Goal: Task Accomplishment & Management: Use online tool/utility

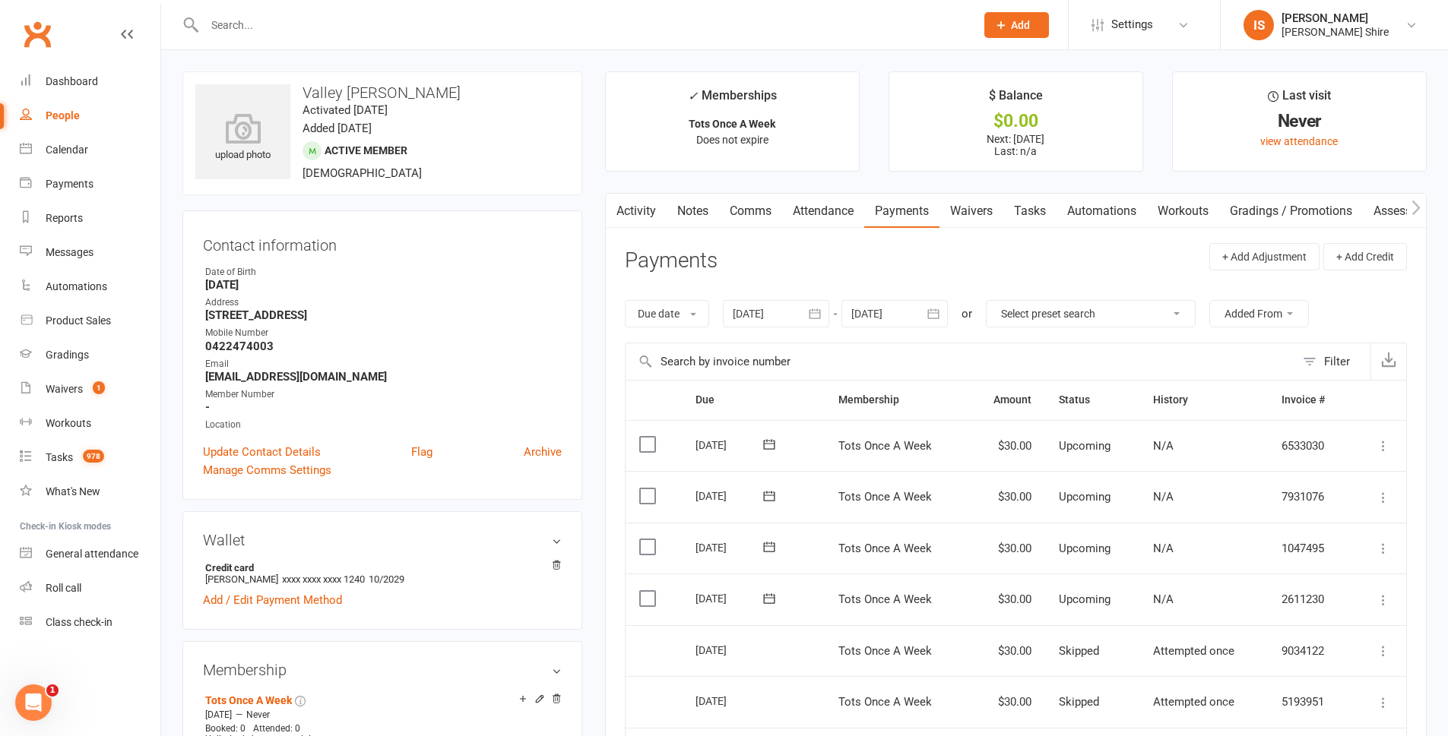
click at [403, 22] on input "text" at bounding box center [582, 24] width 765 height 21
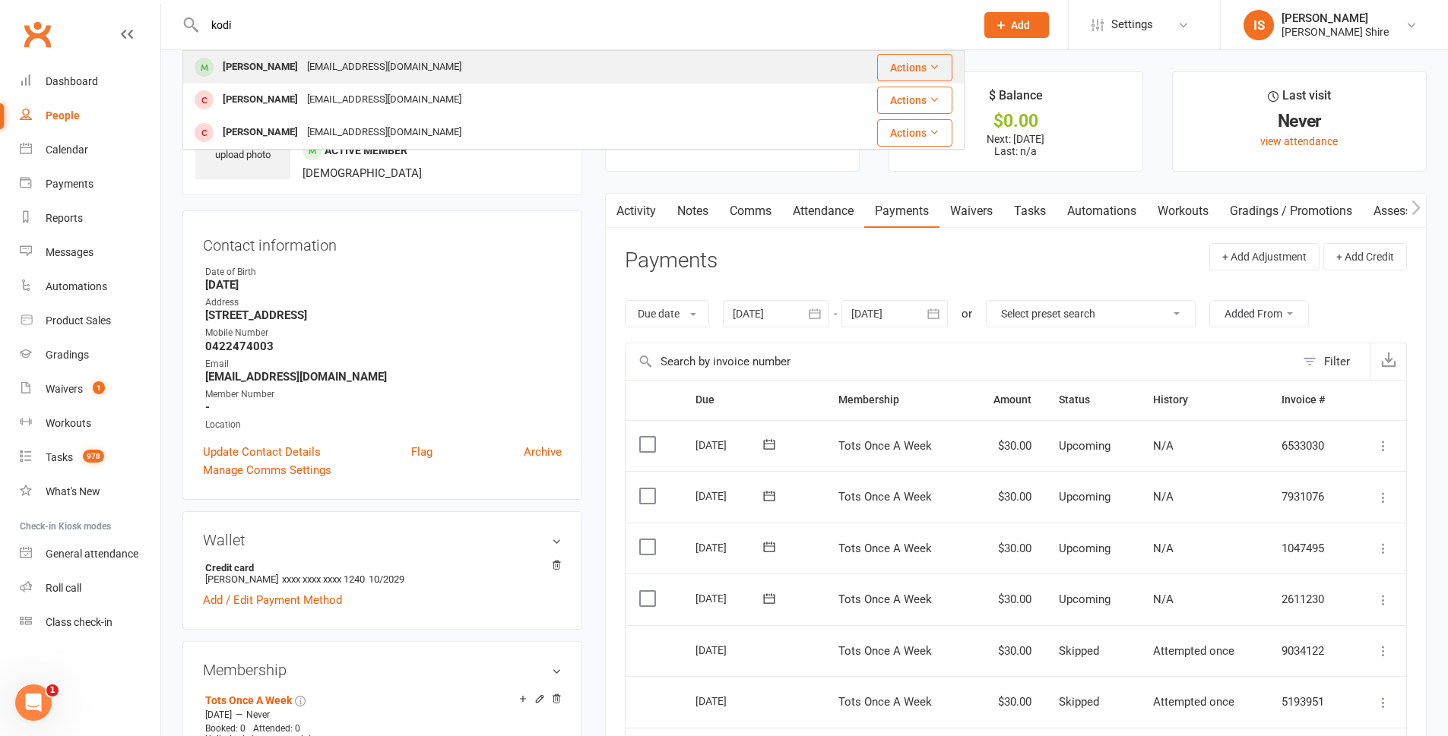
type input "kodi"
click at [415, 59] on div "Kodi Wienand Emmak321@hotmail.com" at bounding box center [483, 67] width 598 height 31
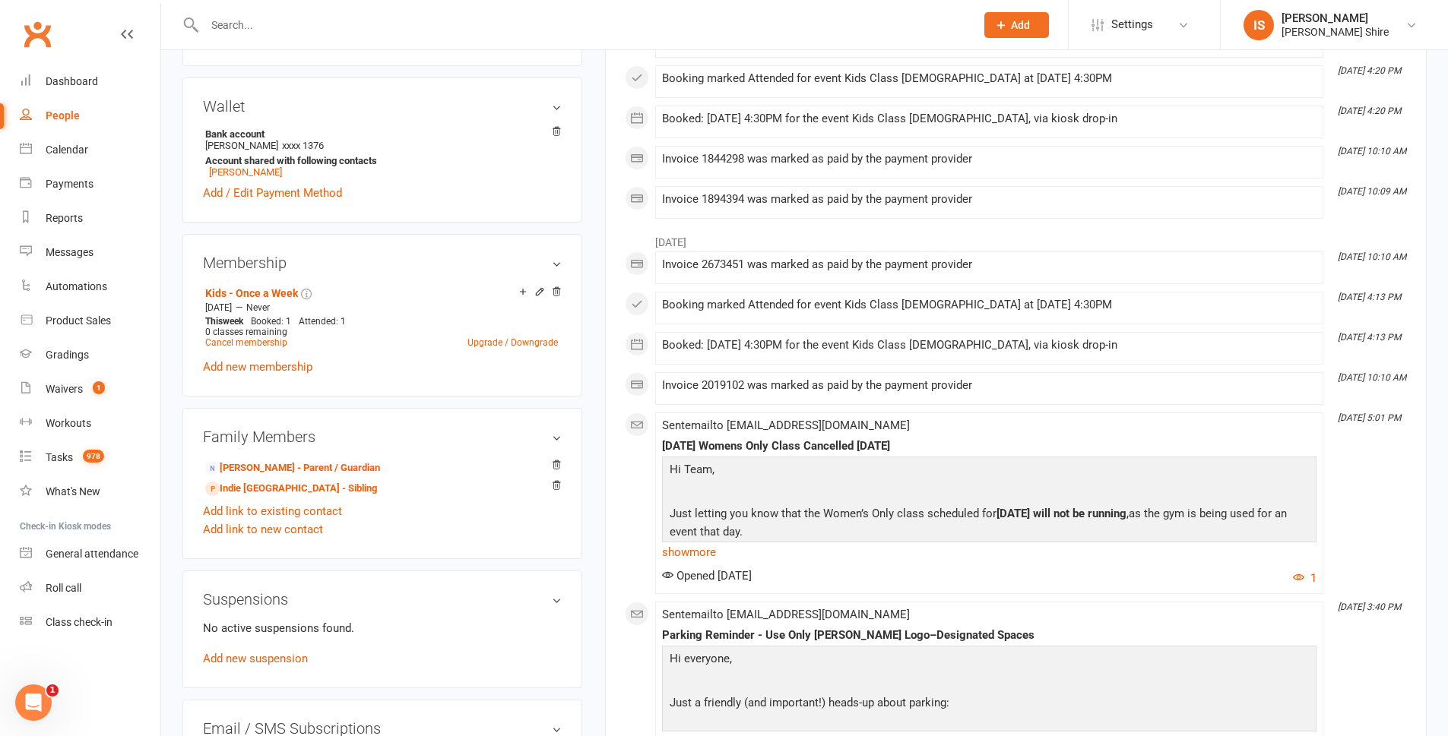
scroll to position [456, 0]
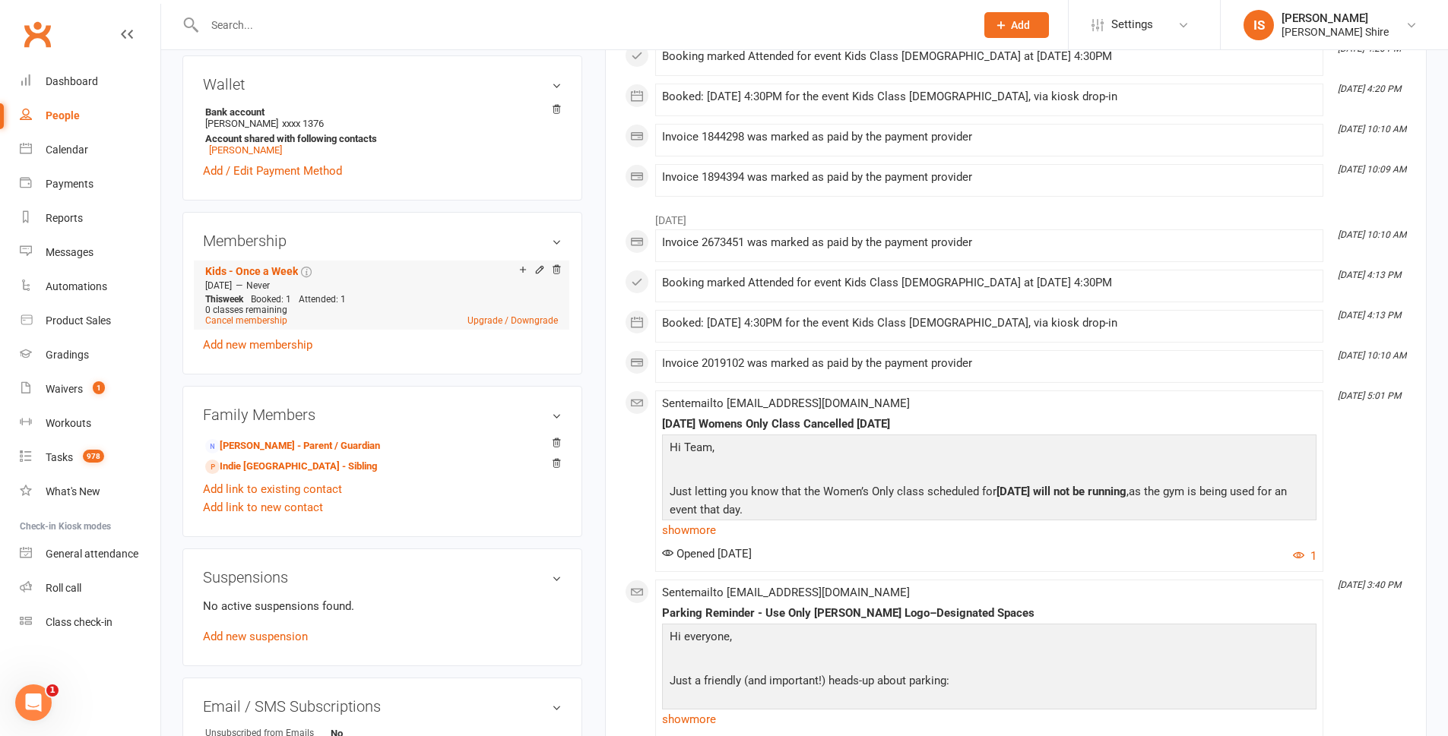
click at [523, 262] on li "Add make-up class Kids - Once a Week Mar 25 2025 — Never This week Booked: 1 At…" at bounding box center [381, 295] width 360 height 69
click at [521, 269] on icon at bounding box center [523, 269] width 11 height 11
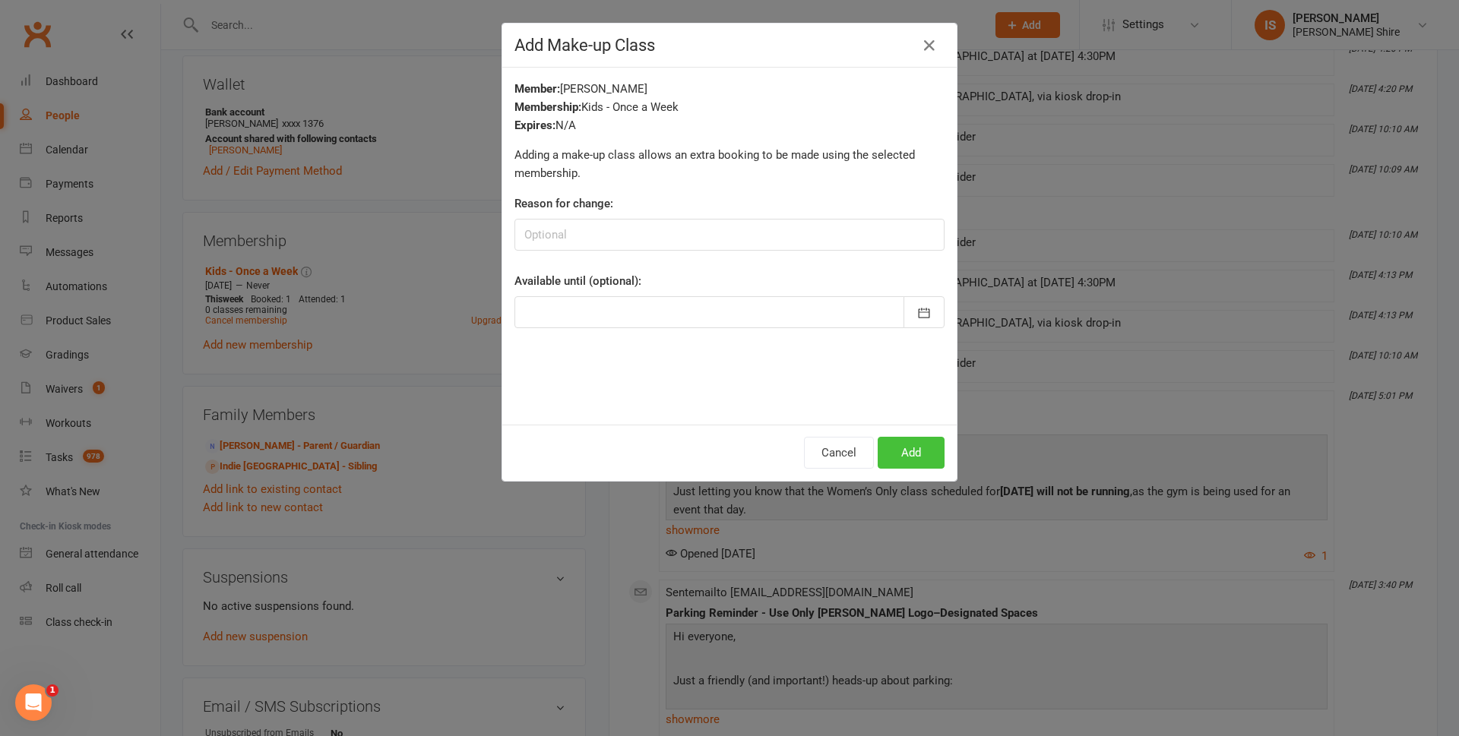
click at [914, 448] on button "Add" at bounding box center [911, 453] width 67 height 32
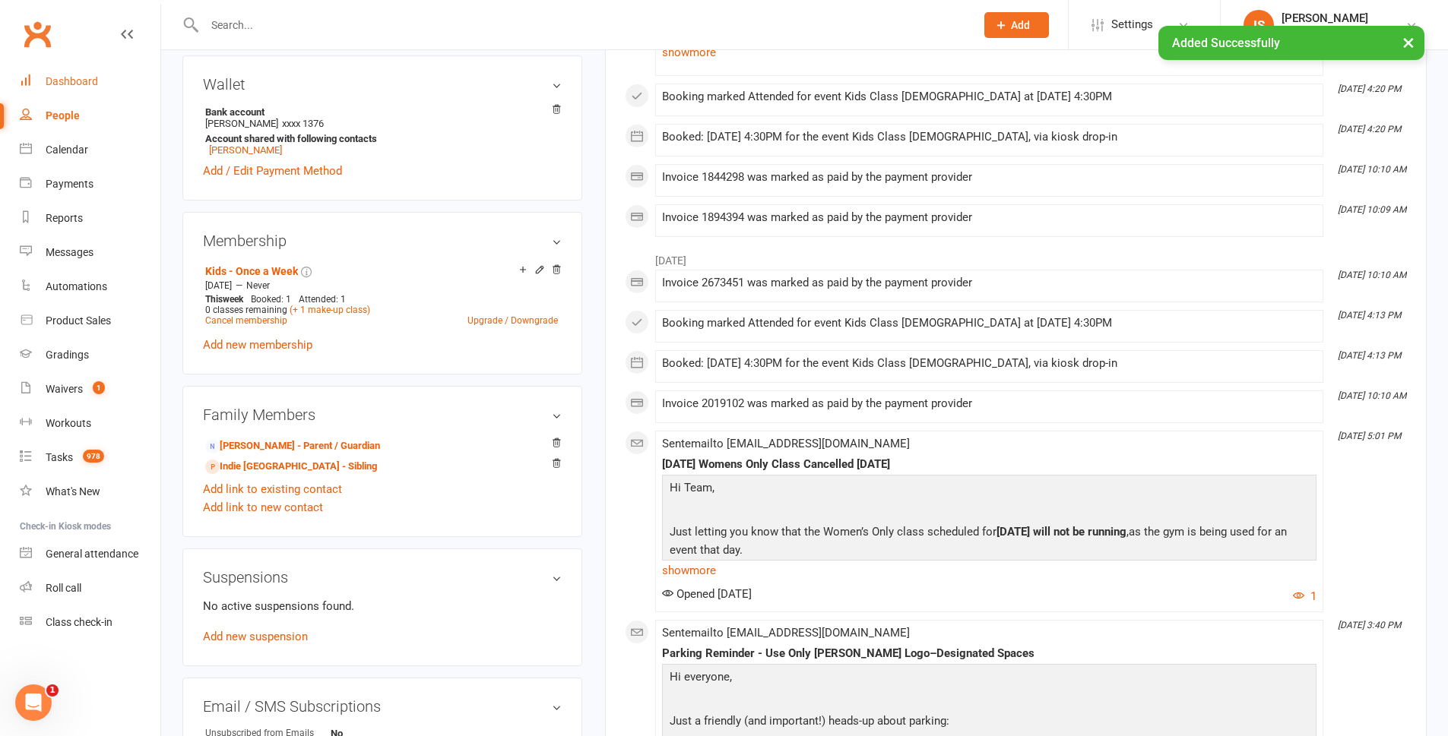
click at [108, 79] on link "Dashboard" at bounding box center [90, 82] width 141 height 34
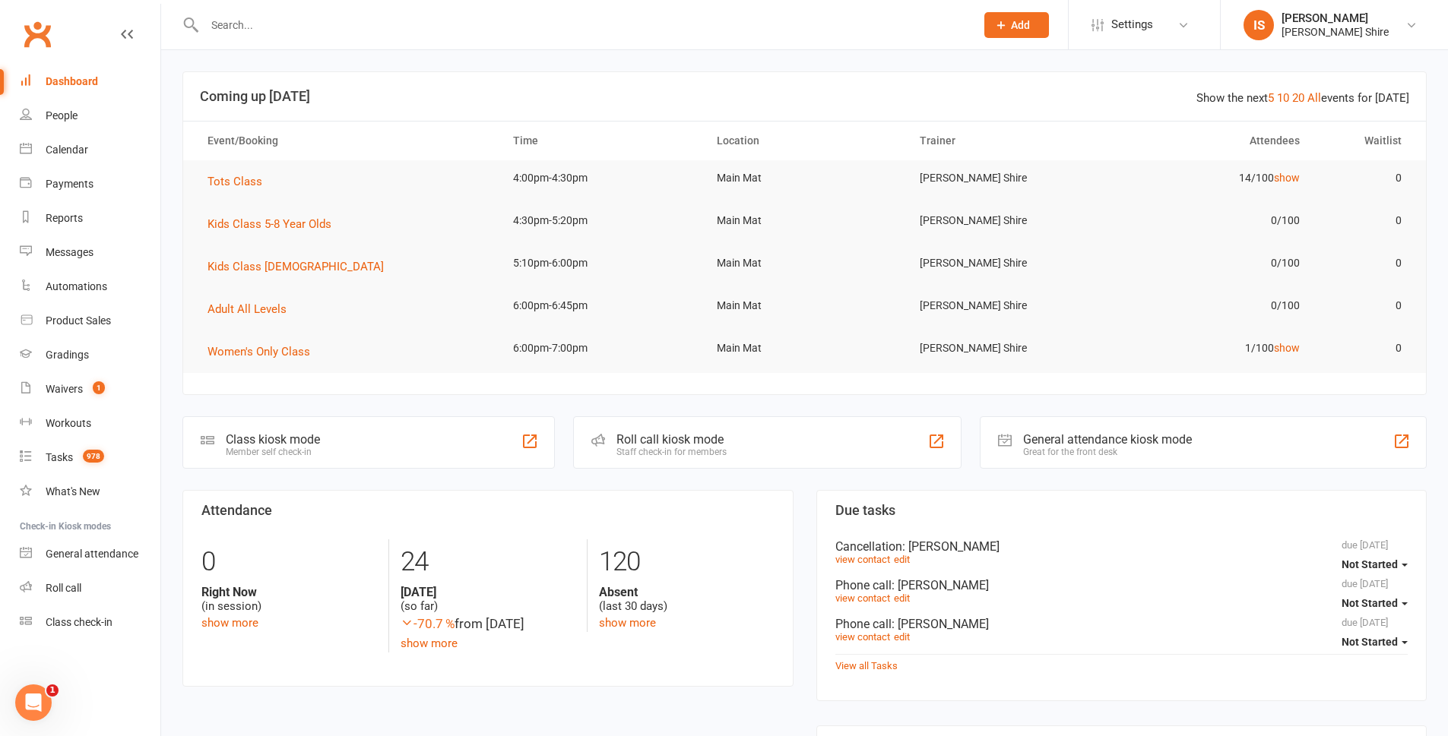
click at [299, 451] on div "Member self check-in" at bounding box center [273, 452] width 94 height 11
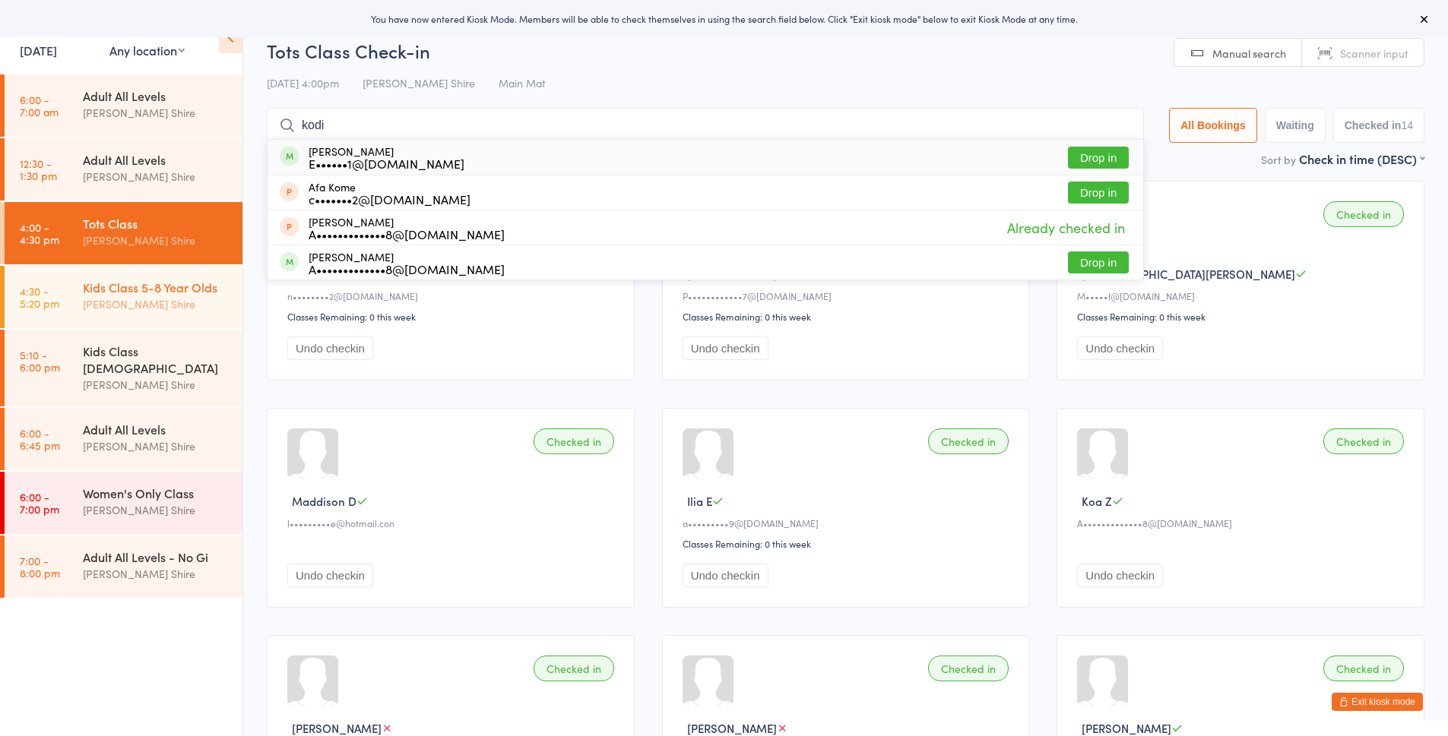
type input "kodi"
click at [135, 313] on div "Kids Class 5-8 Year Olds Gracie Sutherland Shire" at bounding box center [163, 296] width 160 height 60
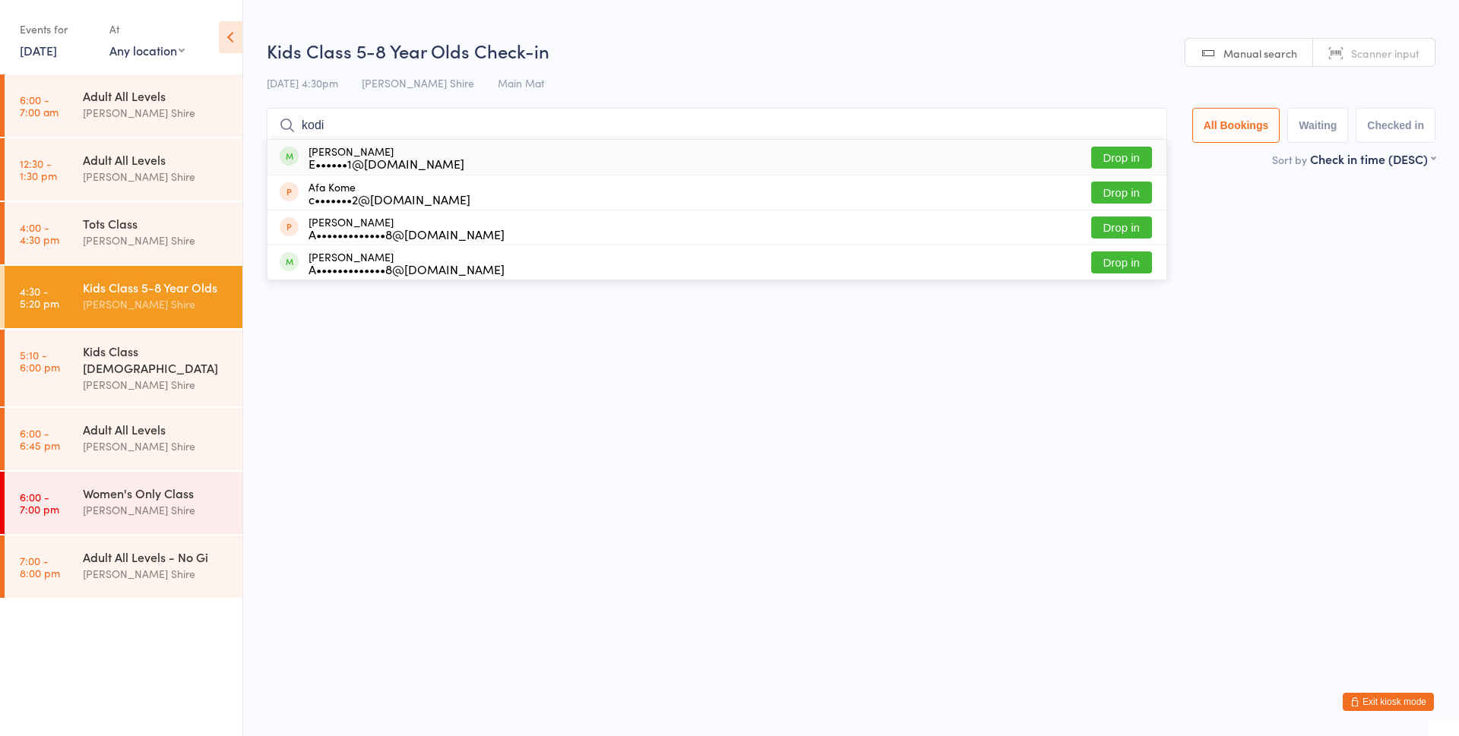
type input "kodi"
click at [1126, 154] on button "Drop in" at bounding box center [1121, 158] width 61 height 22
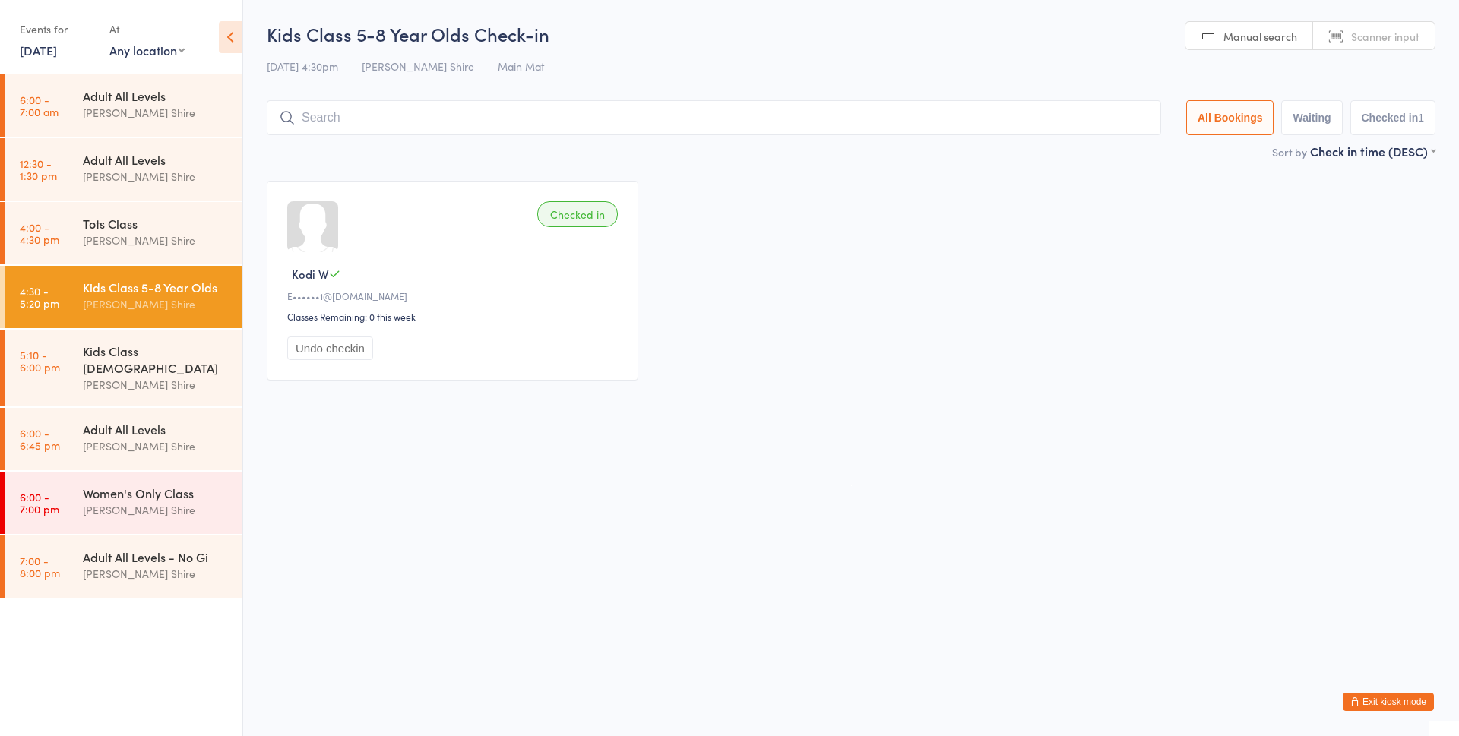
click at [1393, 698] on button "Exit kiosk mode" at bounding box center [1388, 702] width 91 height 18
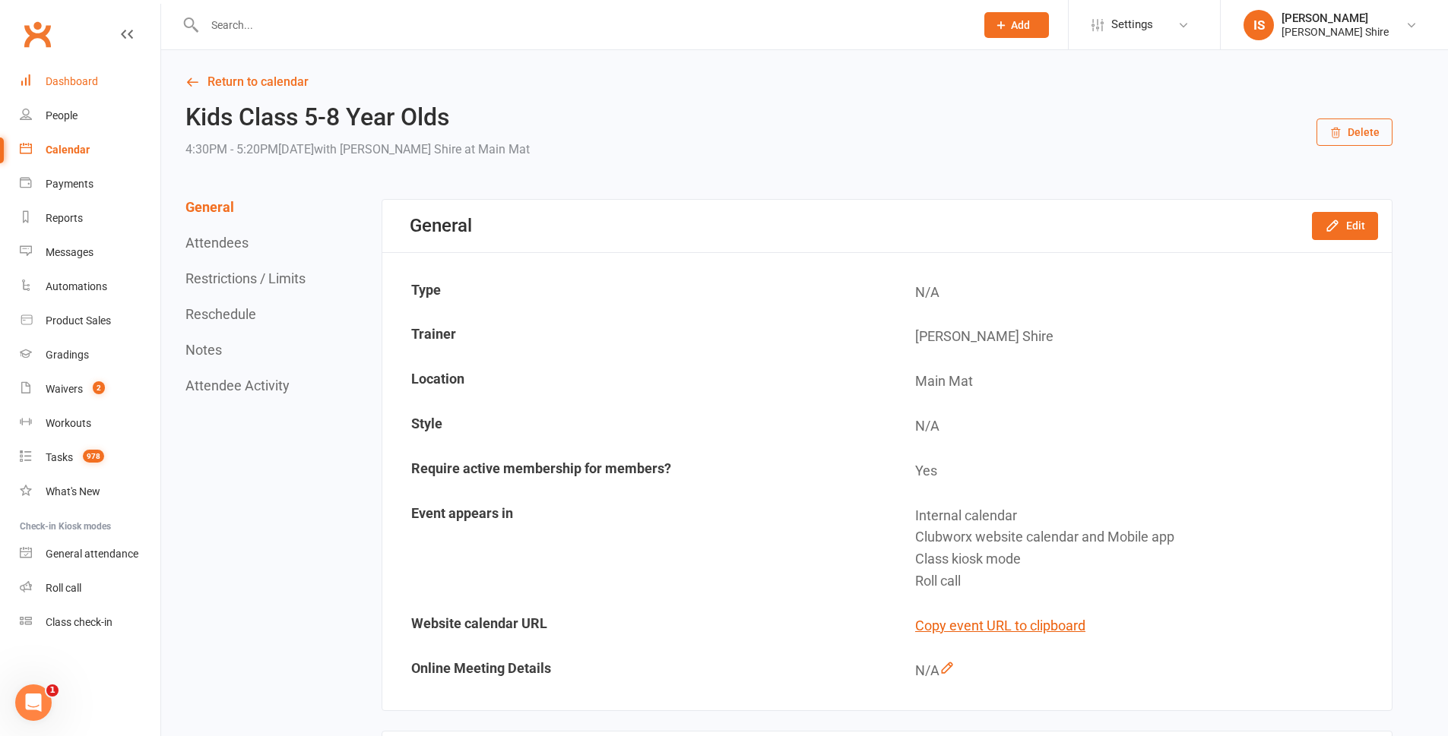
click at [71, 85] on div "Dashboard" at bounding box center [72, 81] width 52 height 12
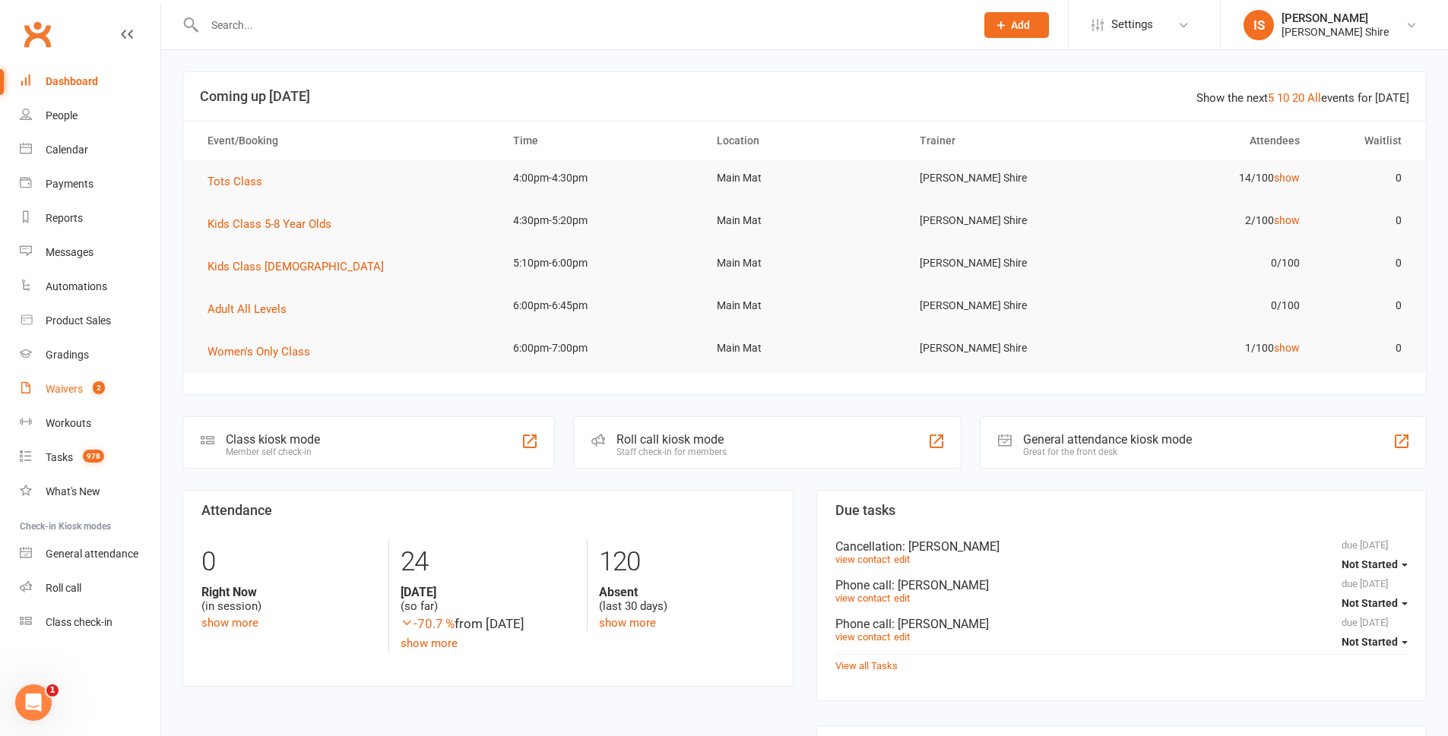
click at [74, 377] on link "Waivers 2" at bounding box center [90, 389] width 141 height 34
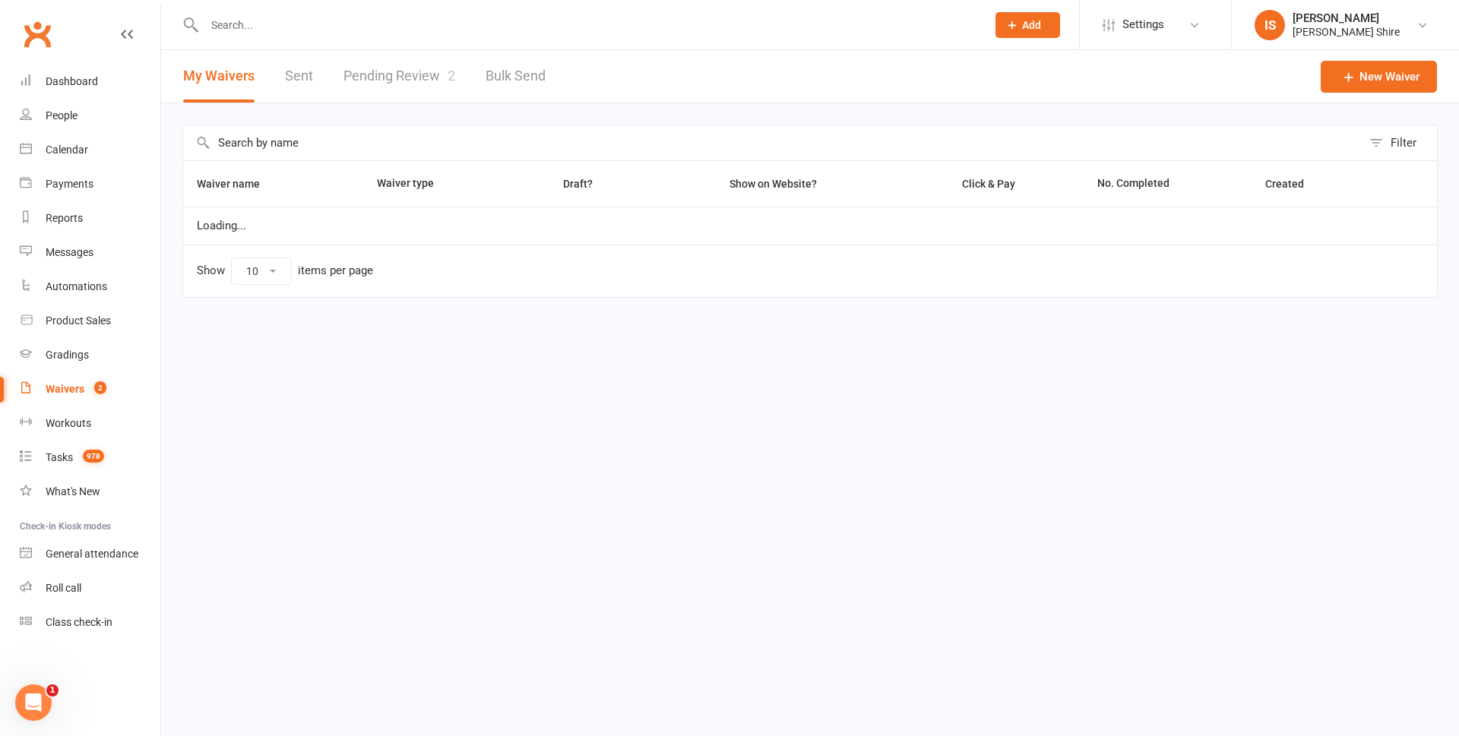
click at [356, 86] on link "Pending Review 2" at bounding box center [400, 76] width 112 height 52
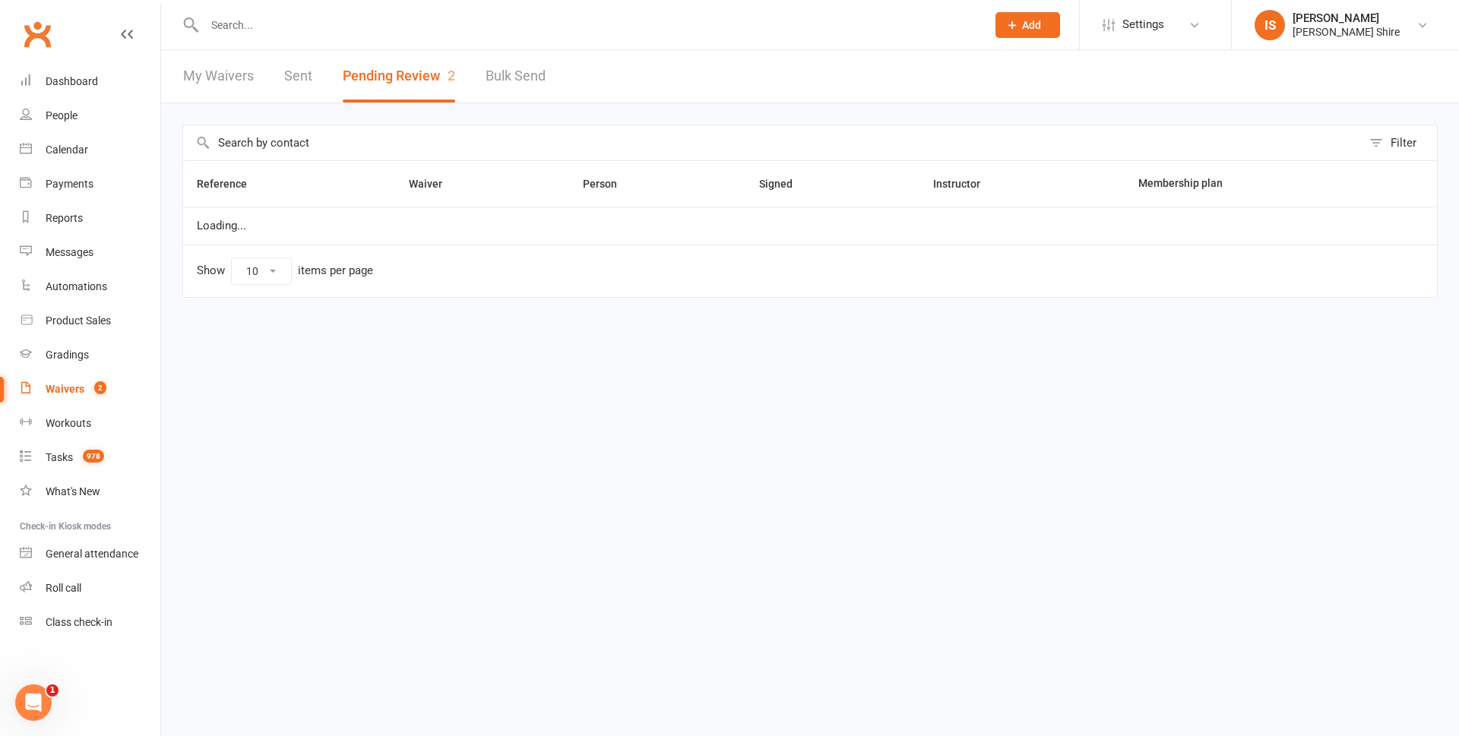
select select "100"
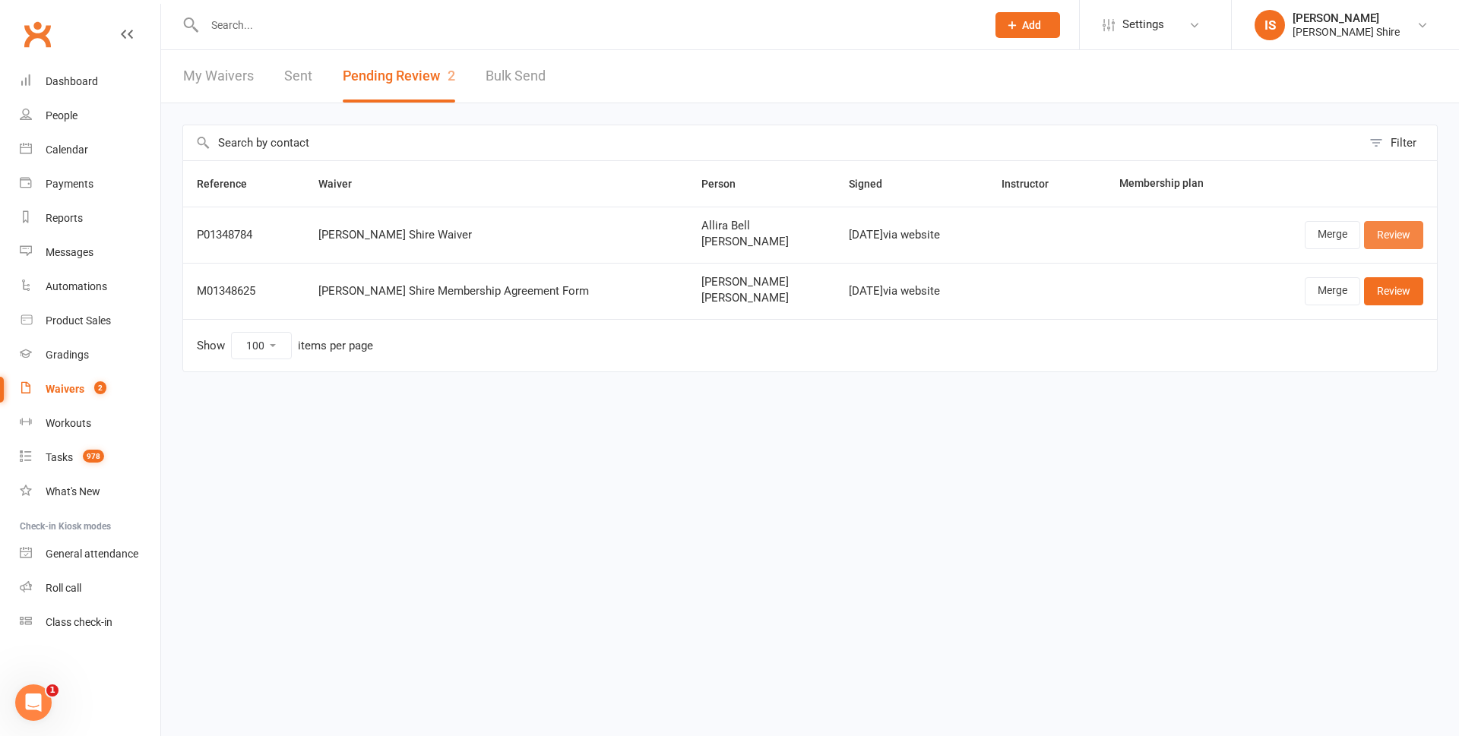
click at [1389, 245] on link "Review" at bounding box center [1393, 234] width 59 height 27
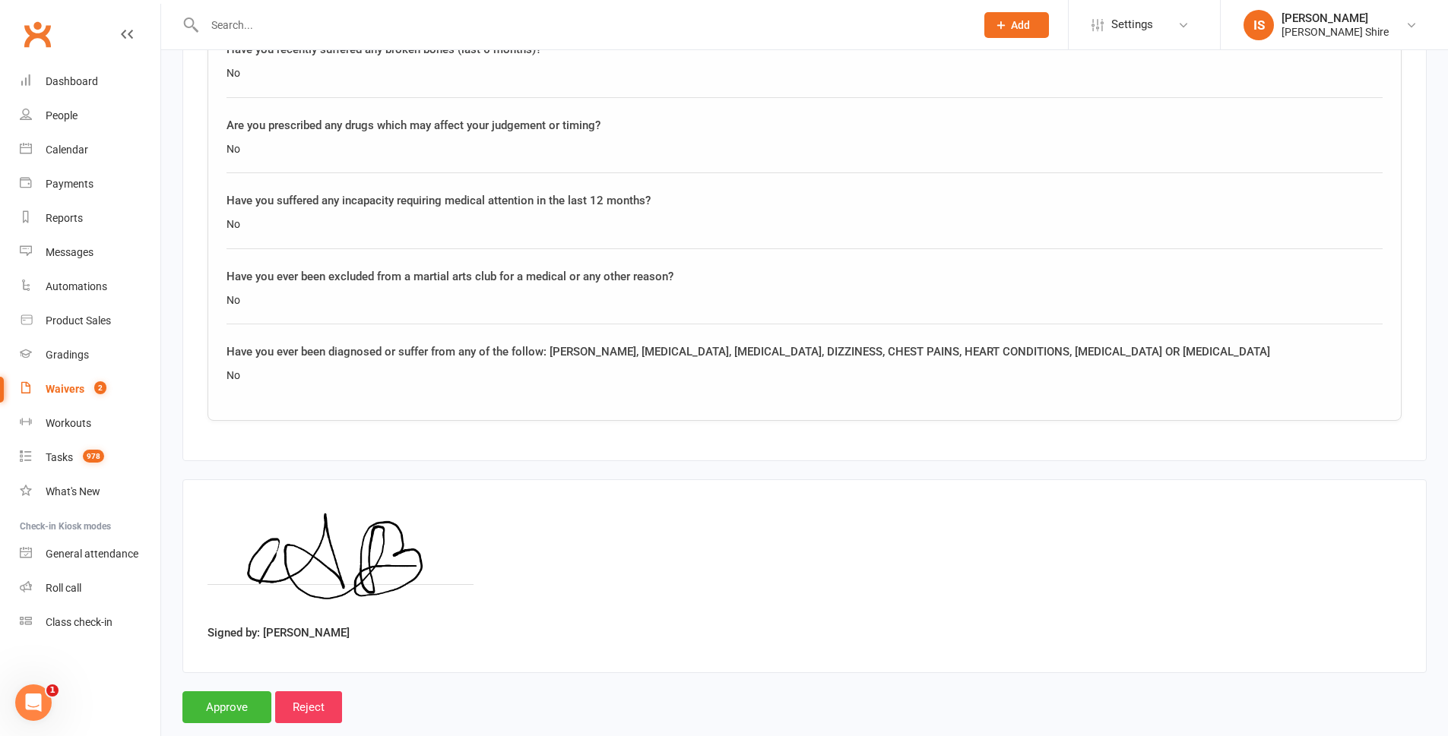
scroll to position [2082, 0]
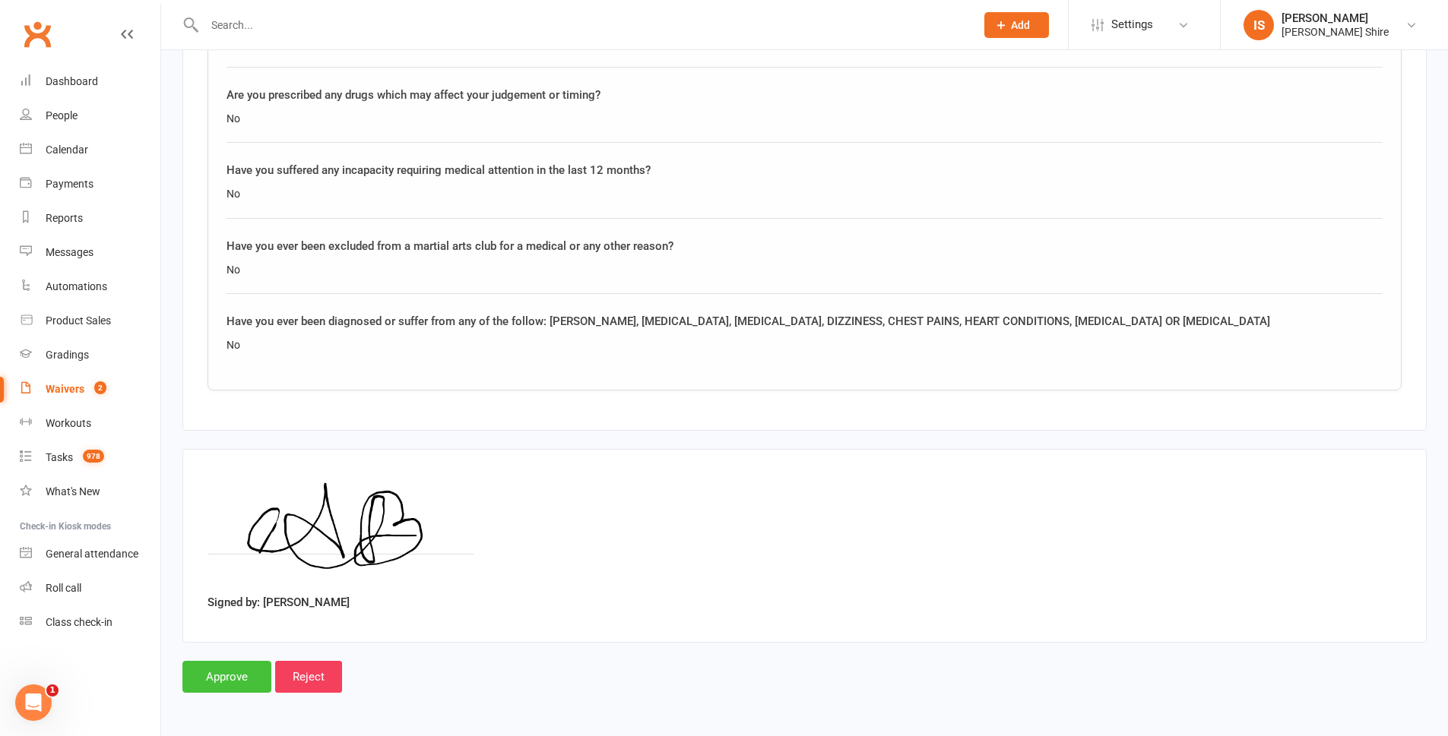
click at [217, 678] on input "Approve" at bounding box center [226, 677] width 89 height 32
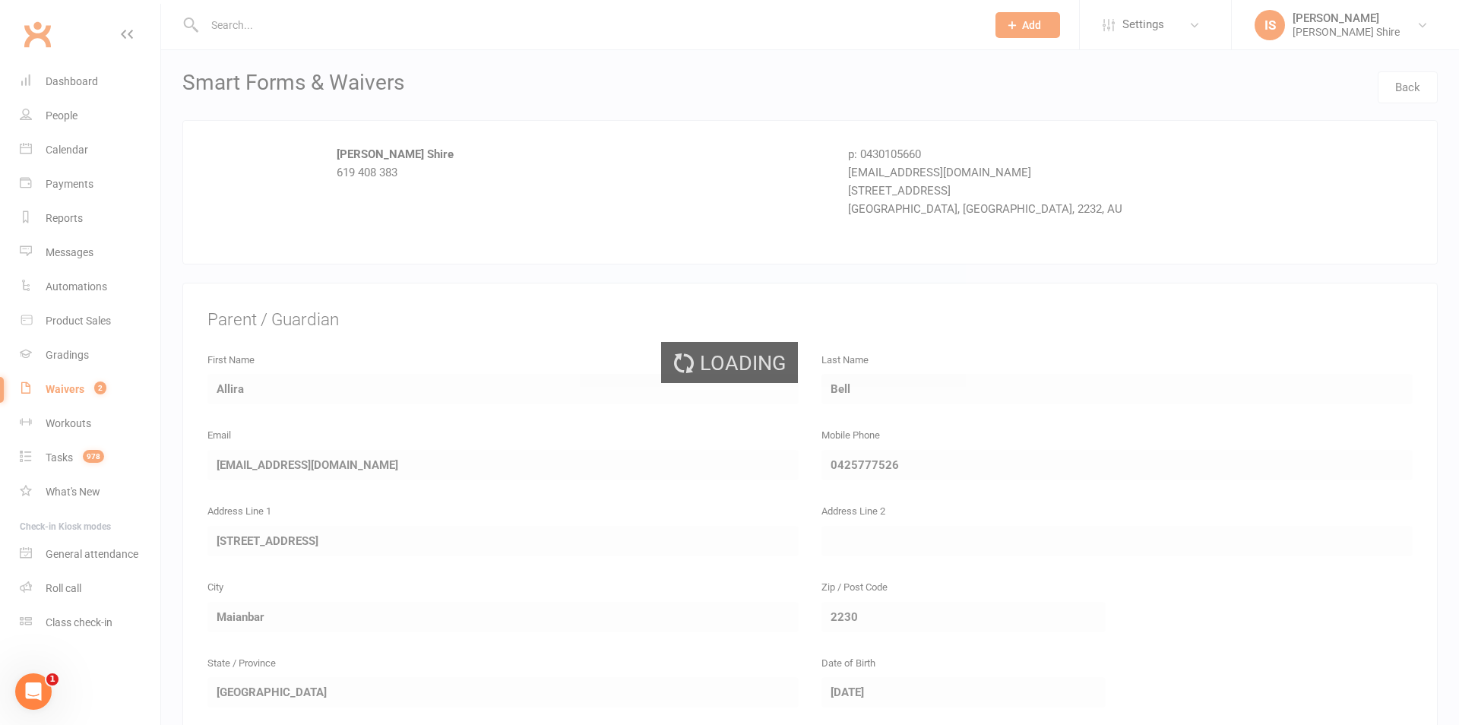
select select "100"
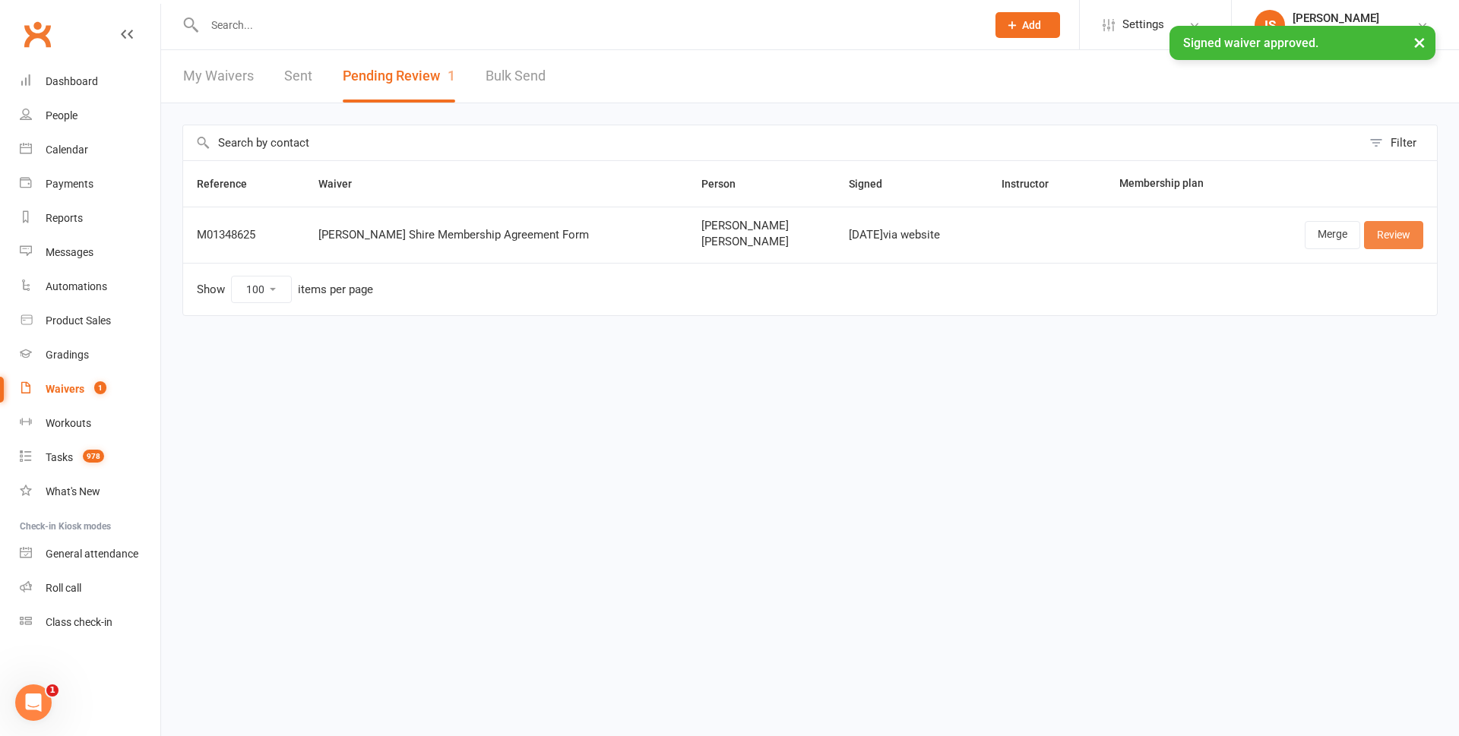
click at [1414, 233] on link "Review" at bounding box center [1393, 234] width 59 height 27
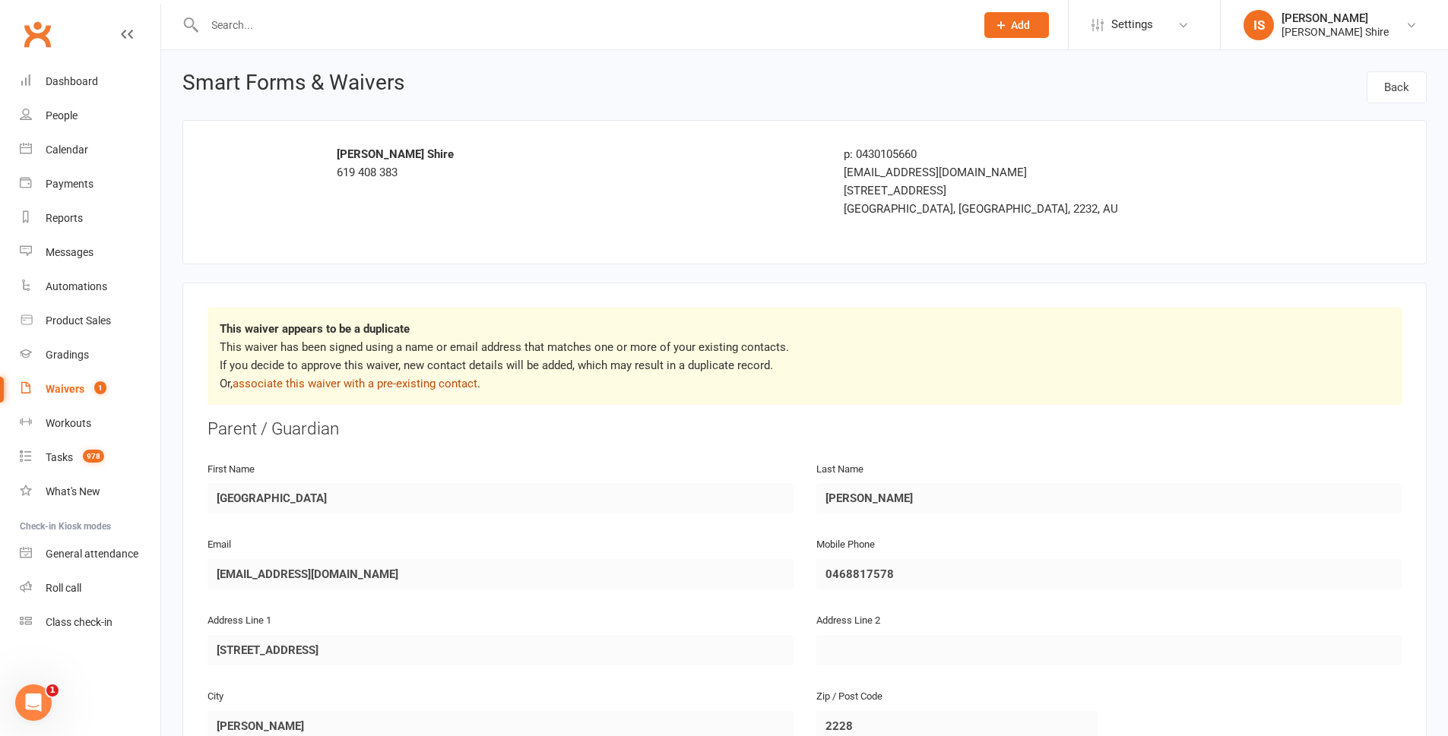
click at [384, 384] on link "associate this waiver with a pre-existing contact" at bounding box center [355, 384] width 245 height 14
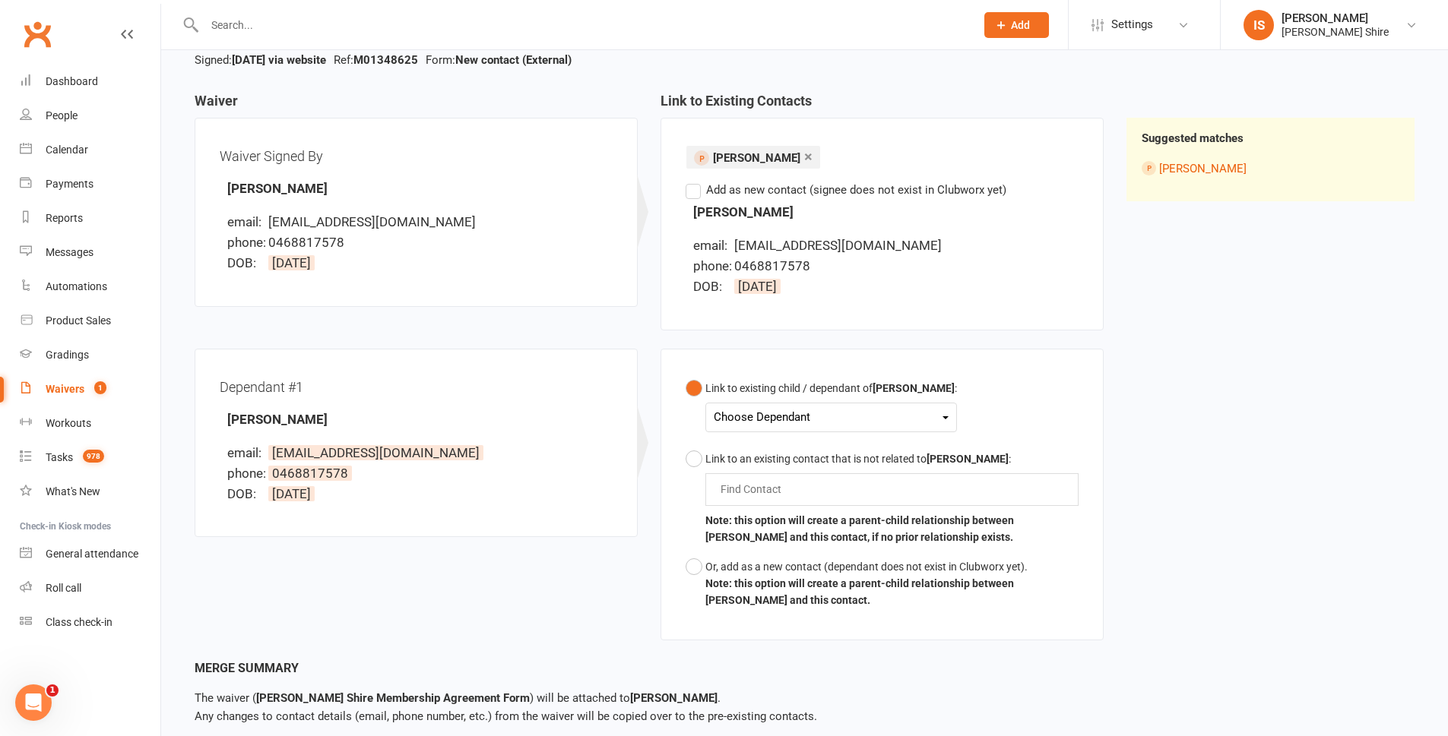
scroll to position [152, 0]
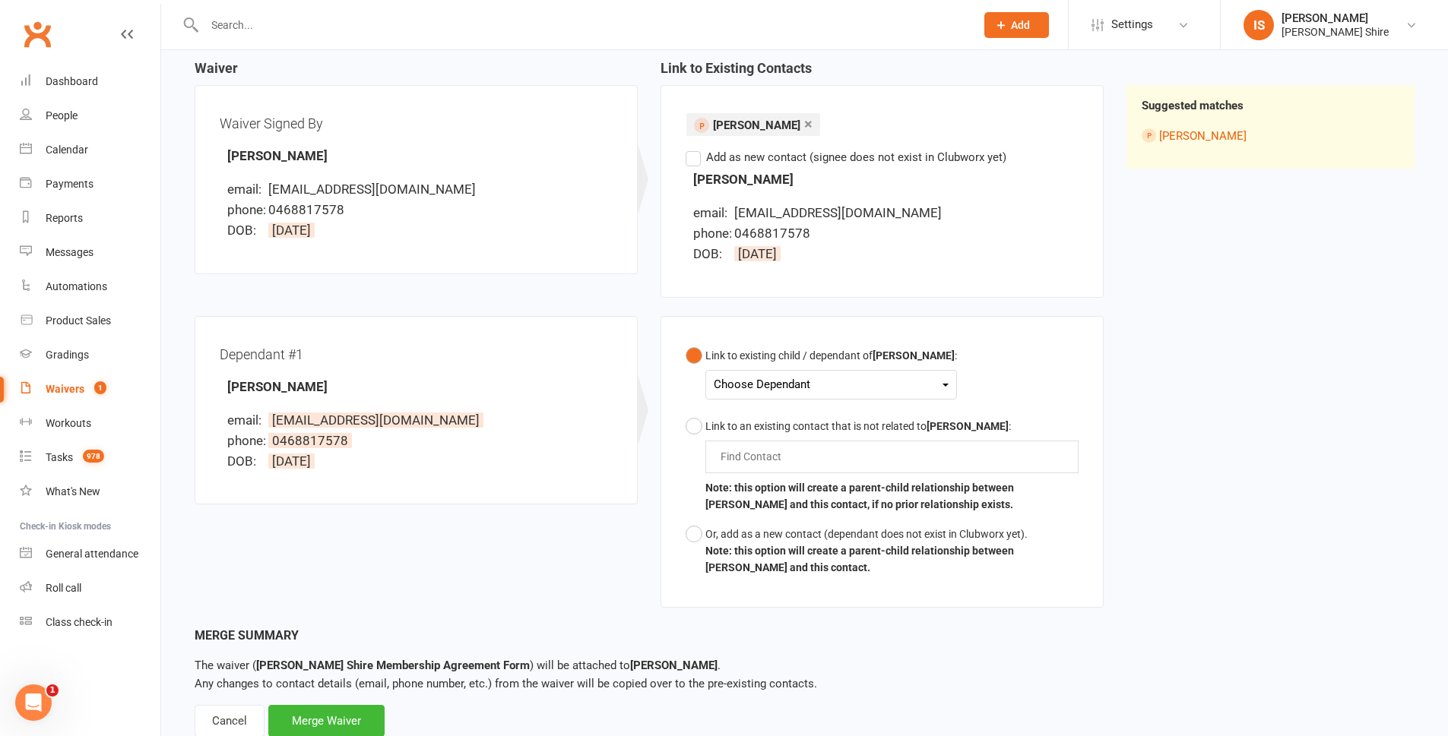
click at [816, 391] on div "Choose Dependant" at bounding box center [831, 385] width 235 height 21
click at [793, 418] on link "Harley Johnstone" at bounding box center [789, 420] width 150 height 33
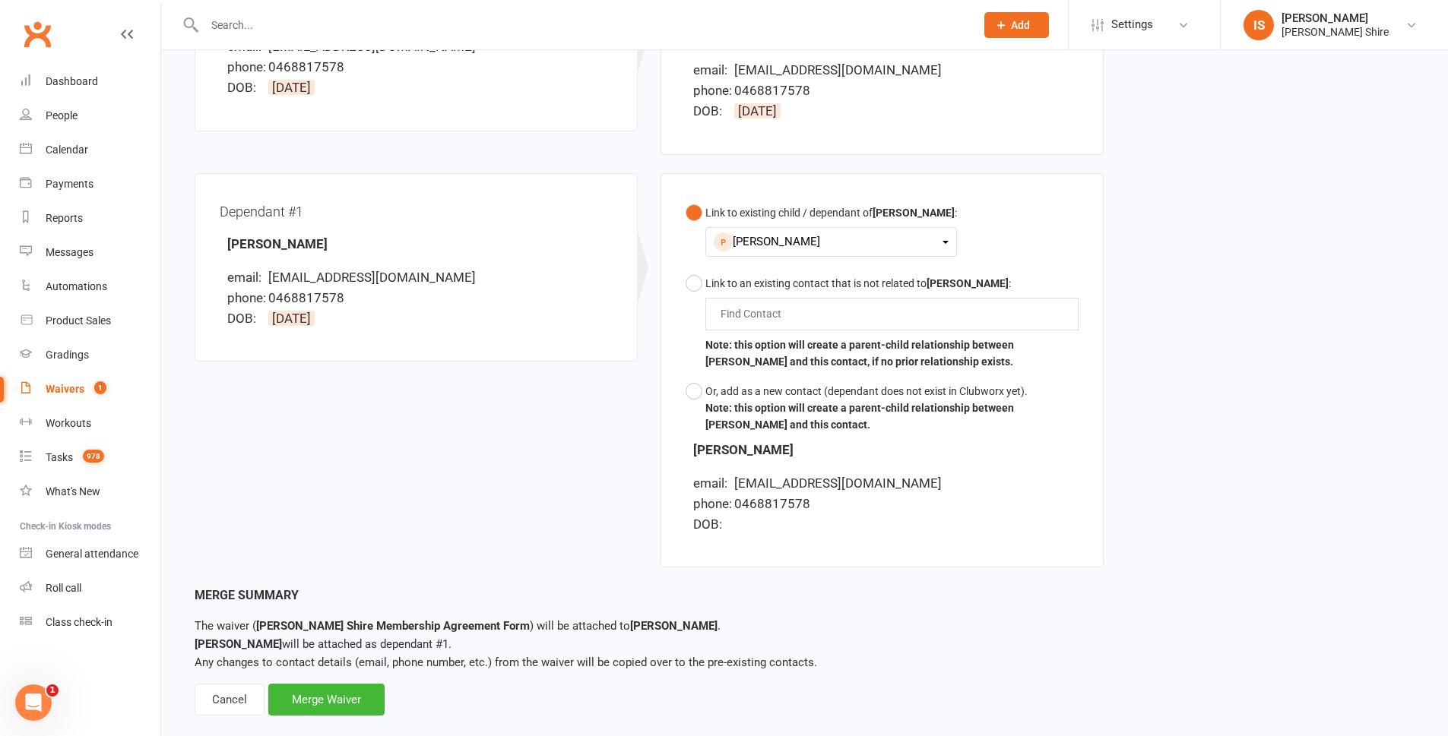
scroll to position [321, 0]
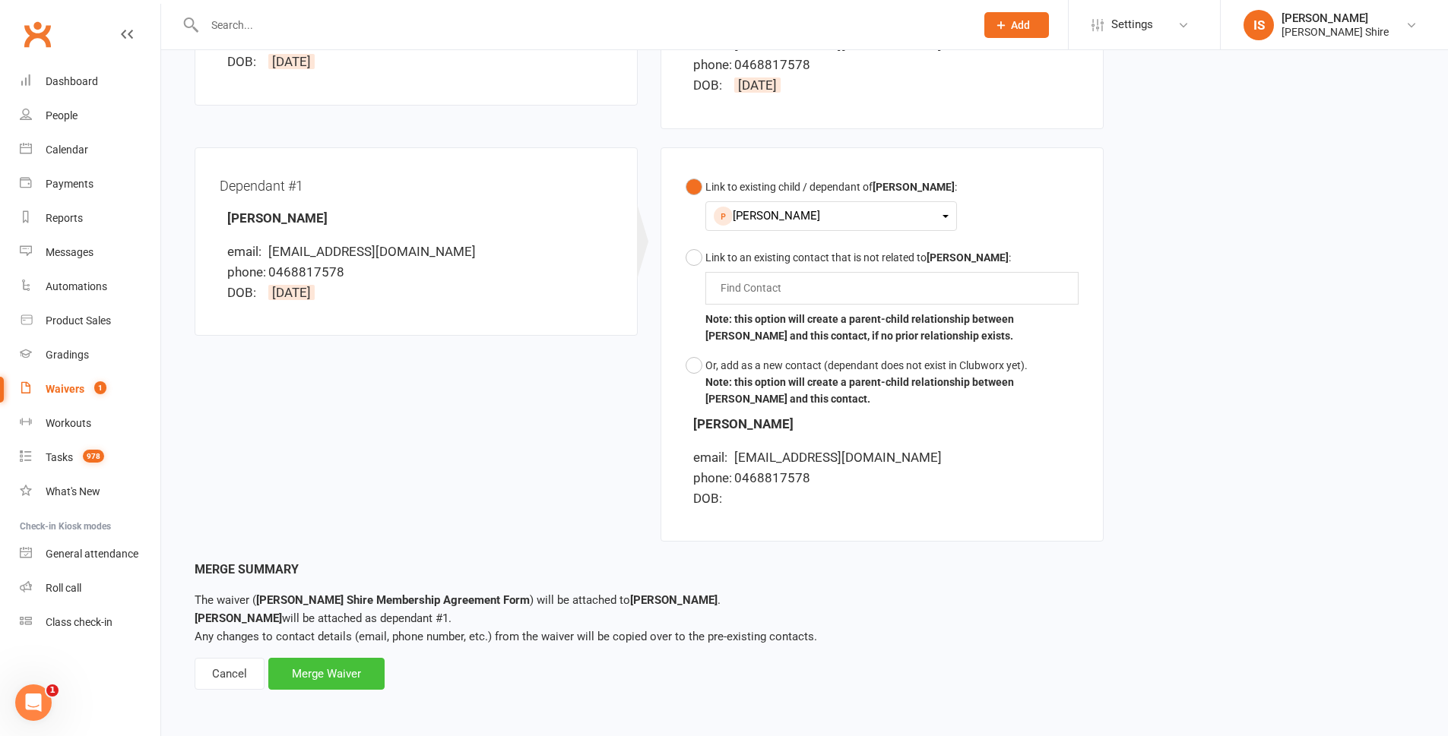
click at [342, 664] on div "Merge Waiver" at bounding box center [326, 674] width 116 height 32
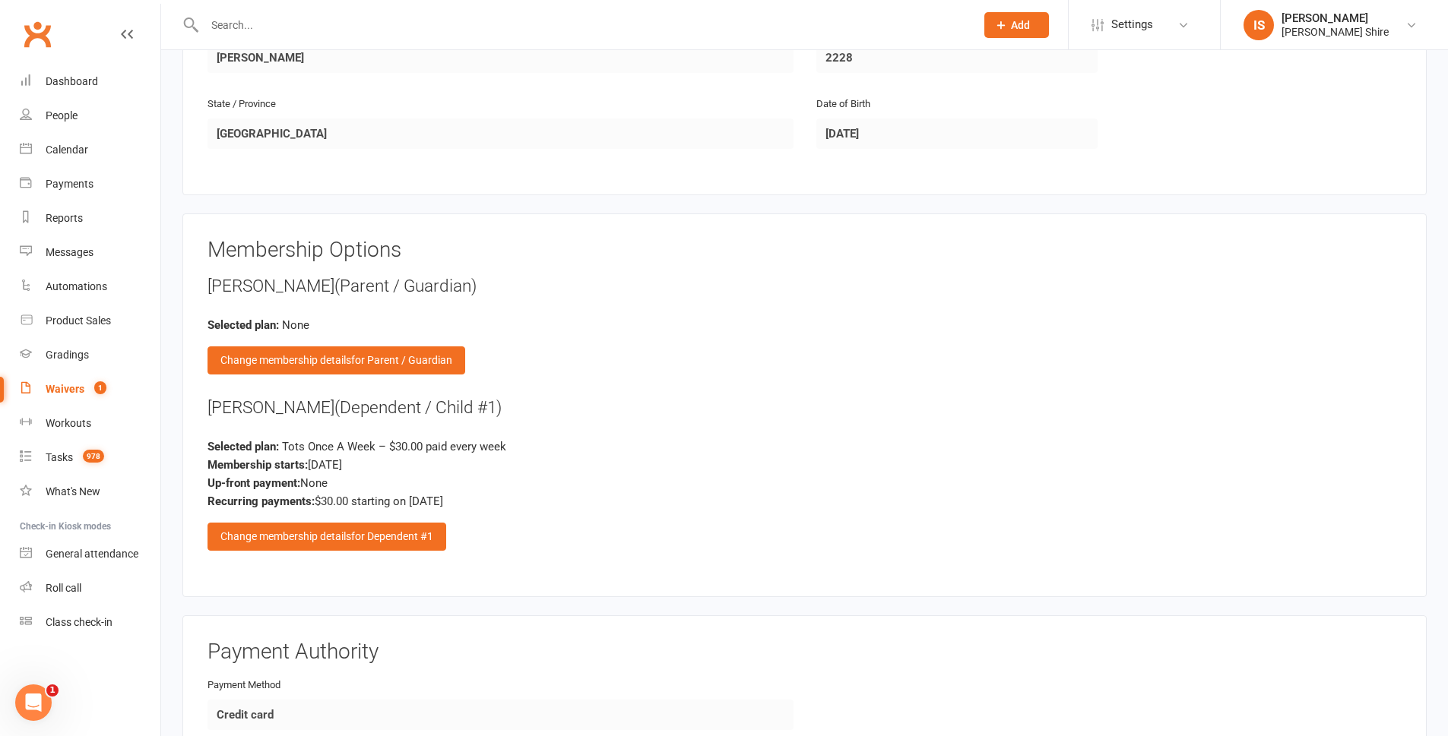
scroll to position [1140, 0]
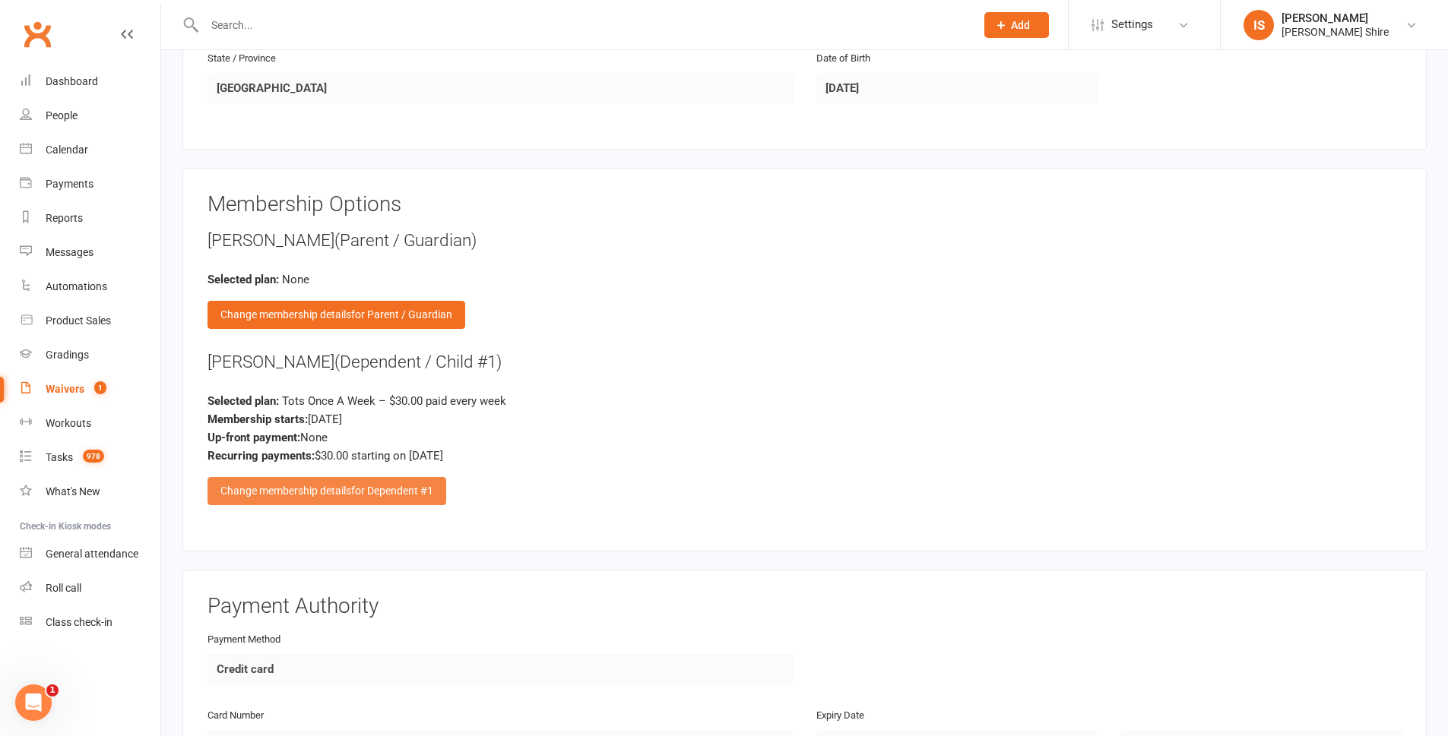
click at [274, 495] on div "Change membership details for Dependent #1" at bounding box center [326, 490] width 239 height 27
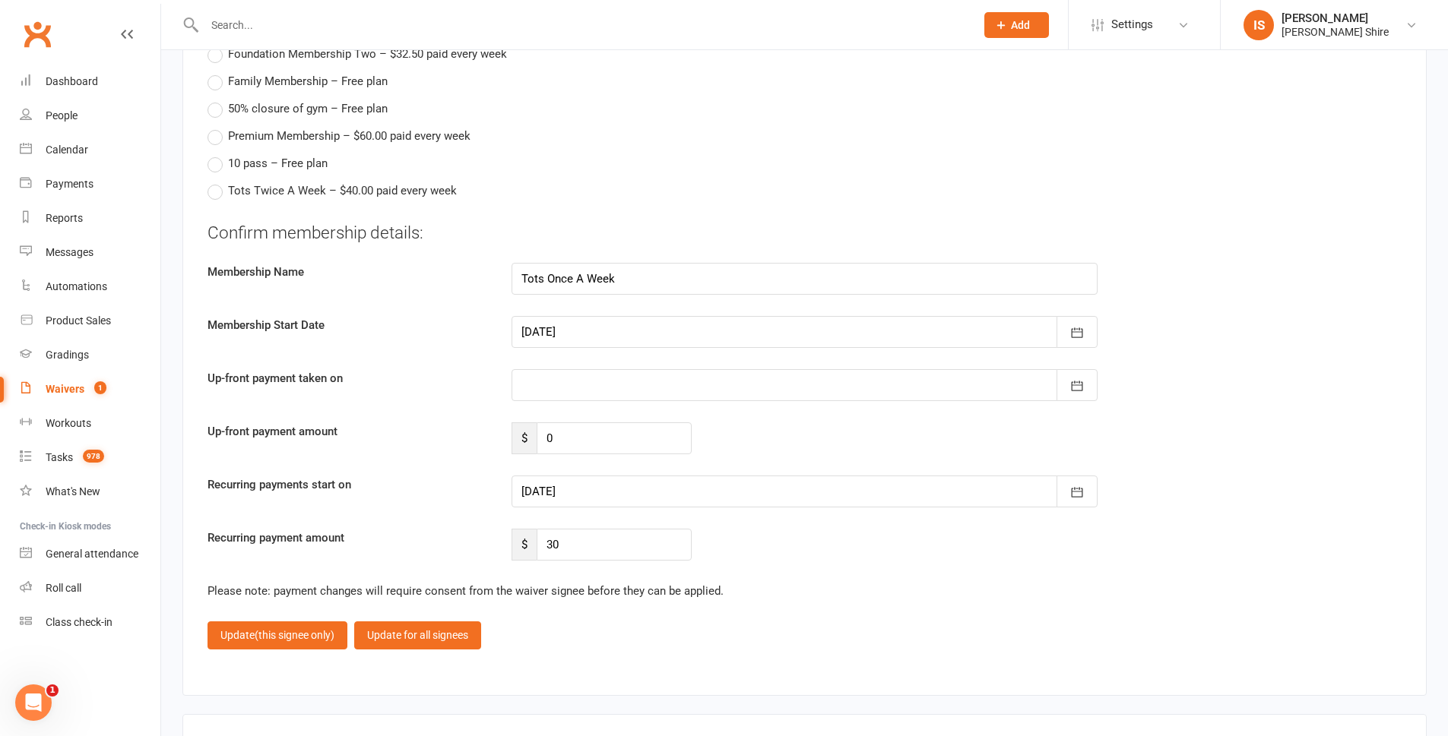
scroll to position [1672, 0]
click at [643, 488] on div at bounding box center [804, 490] width 586 height 32
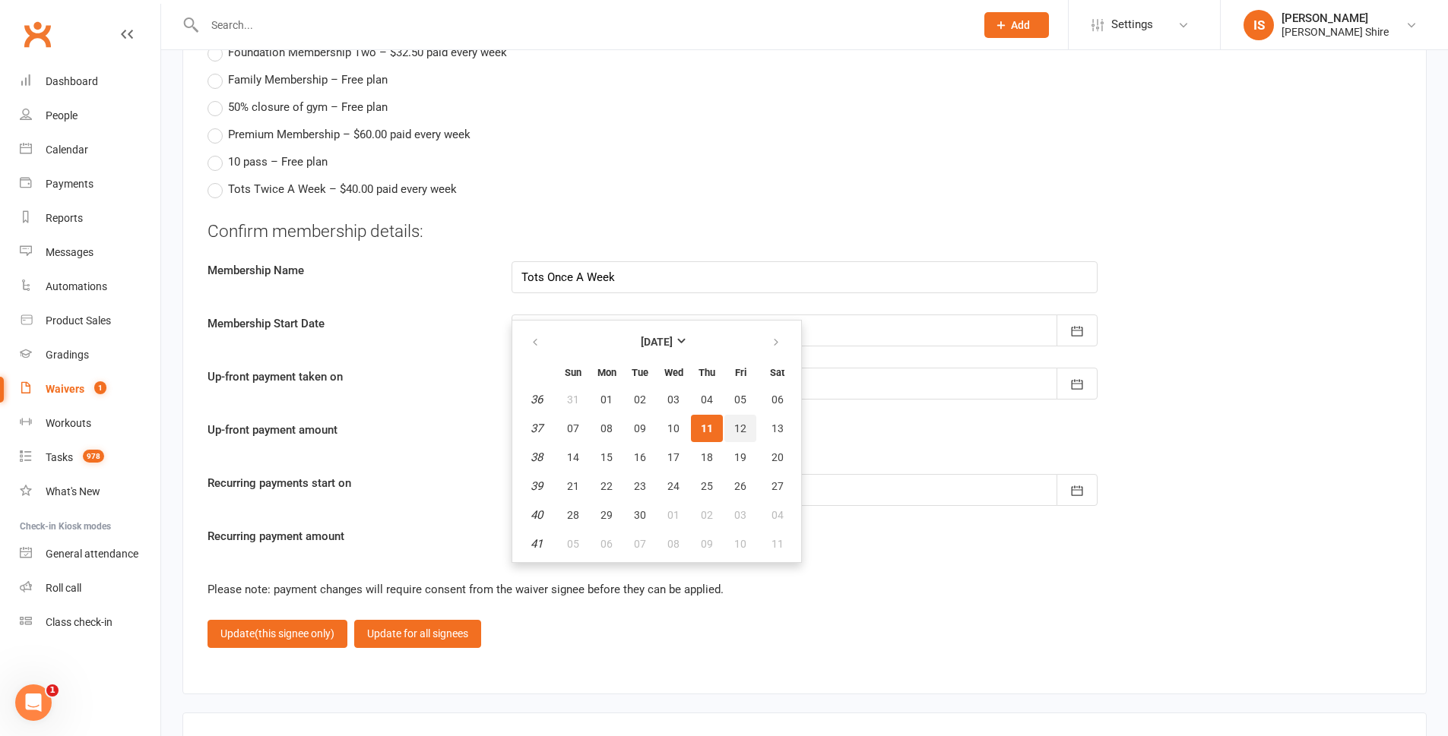
click at [728, 435] on button "12" at bounding box center [740, 428] width 32 height 27
type input "12 Sep 2025"
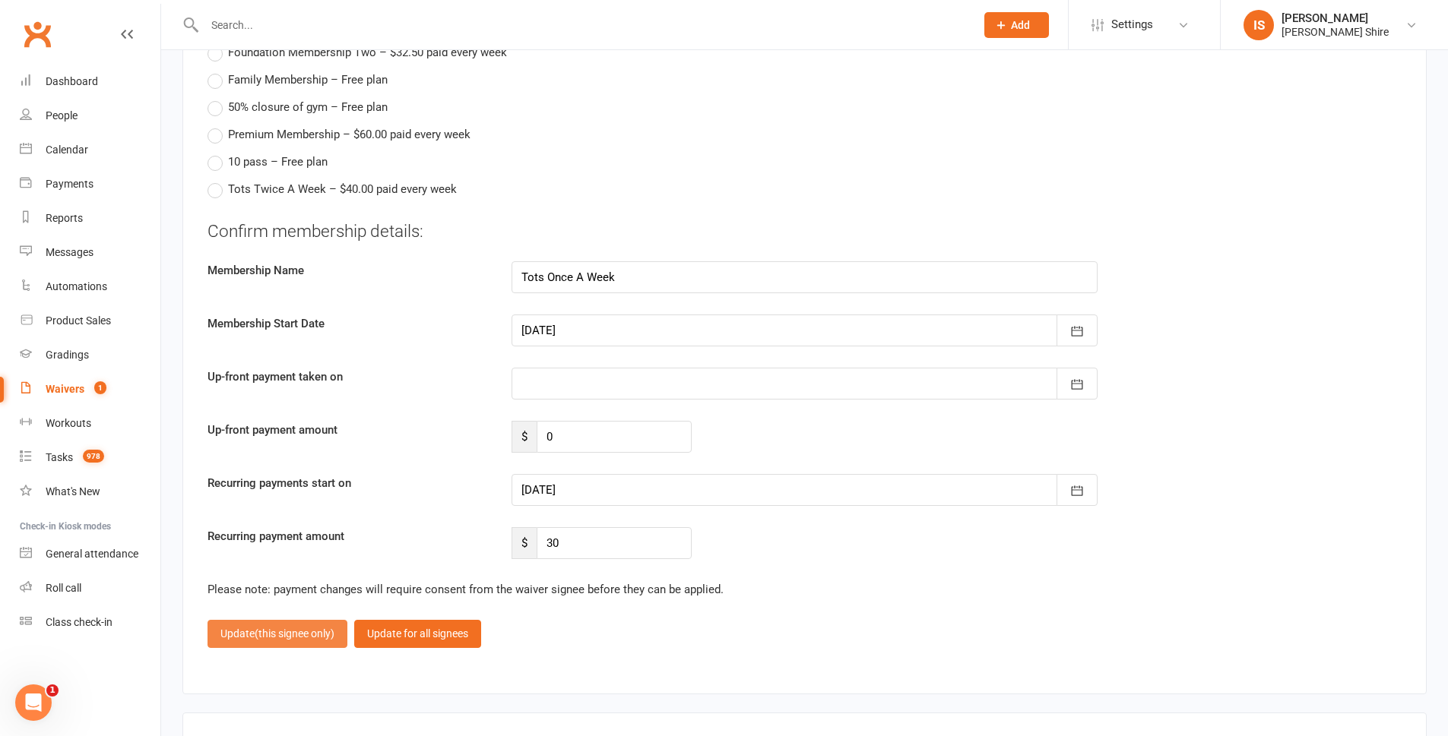
click at [299, 630] on span "(this signee only)" at bounding box center [295, 634] width 80 height 12
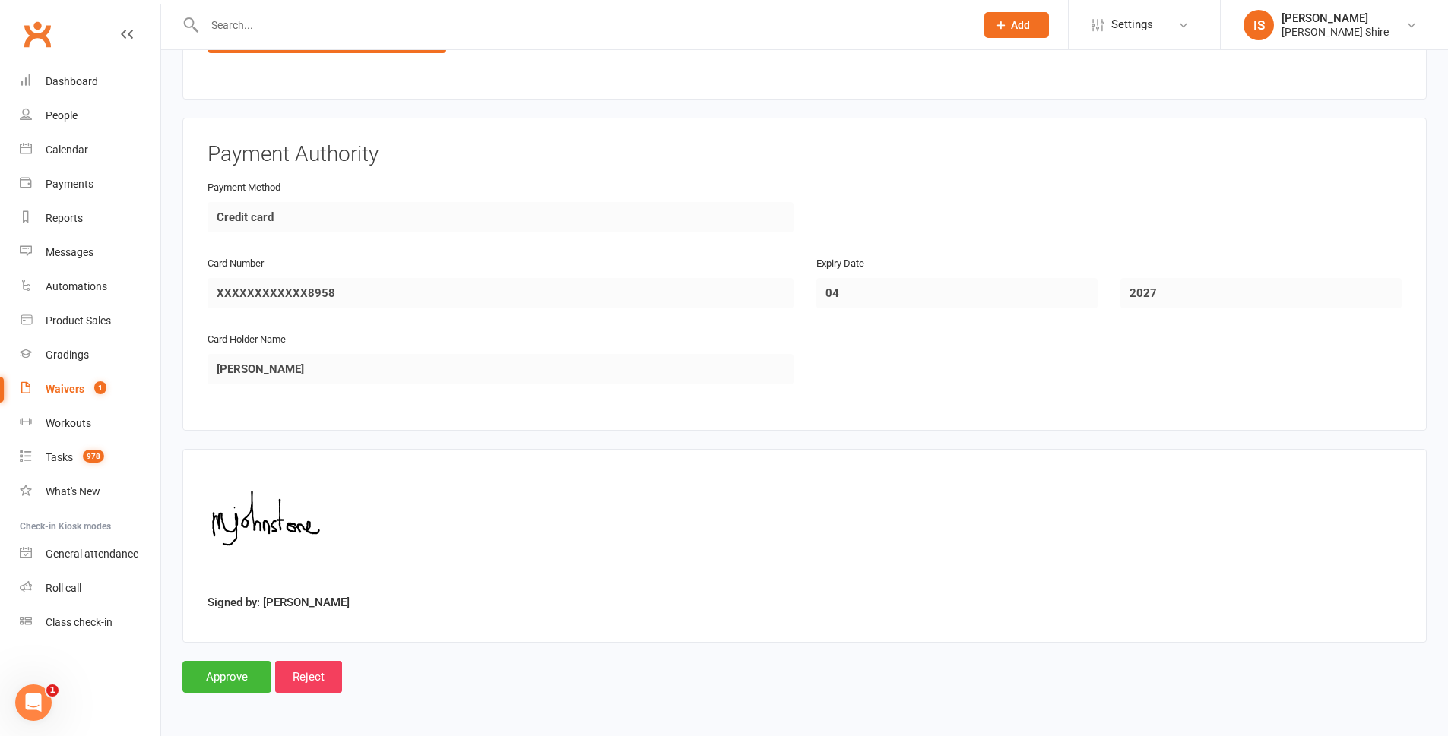
scroll to position [1592, 0]
click at [222, 682] on input "Approve" at bounding box center [226, 677] width 89 height 32
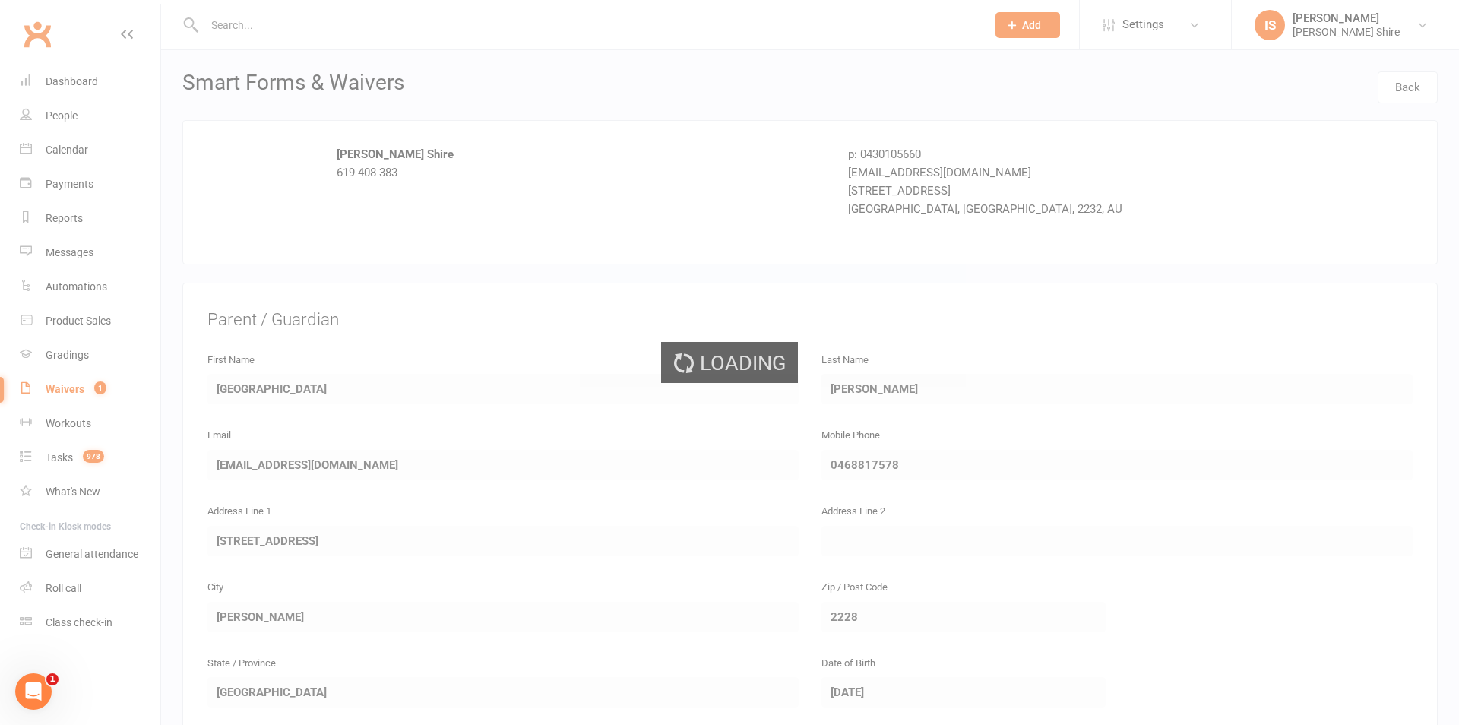
select select "100"
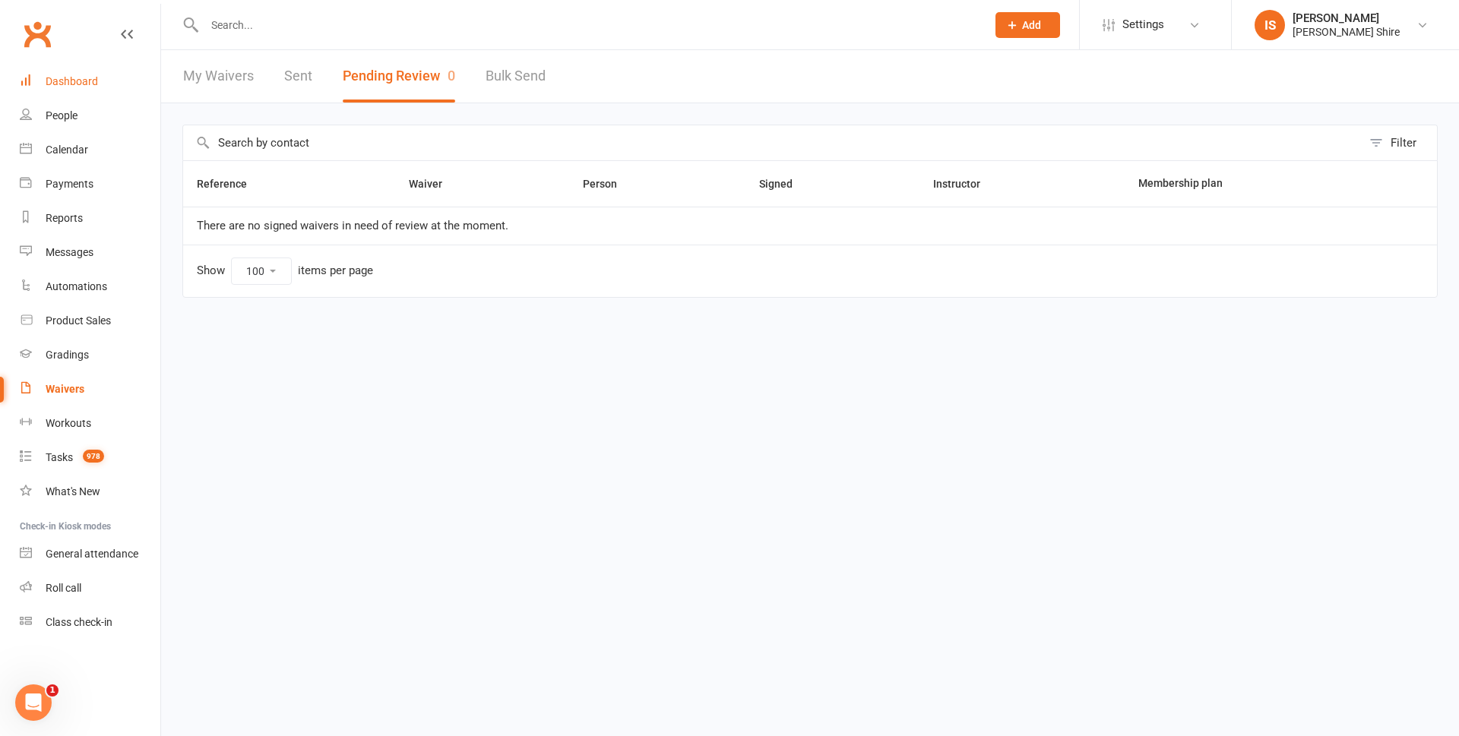
click at [70, 78] on div "Dashboard" at bounding box center [72, 81] width 52 height 12
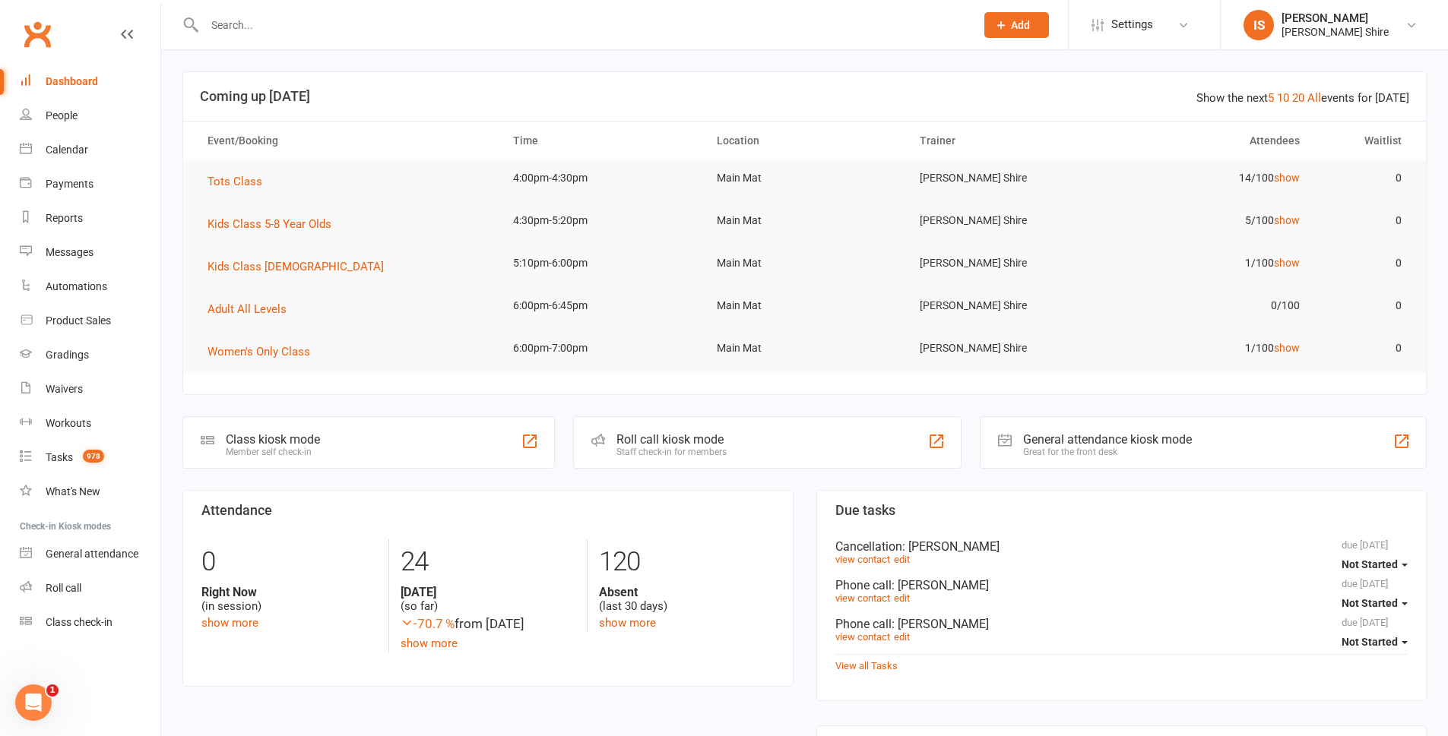
click at [88, 76] on div "Dashboard" at bounding box center [72, 81] width 52 height 12
click at [74, 73] on link "Dashboard" at bounding box center [90, 82] width 141 height 34
click at [309, 17] on input "text" at bounding box center [582, 24] width 765 height 21
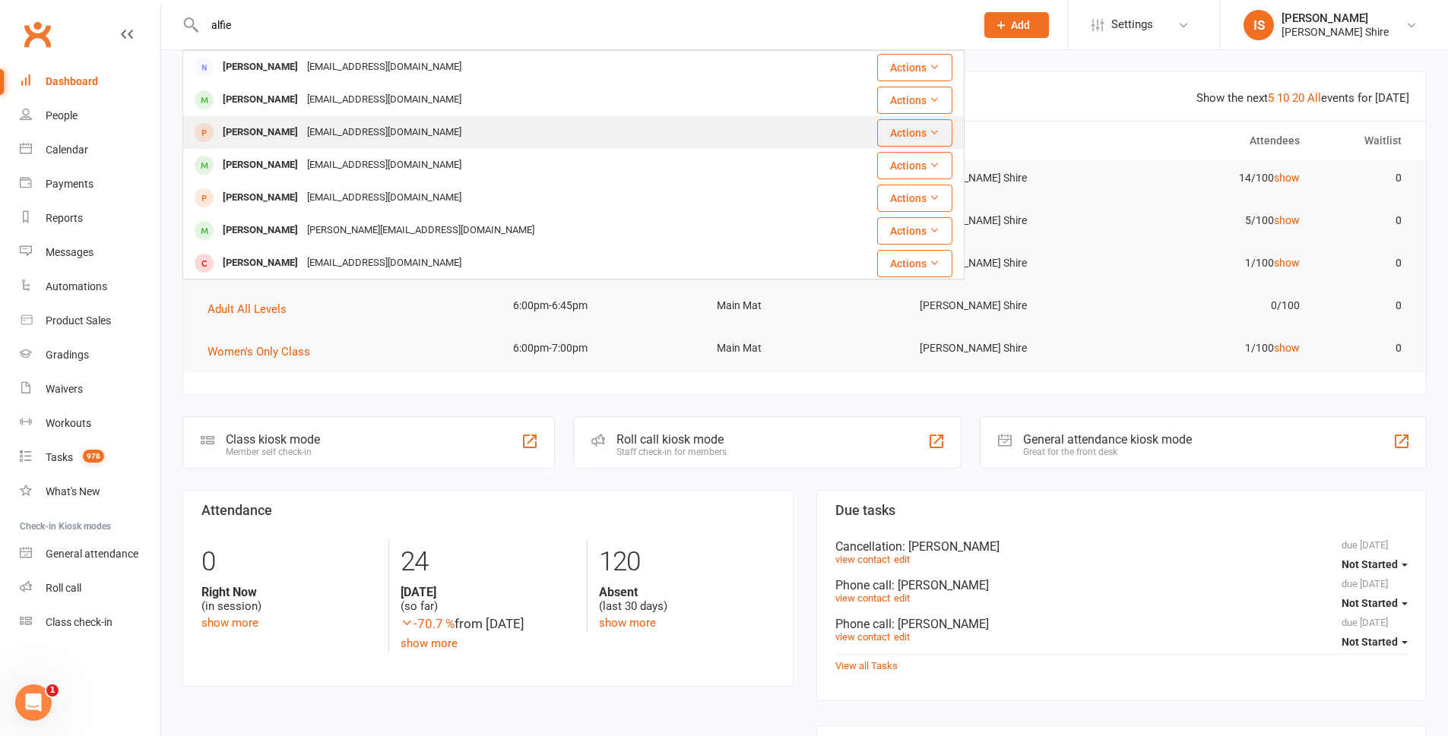
type input "alfie"
click at [439, 137] on div "Alfie Owen jowen9314@gmail.com" at bounding box center [508, 132] width 648 height 31
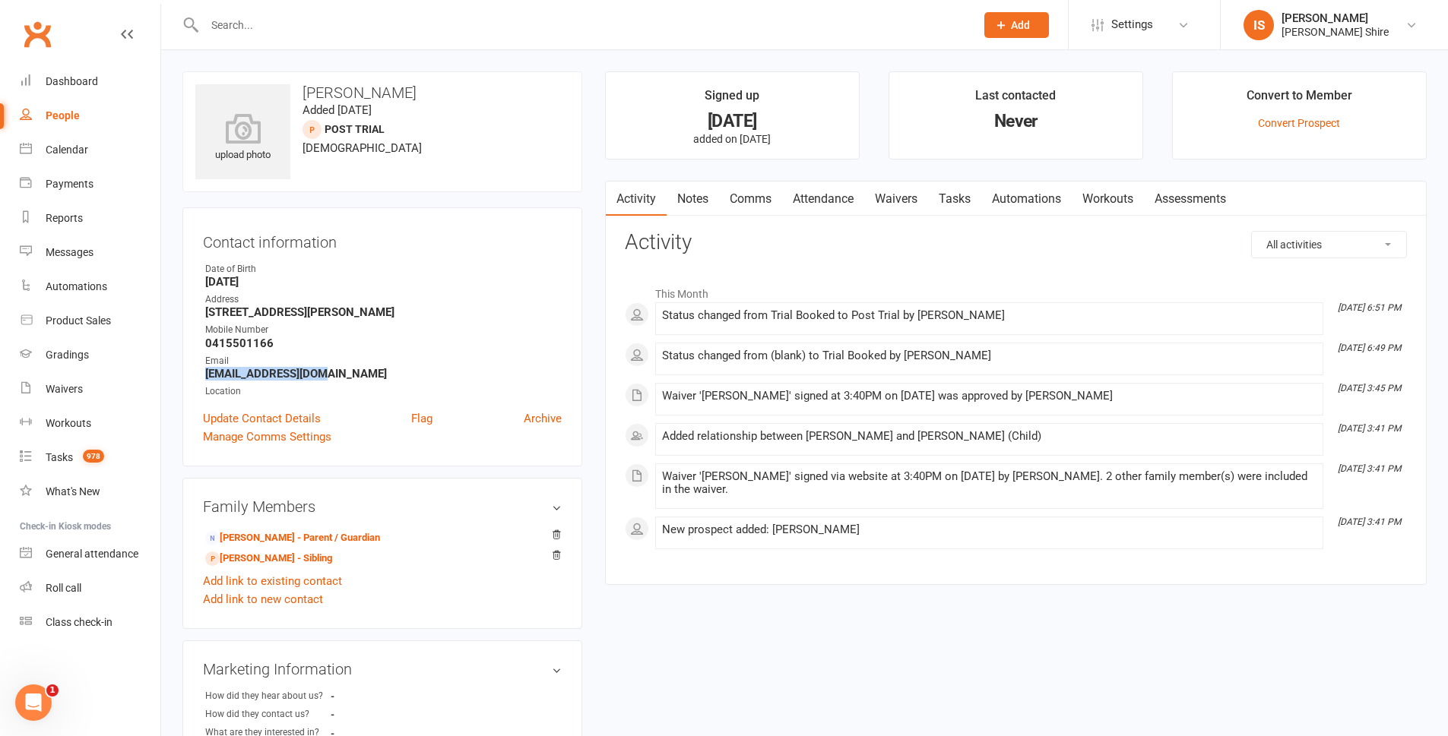
drag, startPoint x: 334, startPoint y: 374, endPoint x: 193, endPoint y: 369, distance: 141.5
click at [193, 369] on div "Contact information Owner Date of Birth March 3, 2022 Address 43 Bishop Road Sy…" at bounding box center [382, 336] width 400 height 259
copy strong "jowen9314@gmail.com"
click at [307, 22] on input "text" at bounding box center [582, 24] width 765 height 21
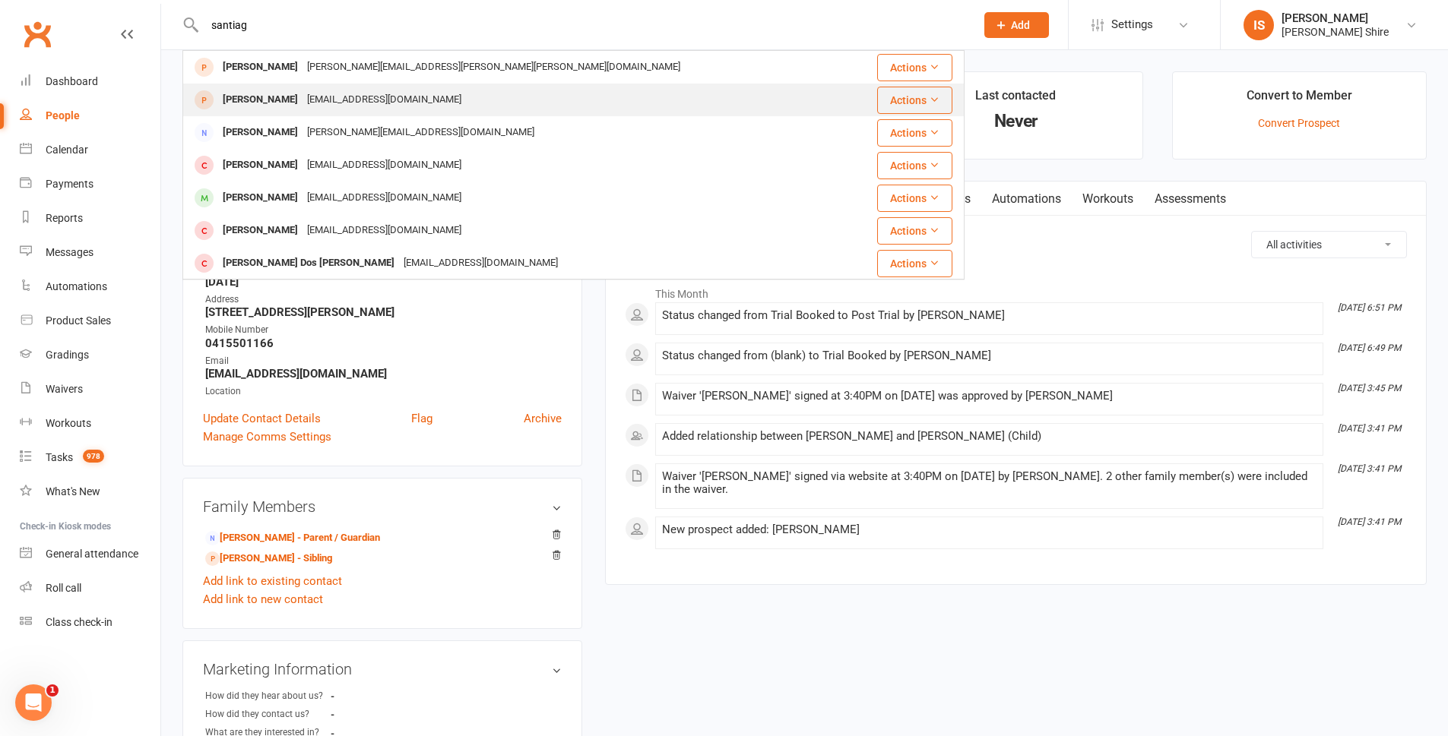
type input "santiag"
click at [261, 86] on div "Santiago Torres-Escudero cassi_torres@outlook.com" at bounding box center [516, 99] width 664 height 31
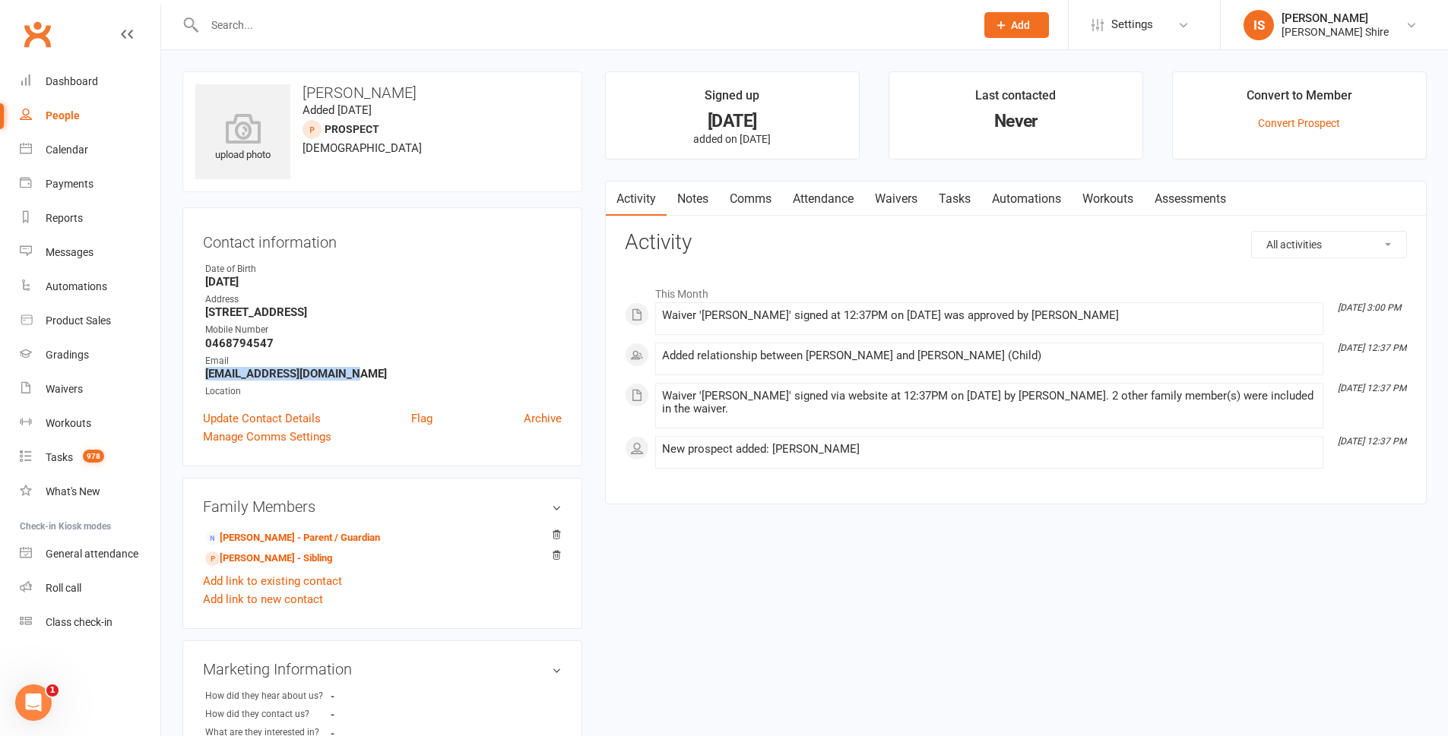
drag, startPoint x: 385, startPoint y: 378, endPoint x: 192, endPoint y: 374, distance: 192.3
click at [192, 374] on div "Contact information Owner Date of Birth May 17, 2021 Address 408 8 village plac…" at bounding box center [382, 336] width 400 height 259
copy strong "cassi_torres@outlook.com"
click at [464, 33] on input "text" at bounding box center [582, 24] width 765 height 21
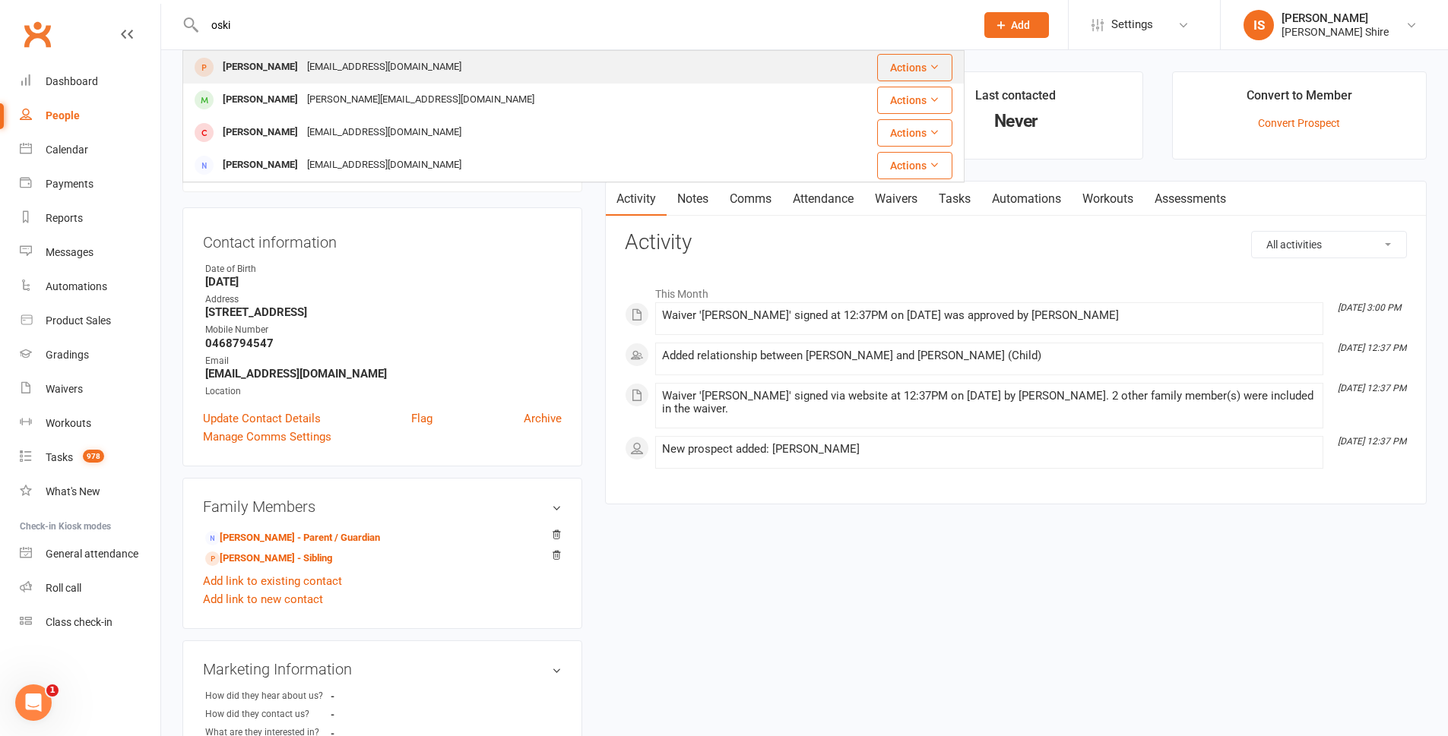
type input "oski"
click at [446, 59] on div "Oski Bell cameronandallirabell@gmail.com" at bounding box center [497, 67] width 627 height 31
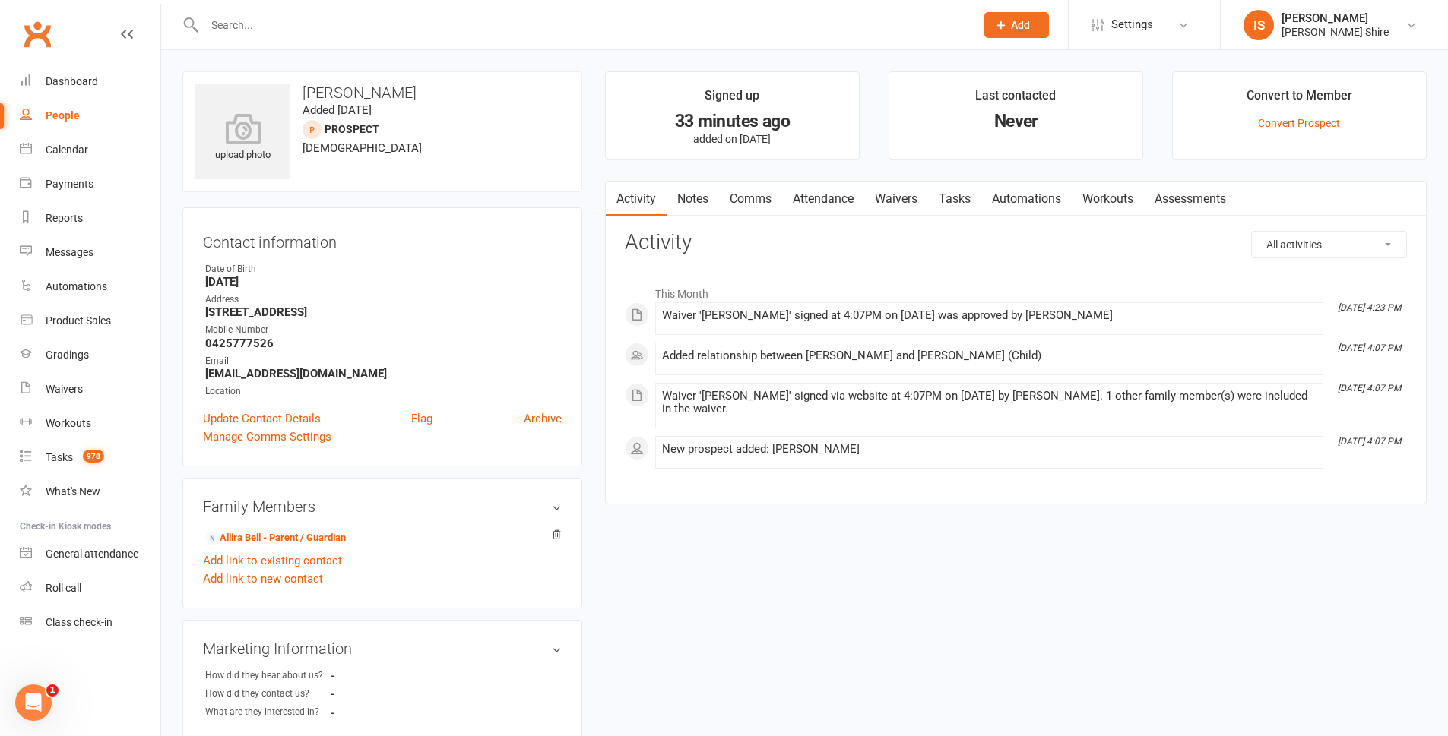
drag, startPoint x: 391, startPoint y: 372, endPoint x: 202, endPoint y: 372, distance: 189.2
click at [202, 372] on div "Contact information Owner Date of Birth February 26, 2022 Address 5 King St Mai…" at bounding box center [382, 336] width 400 height 259
copy strong "cameronandallirabell@gmail.com"
click at [79, 70] on link "Dashboard" at bounding box center [90, 82] width 141 height 34
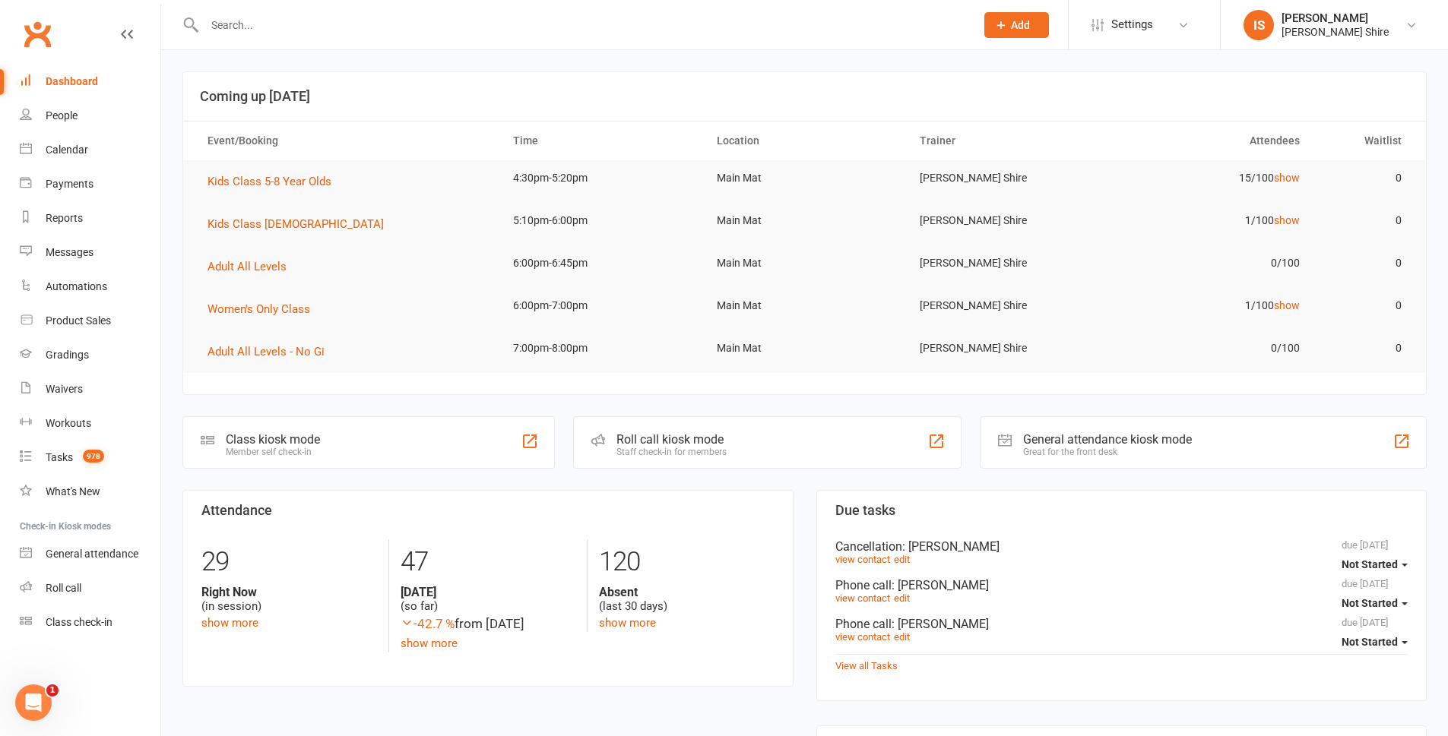
click at [43, 76] on link "Dashboard" at bounding box center [90, 82] width 141 height 34
click at [68, 82] on div "Dashboard" at bounding box center [72, 81] width 52 height 12
click at [78, 78] on div "Dashboard" at bounding box center [72, 81] width 52 height 12
click at [45, 71] on link "Dashboard" at bounding box center [90, 82] width 141 height 34
click at [285, 178] on span "Kids Class 5-8 Year Olds" at bounding box center [269, 182] width 124 height 14
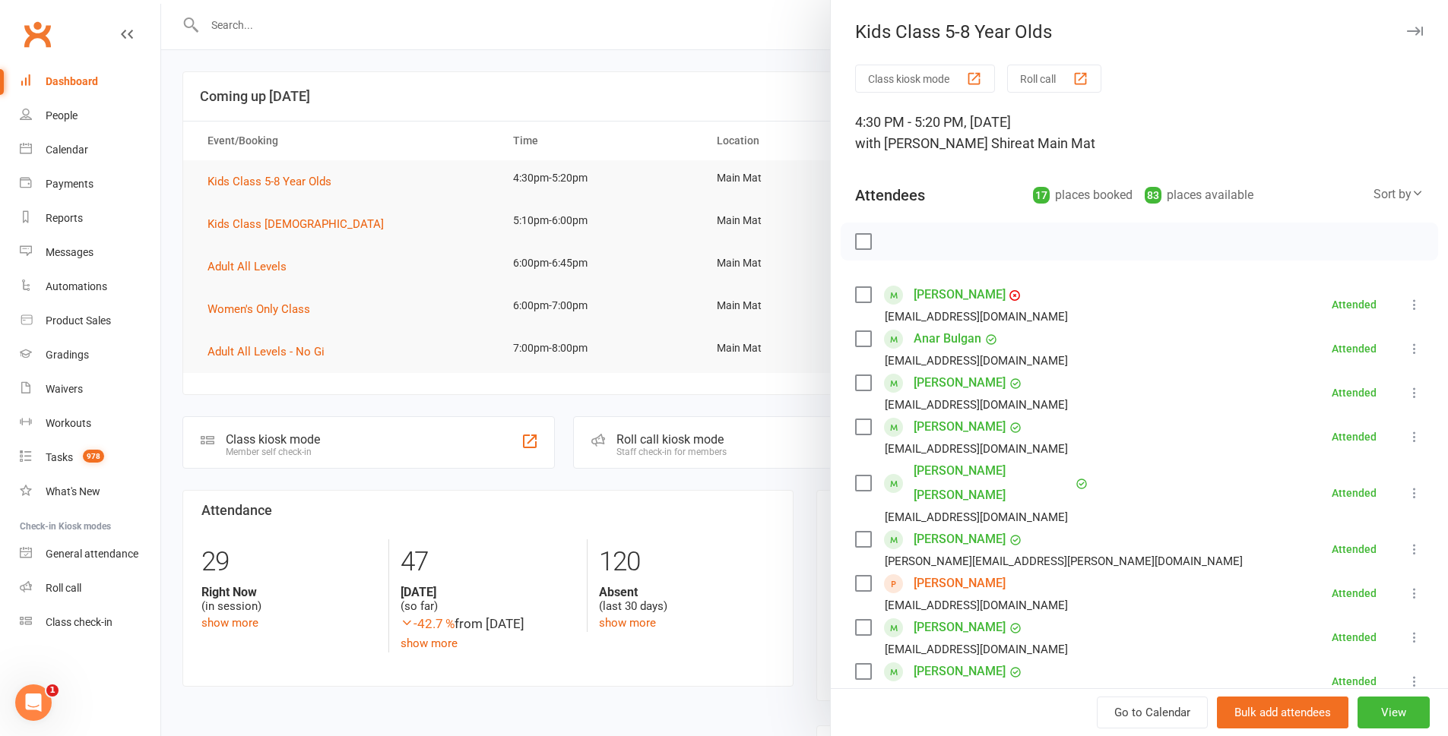
click at [914, 75] on button "Class kiosk mode" at bounding box center [925, 79] width 140 height 28
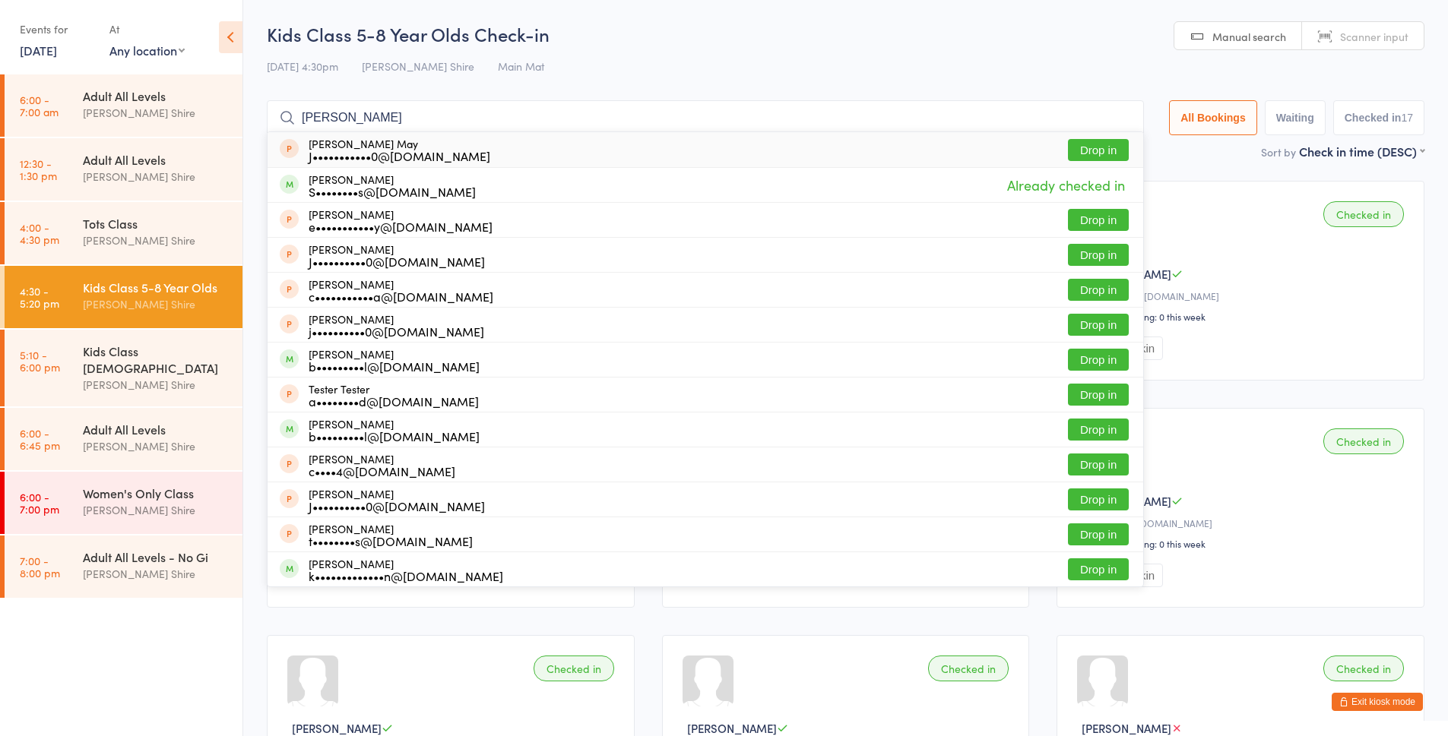
type input "carter"
click at [302, 84] on div "Kids Class 5-8 Year Olds Check-in 11 Sep 4:30pm Gracie Sutherland Shire Main Ma…" at bounding box center [846, 82] width 1158 height 122
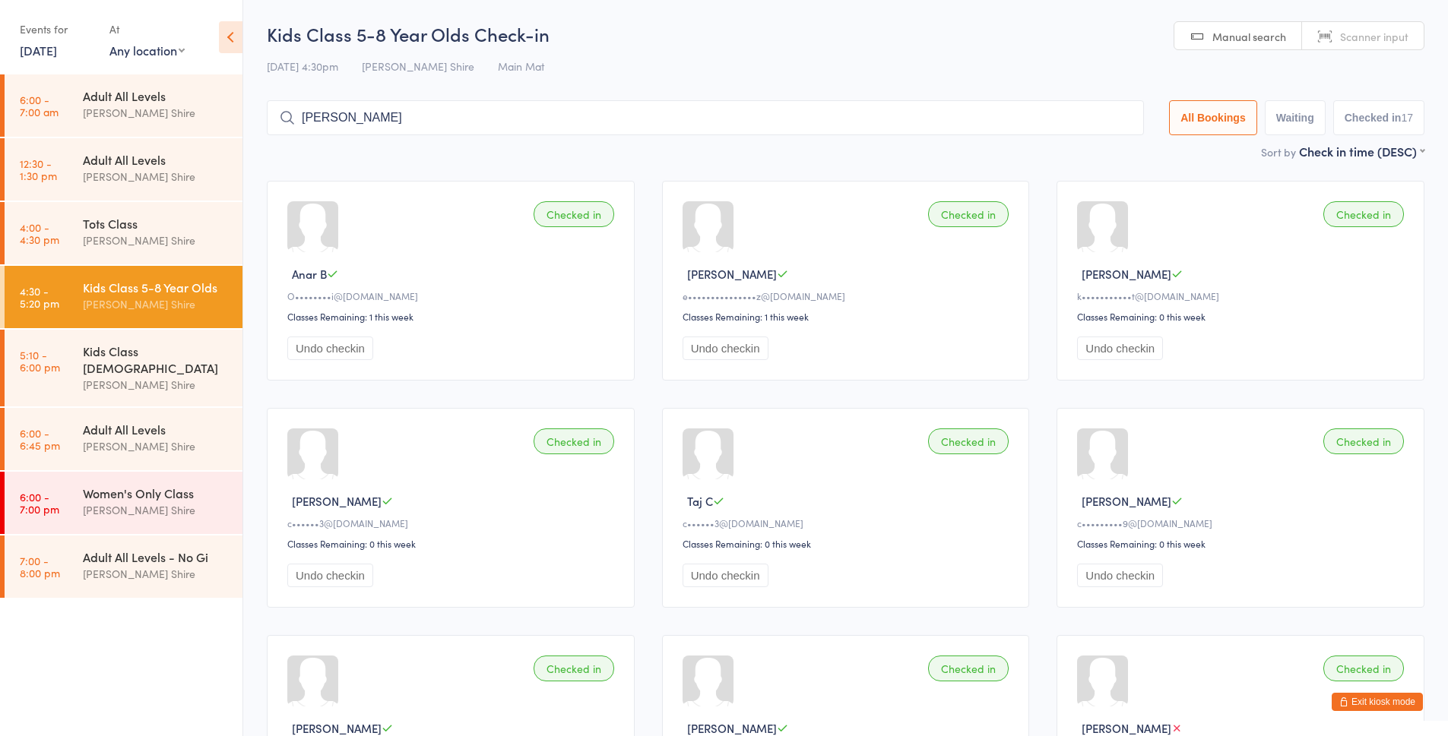
click at [1384, 701] on button "Exit kiosk mode" at bounding box center [1377, 702] width 91 height 18
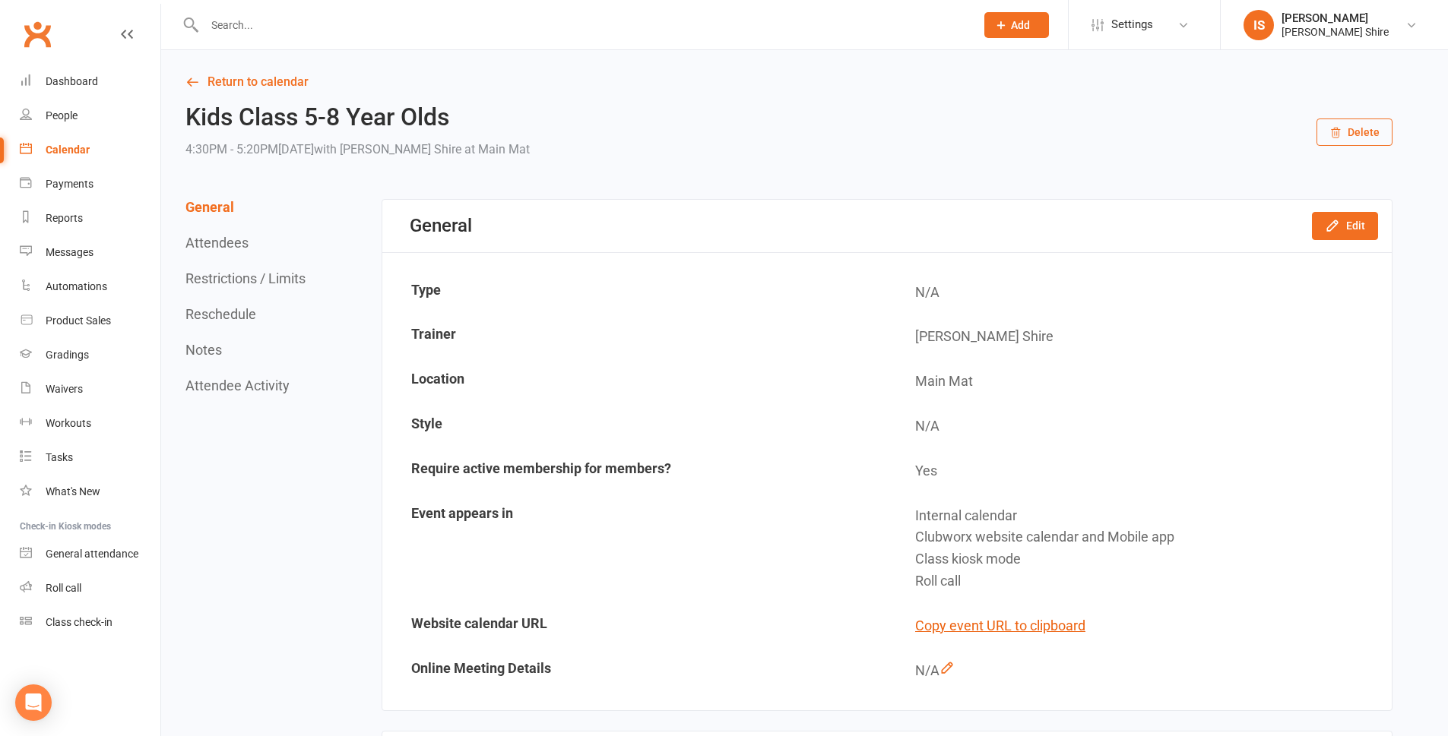
click at [385, 32] on input "text" at bounding box center [582, 24] width 765 height 21
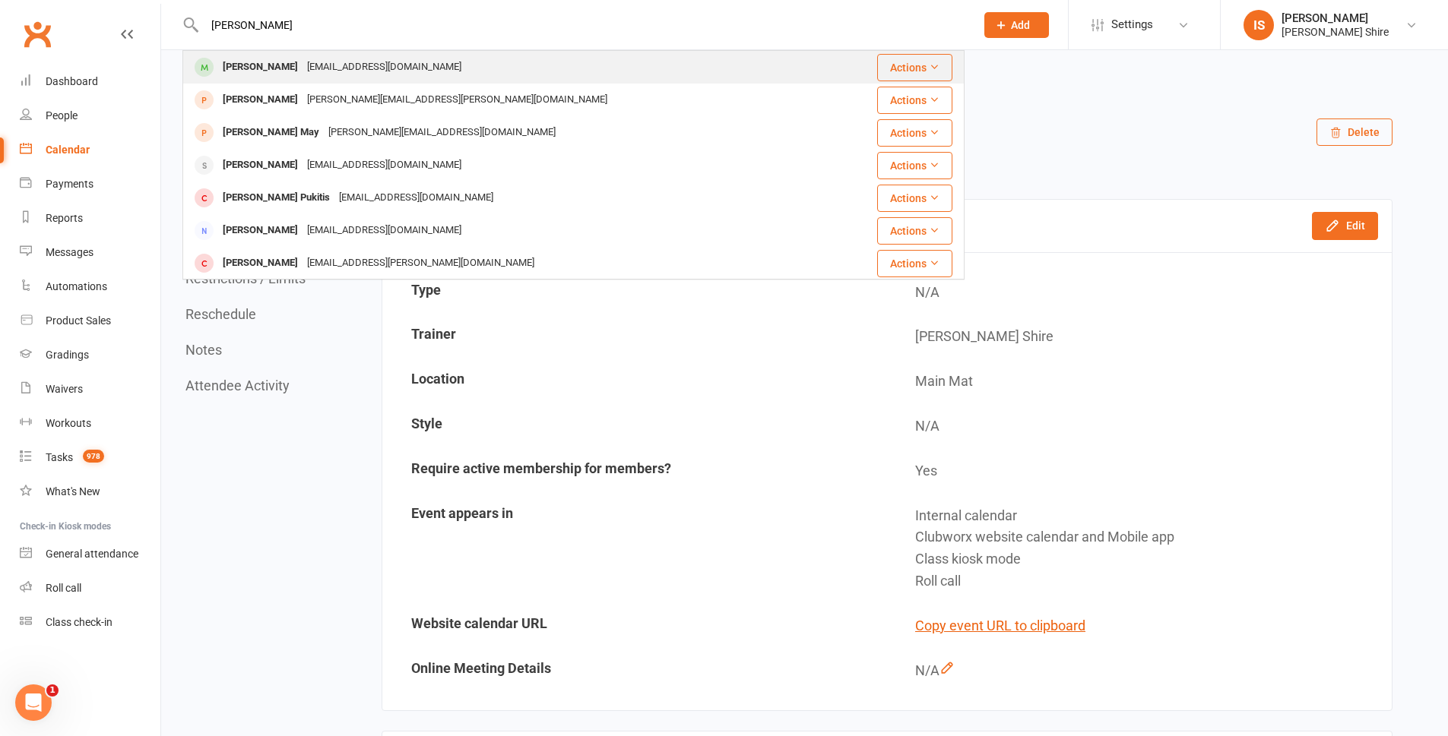
type input "carter"
click at [320, 75] on div "Suri.morgs@gmail.com" at bounding box center [383, 67] width 163 height 22
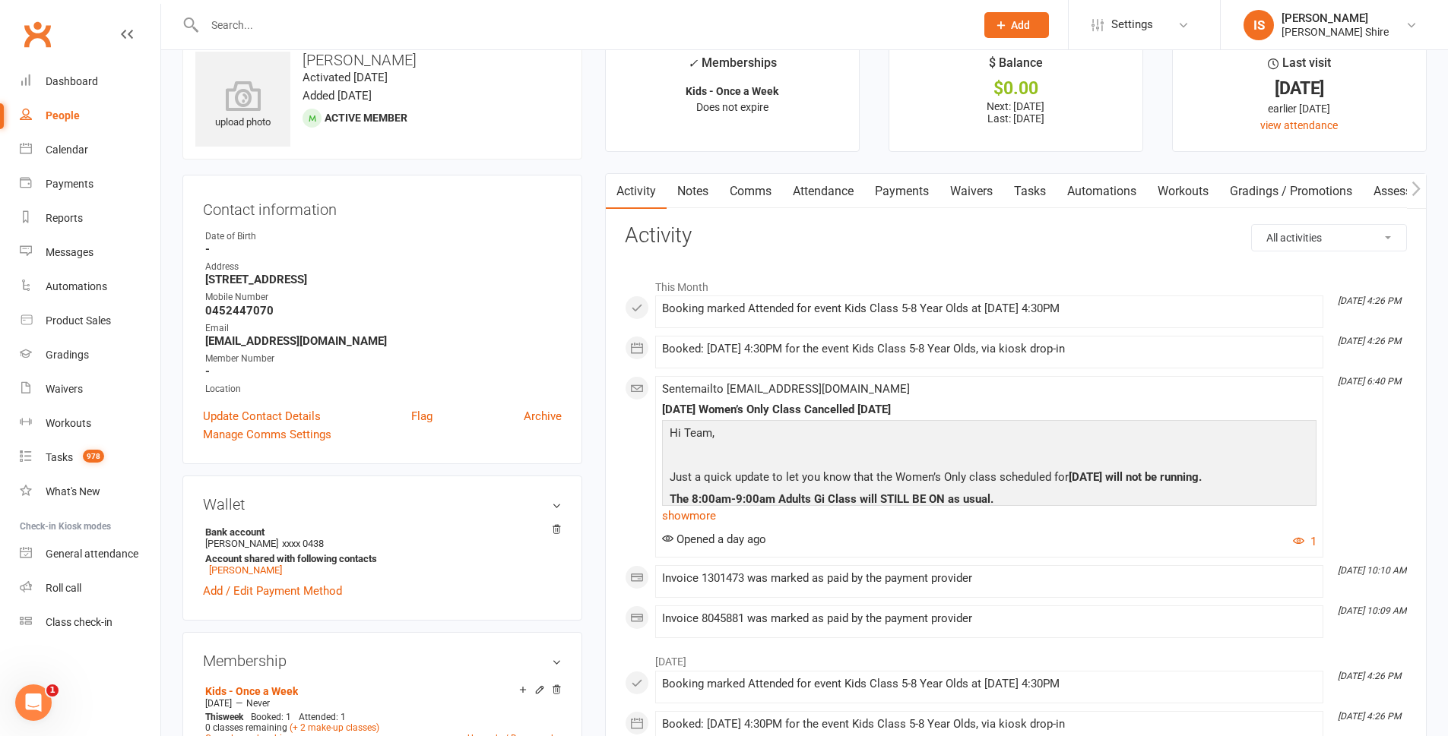
scroll to position [152, 0]
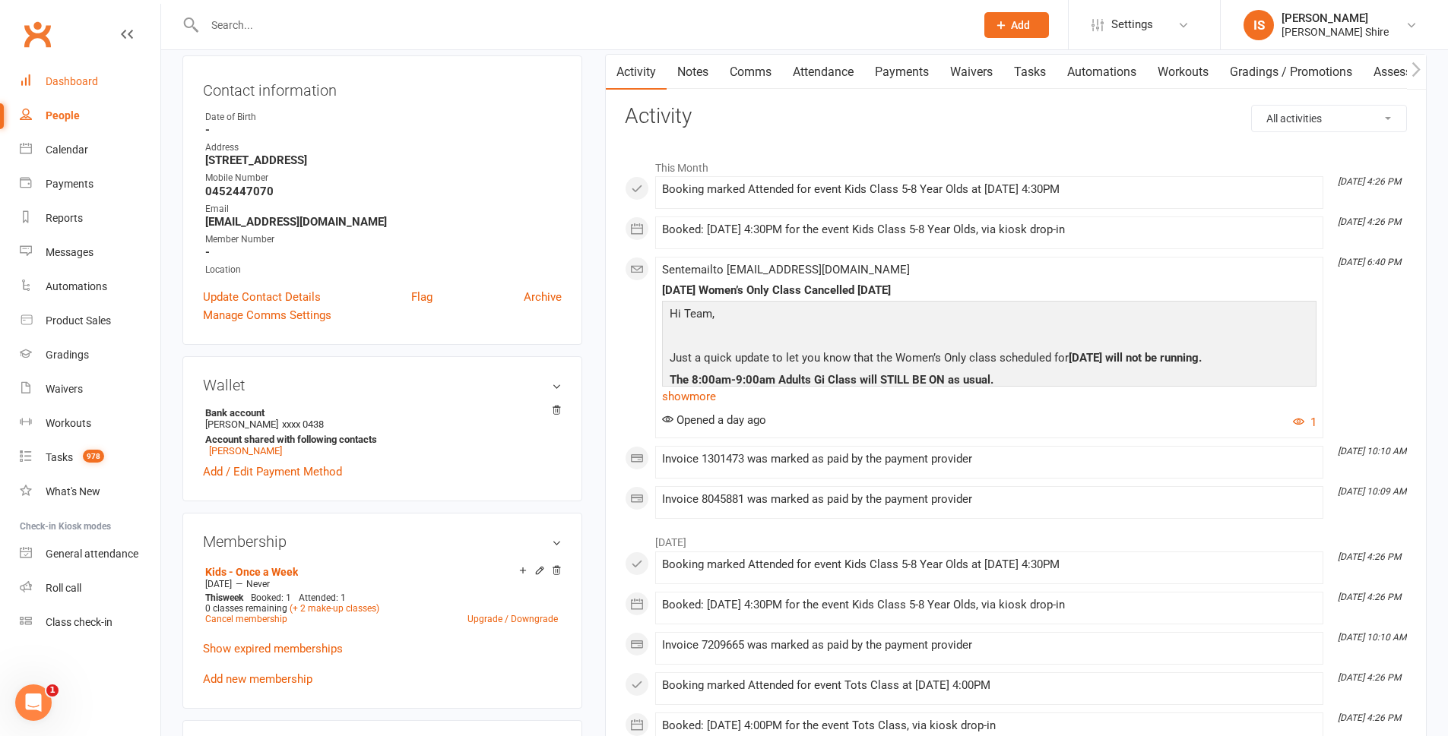
click at [68, 88] on link "Dashboard" at bounding box center [90, 82] width 141 height 34
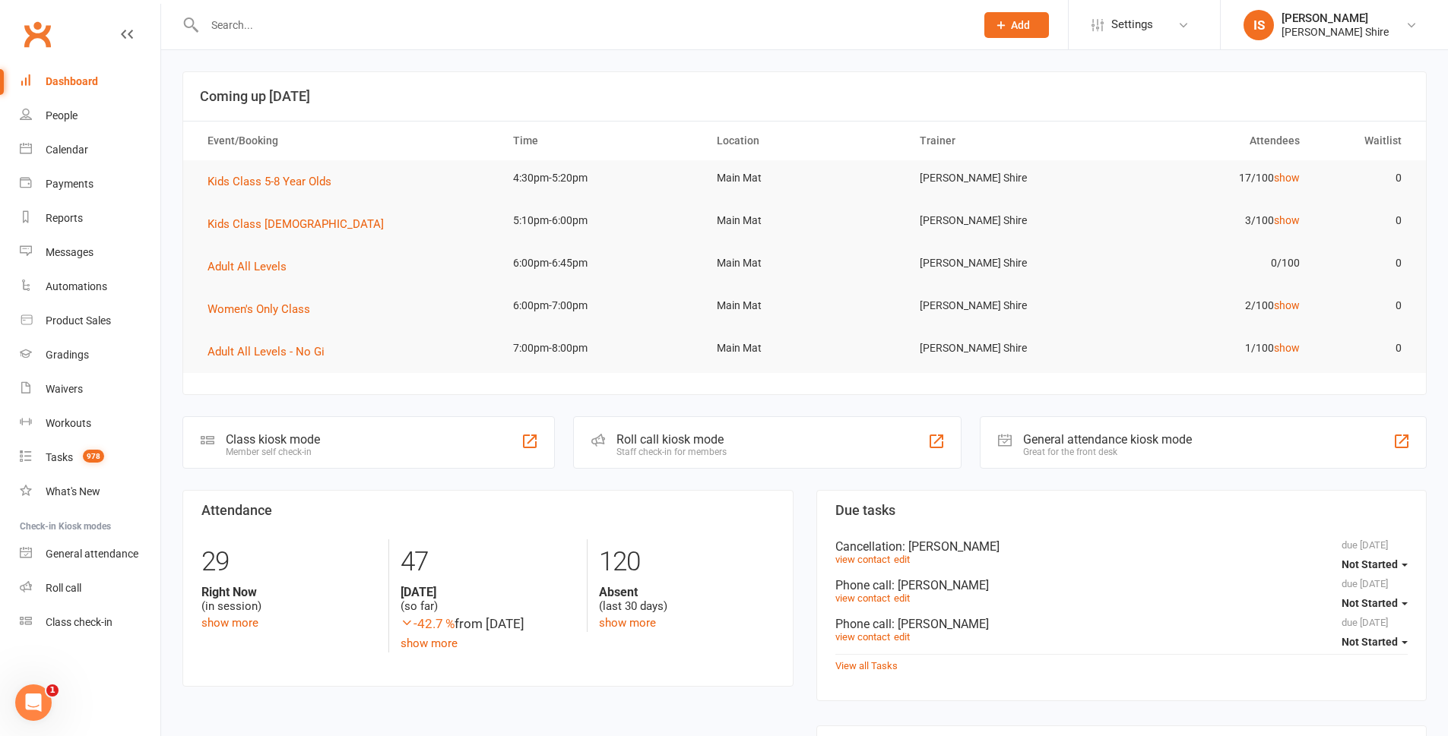
click at [362, 34] on input "text" at bounding box center [582, 24] width 765 height 21
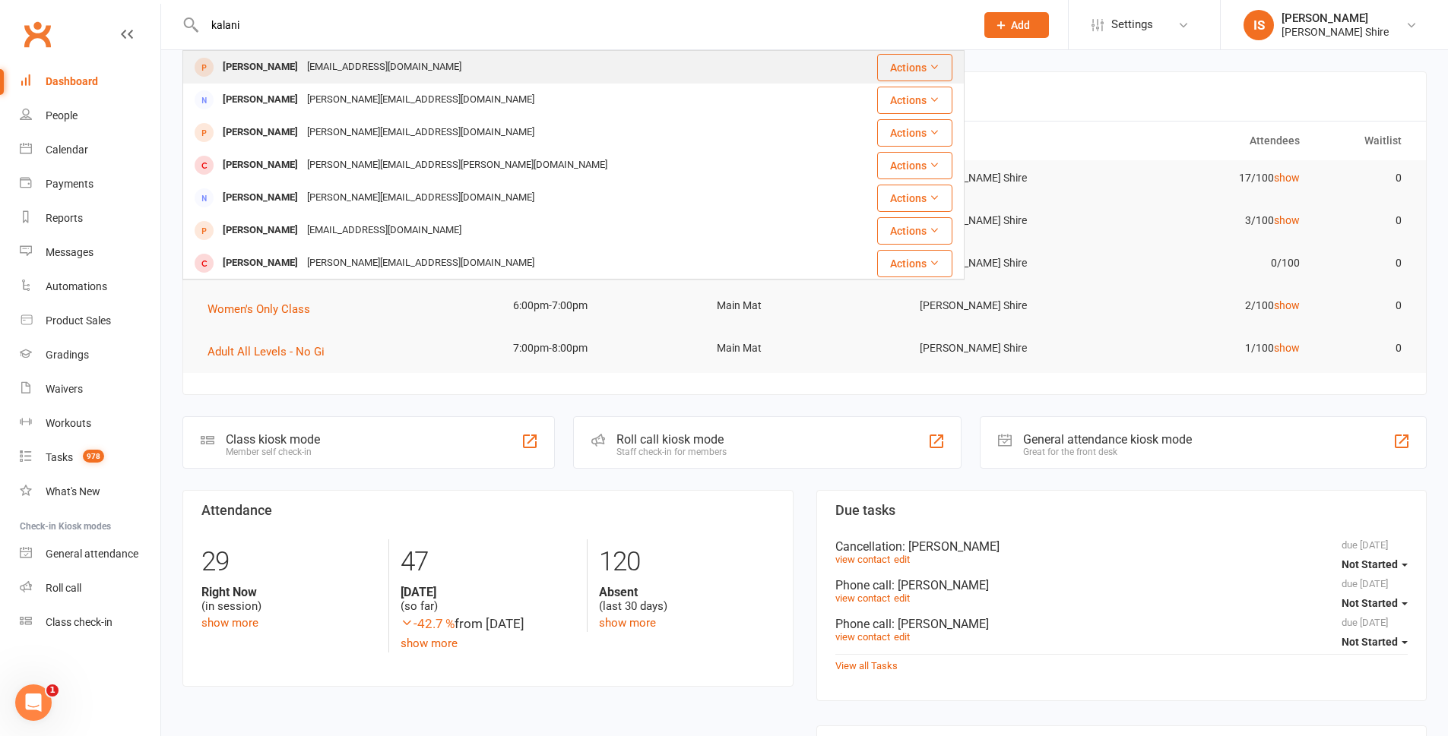
type input "kalani"
click at [441, 66] on div "Kalani Wright Gemmawright011@gmail.com" at bounding box center [508, 67] width 648 height 31
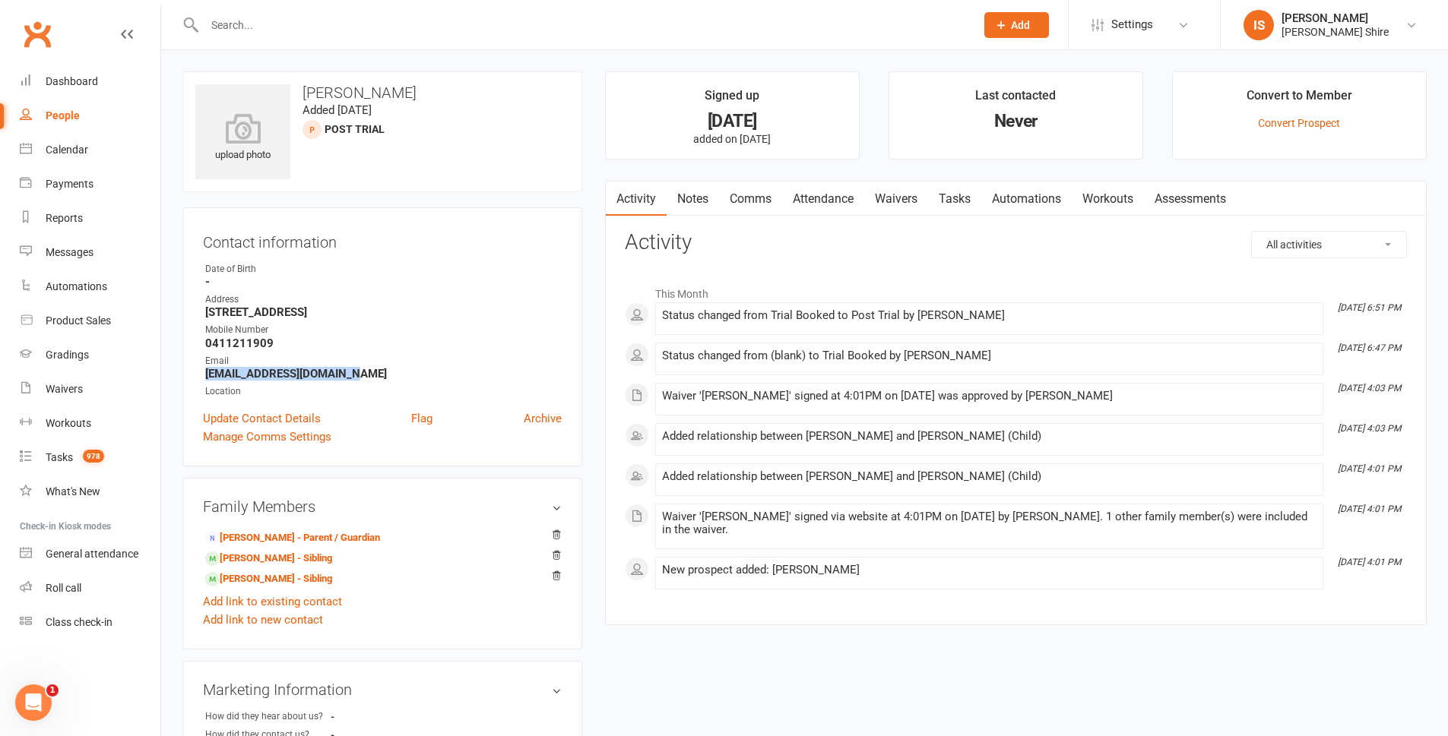
drag, startPoint x: 379, startPoint y: 376, endPoint x: 195, endPoint y: 371, distance: 184.0
click at [195, 371] on div "Contact information Owner Date of Birth - Address 43 Attunga Rd Yowie Bay NSW 2…" at bounding box center [382, 336] width 400 height 259
copy strong "Gemmawright011@gmail.com"
click at [359, 370] on strong "Gemmawright011@gmail.com" at bounding box center [383, 374] width 356 height 14
click at [109, 93] on link "Dashboard" at bounding box center [90, 82] width 141 height 34
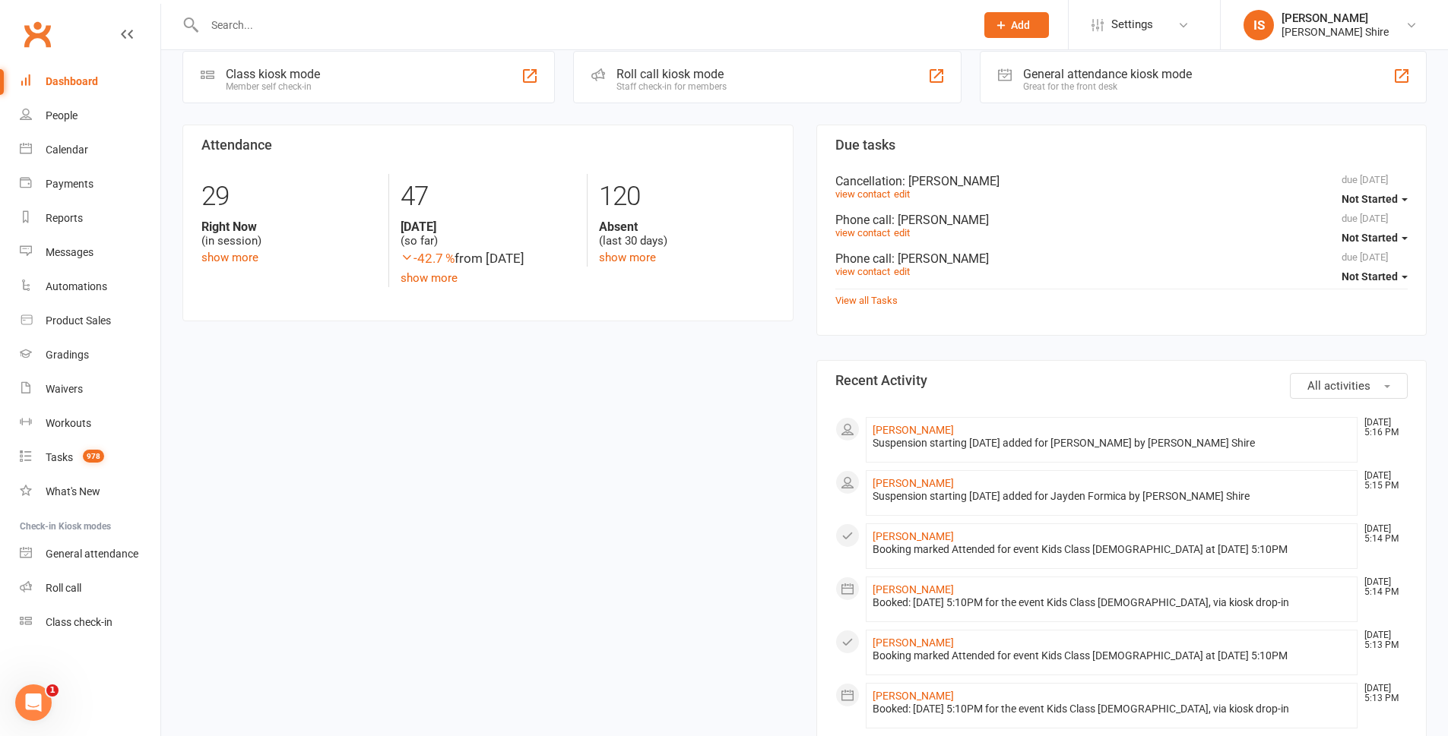
scroll to position [380, 0]
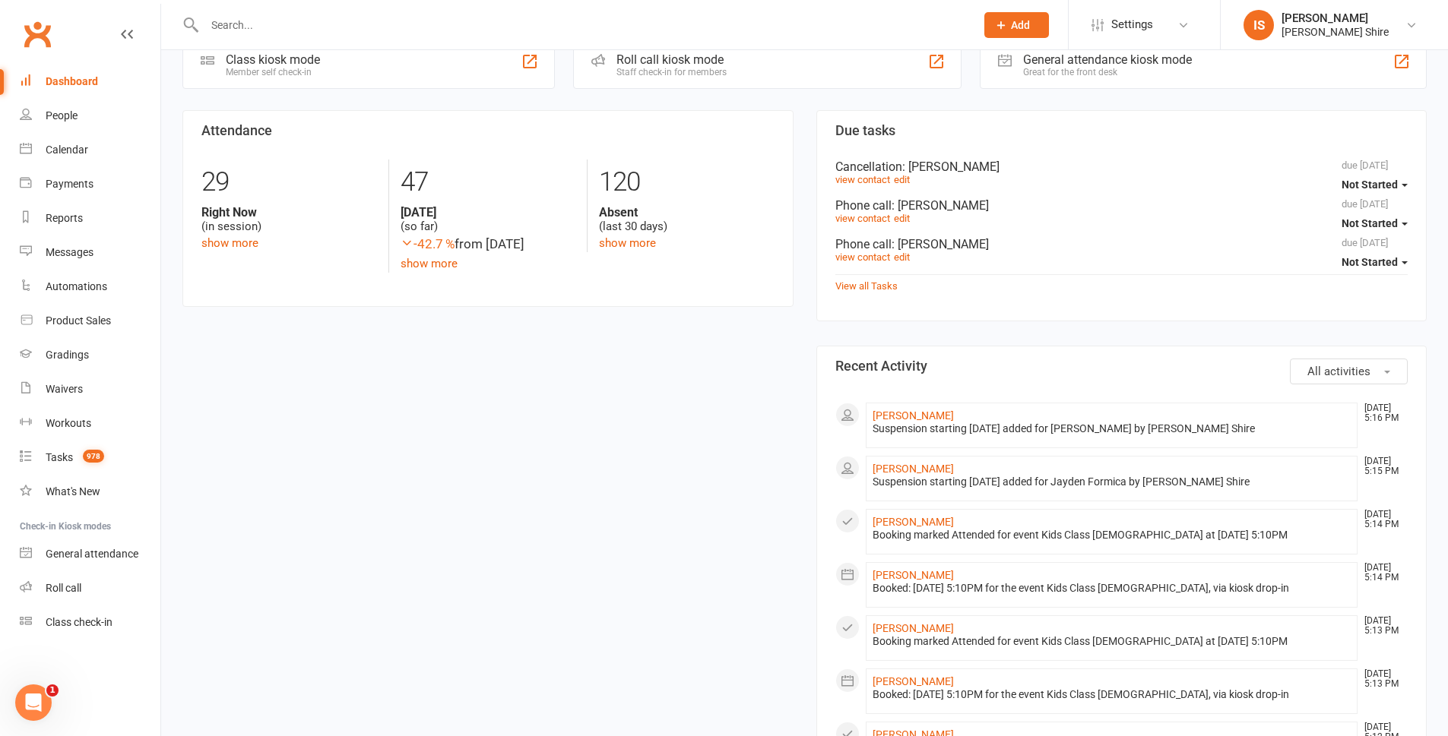
click at [76, 79] on div "Dashboard" at bounding box center [72, 81] width 52 height 12
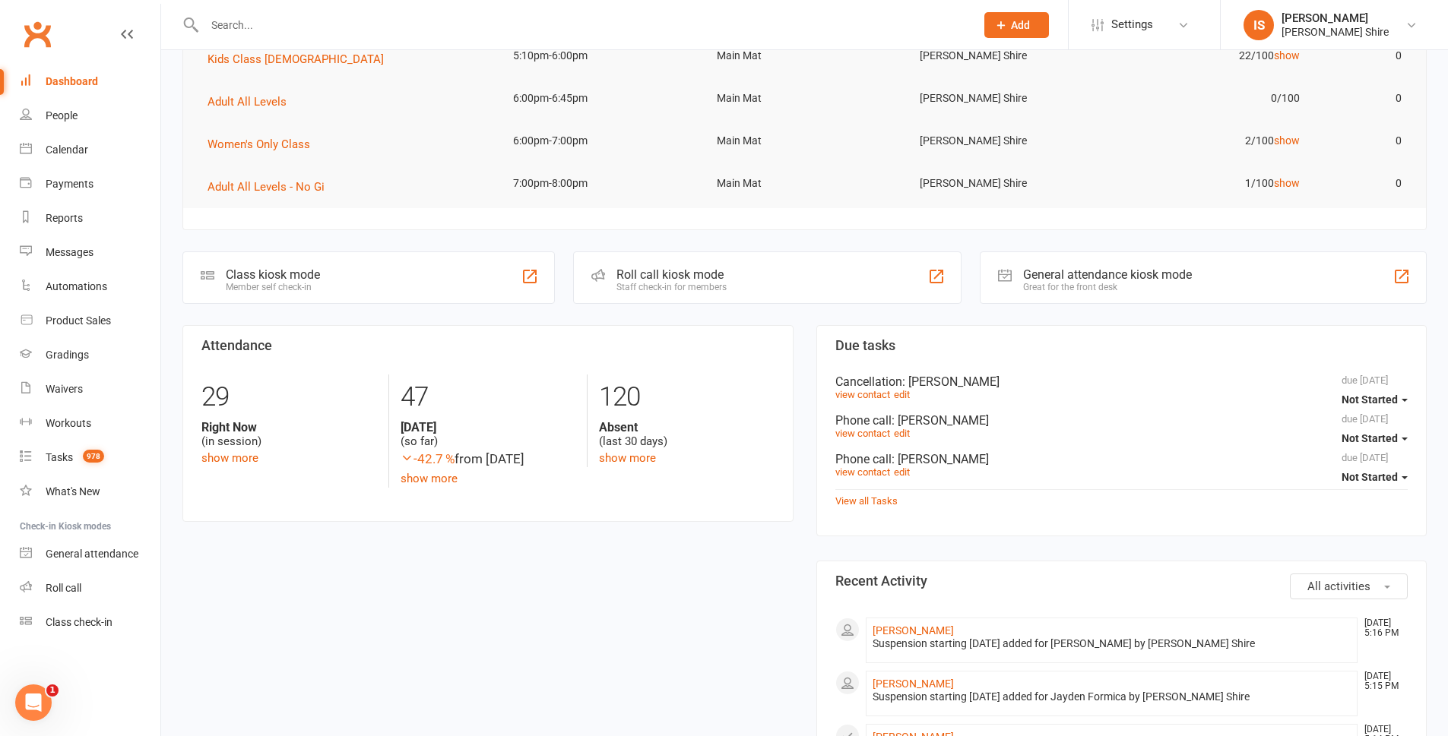
scroll to position [0, 0]
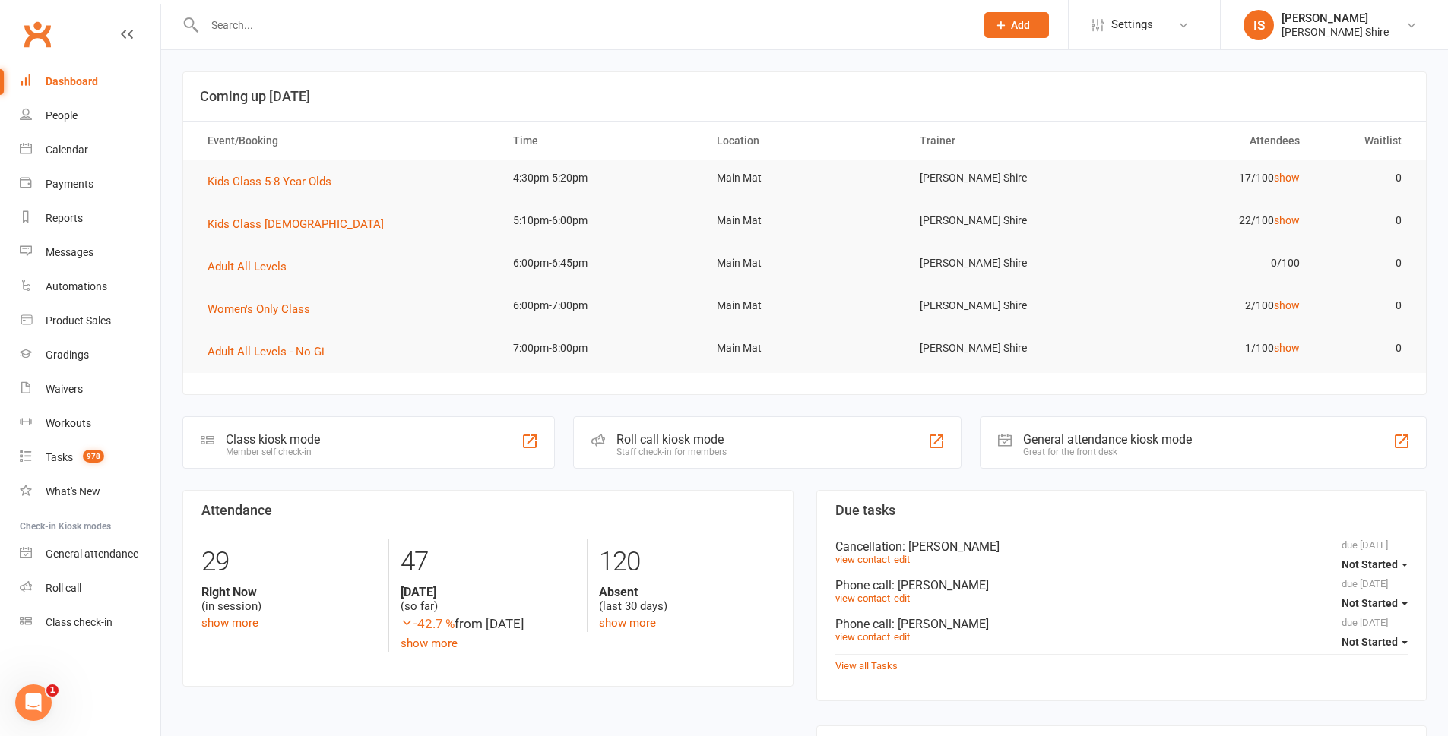
click at [85, 86] on div "Dashboard" at bounding box center [72, 81] width 52 height 12
click at [69, 82] on div "Dashboard" at bounding box center [72, 81] width 52 height 12
click at [347, 26] on input "text" at bounding box center [582, 24] width 765 height 21
type input "s"
click at [282, 263] on span "Adult All Levels" at bounding box center [246, 267] width 79 height 14
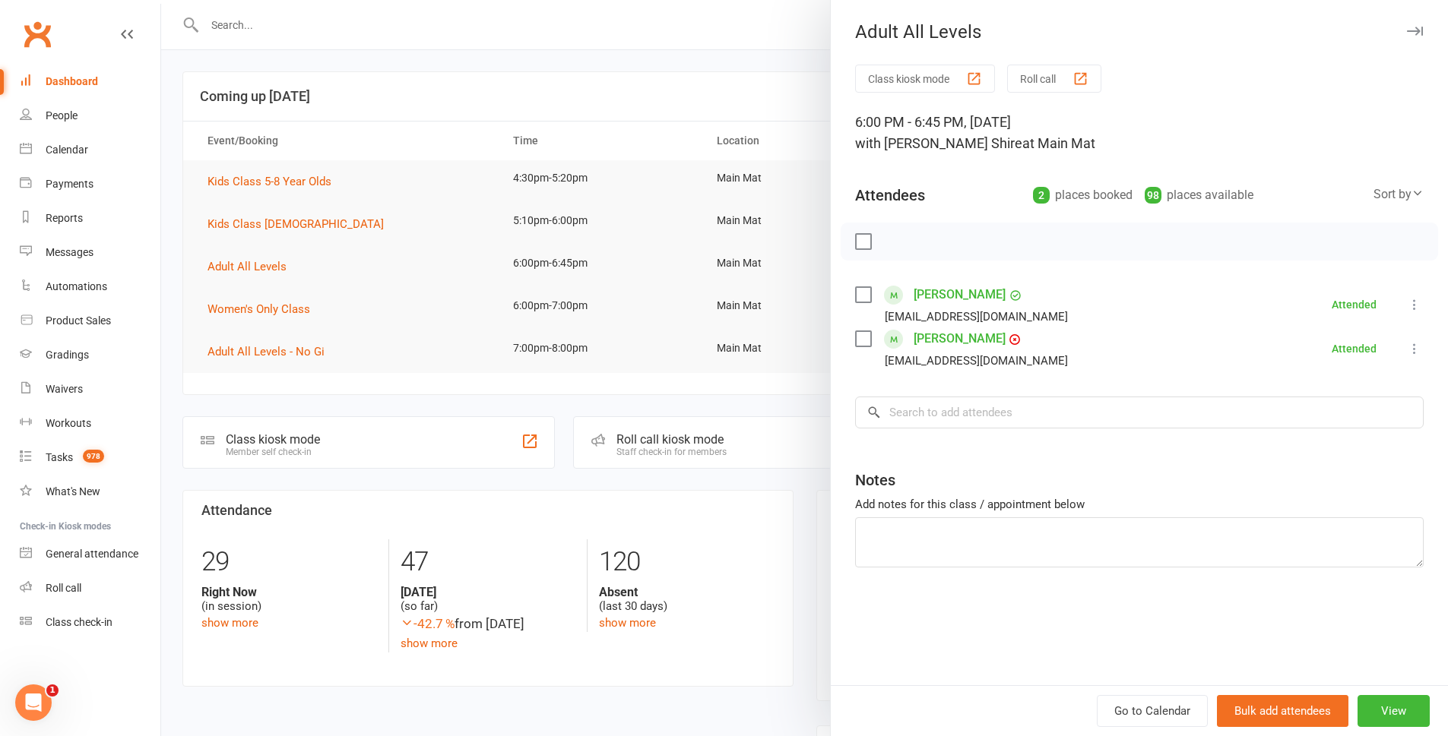
click at [930, 333] on link "Stephen Driscoll" at bounding box center [960, 339] width 92 height 24
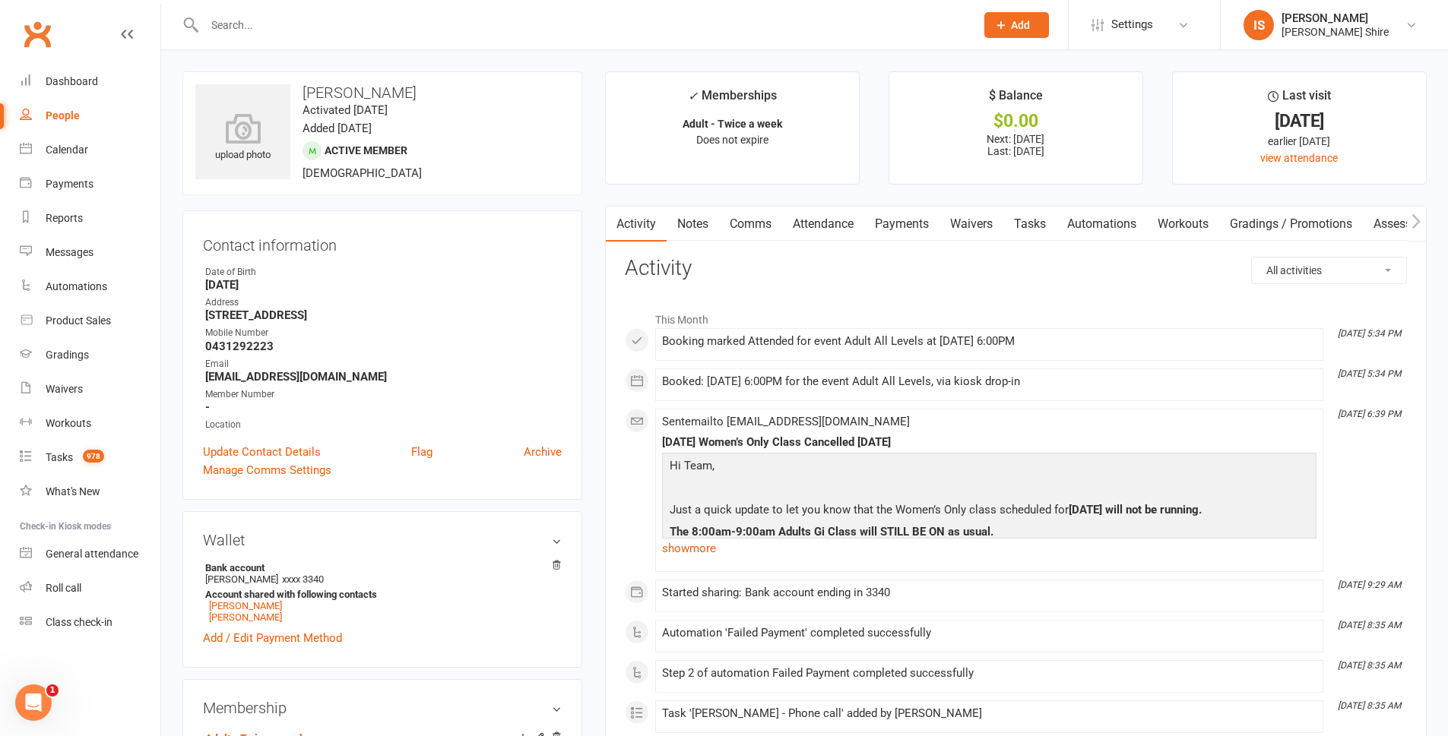
click at [892, 218] on link "Payments" at bounding box center [901, 224] width 75 height 35
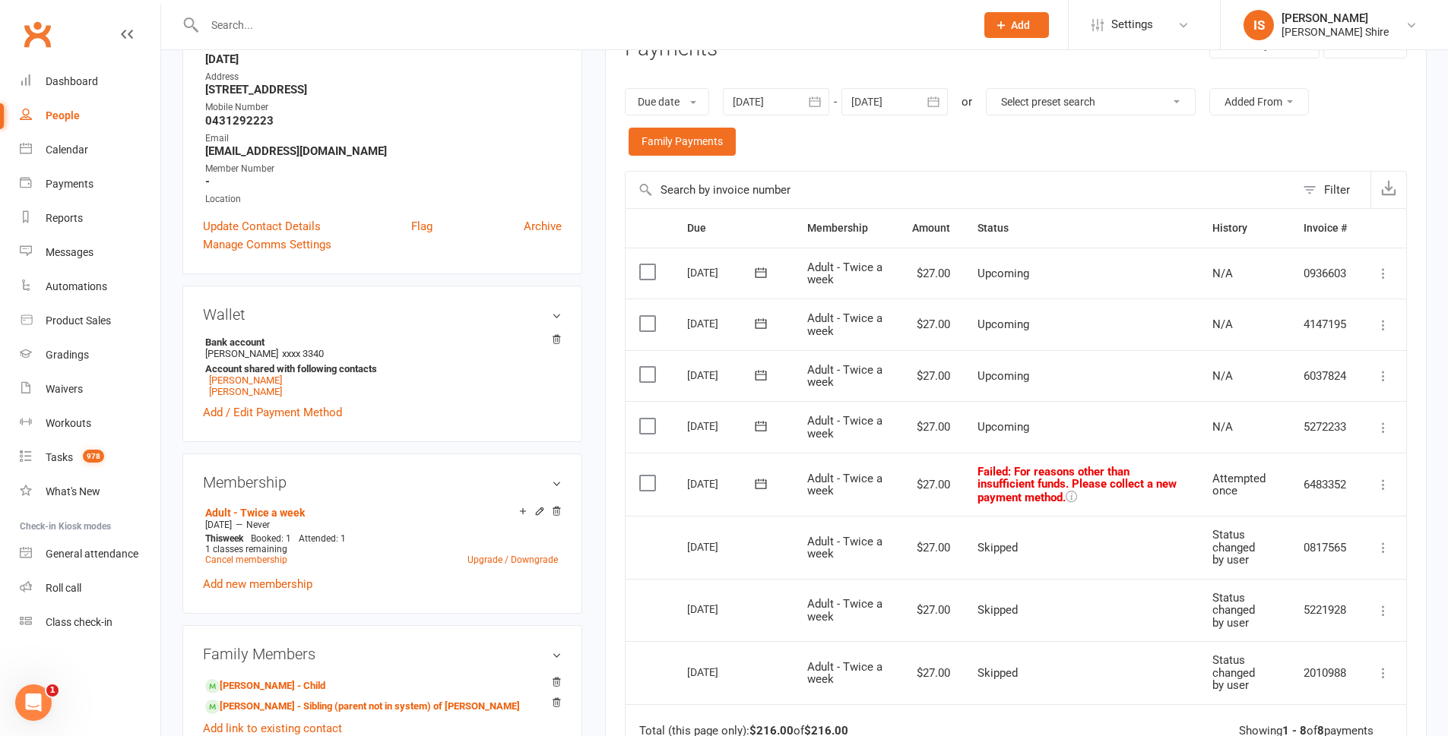
scroll to position [228, 0]
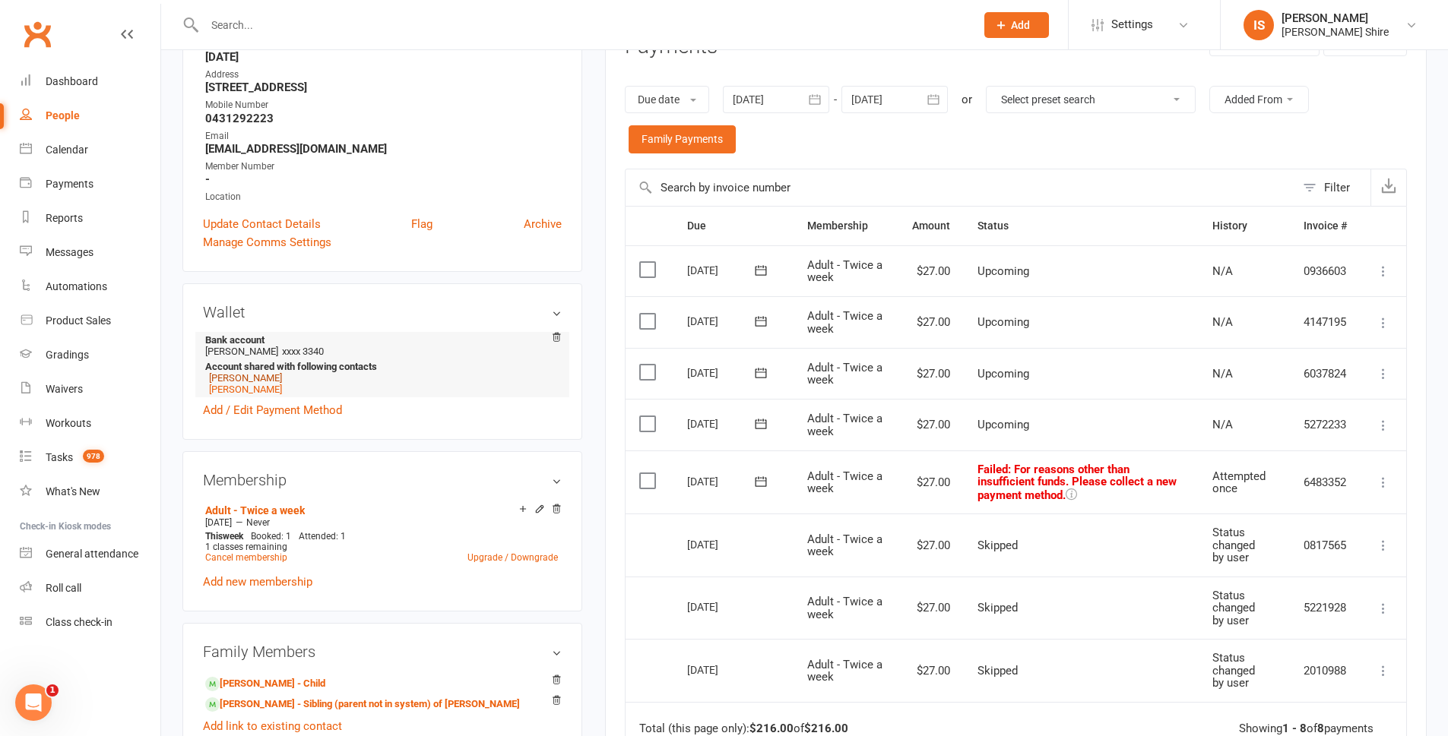
click at [245, 380] on link "Jack Driscoll" at bounding box center [245, 377] width 73 height 11
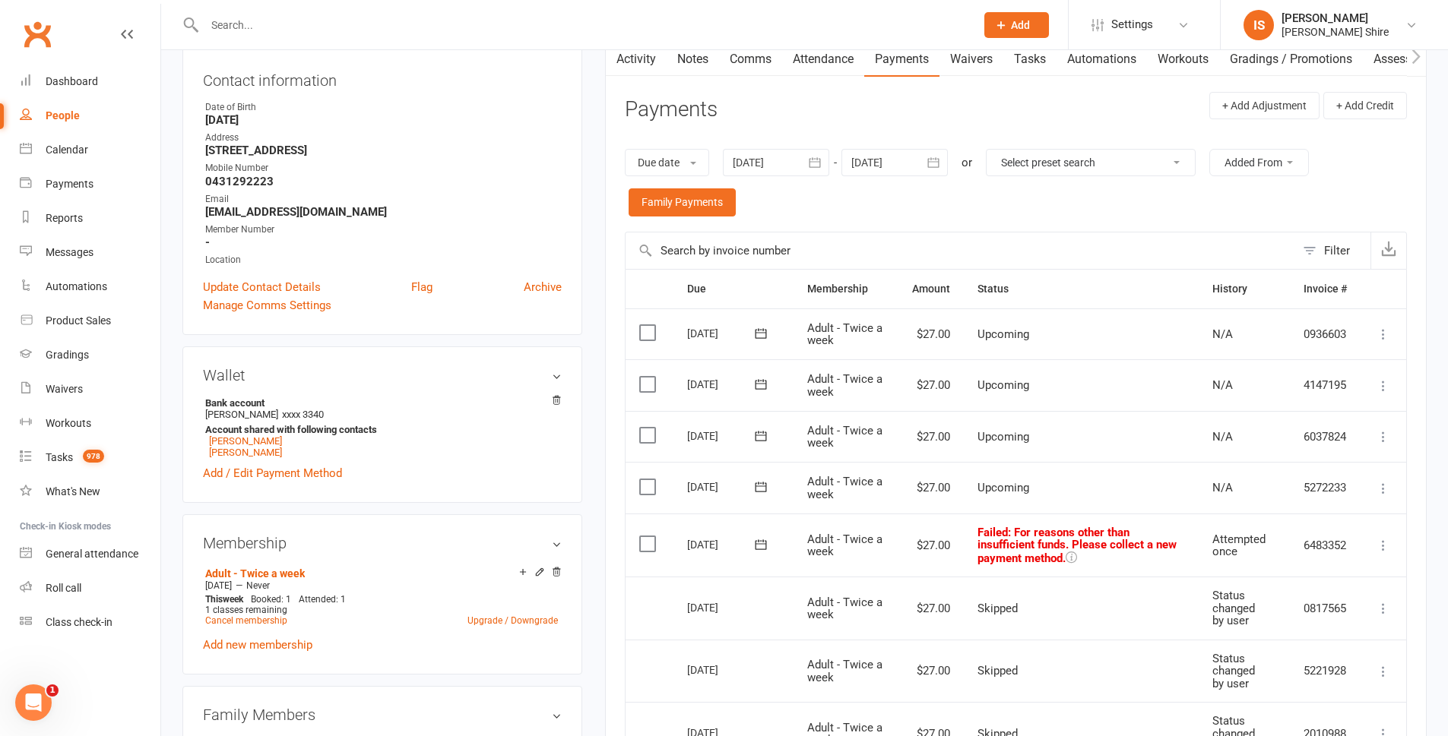
scroll to position [228, 0]
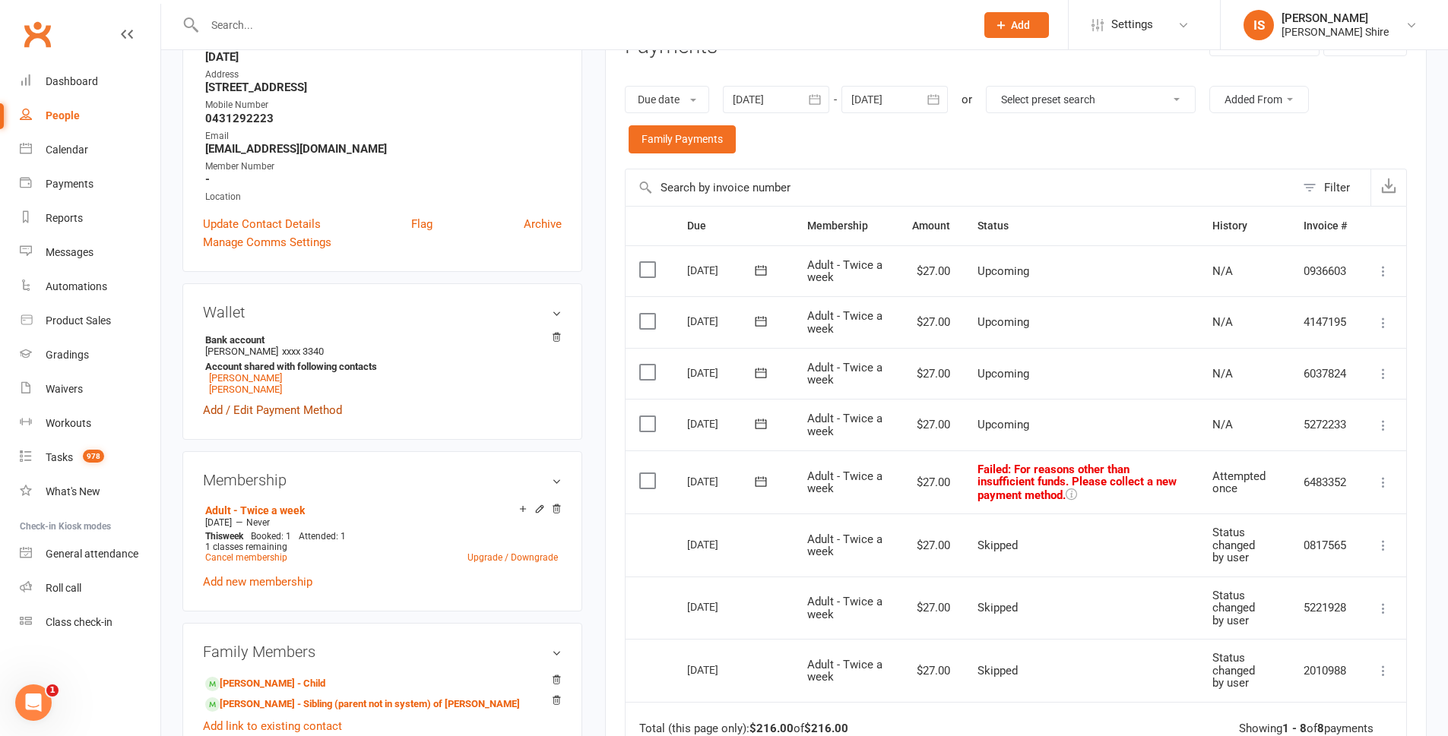
click at [249, 407] on link "Add / Edit Payment Method" at bounding box center [272, 410] width 139 height 18
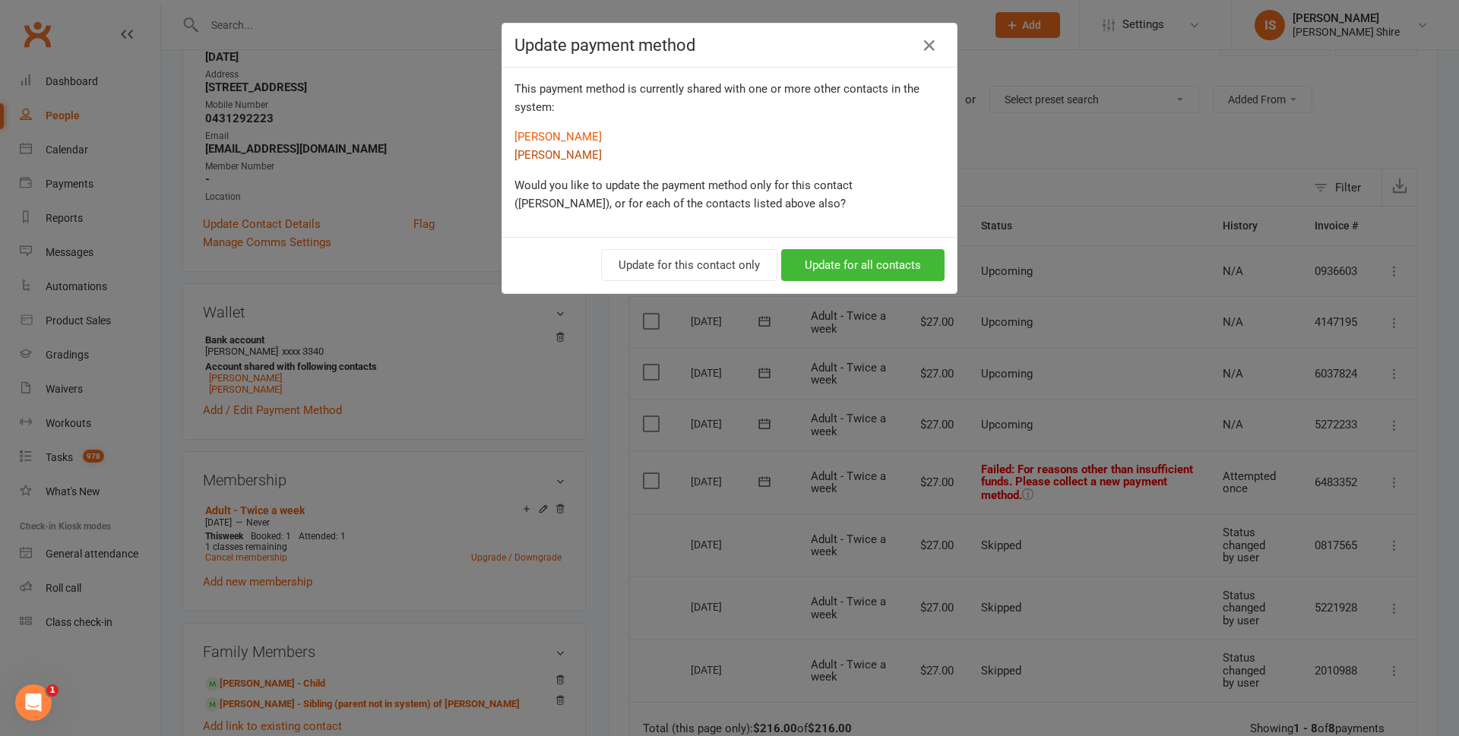
click at [547, 157] on link "Ruby Driscoll" at bounding box center [558, 155] width 87 height 14
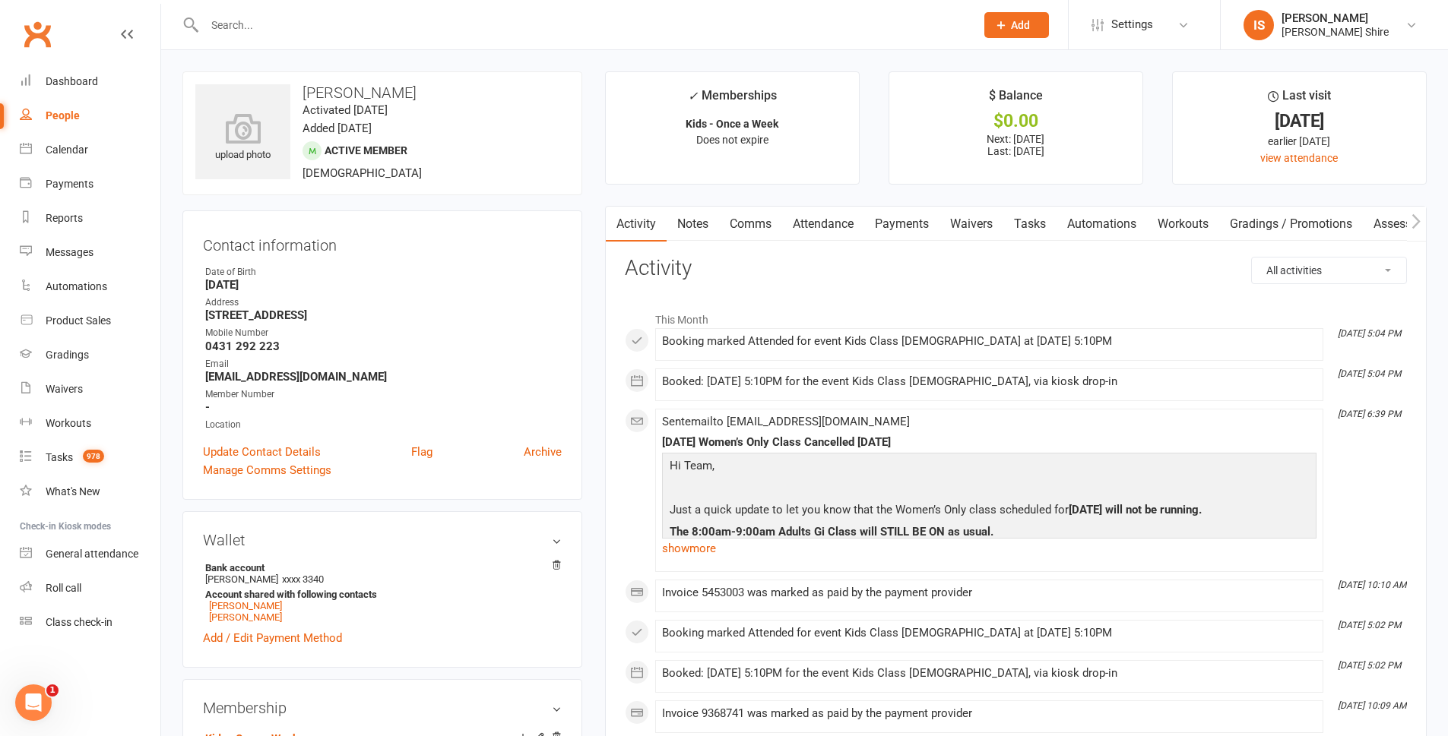
click at [901, 231] on link "Payments" at bounding box center [901, 224] width 75 height 35
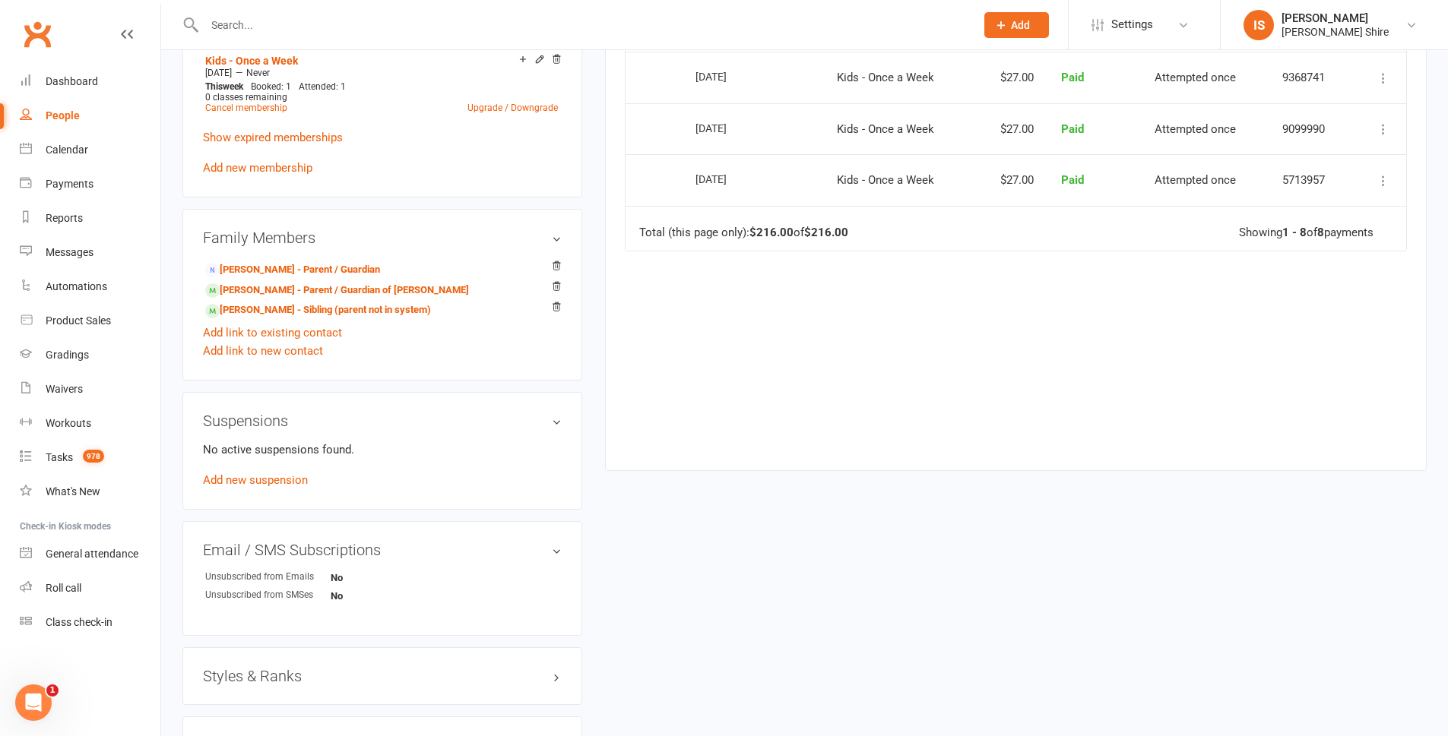
scroll to position [684, 0]
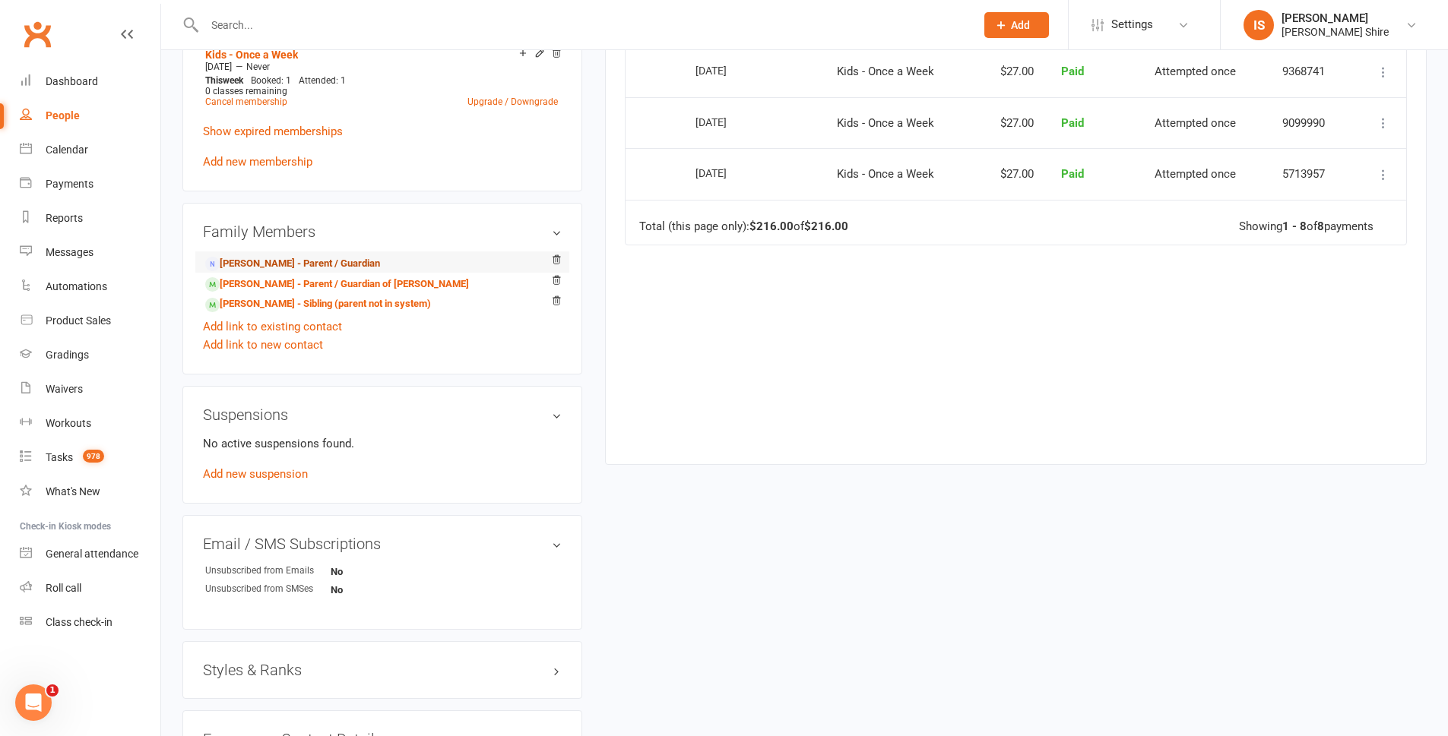
click at [264, 256] on link "Stephen Driscoll - Parent / Guardian" at bounding box center [292, 264] width 175 height 16
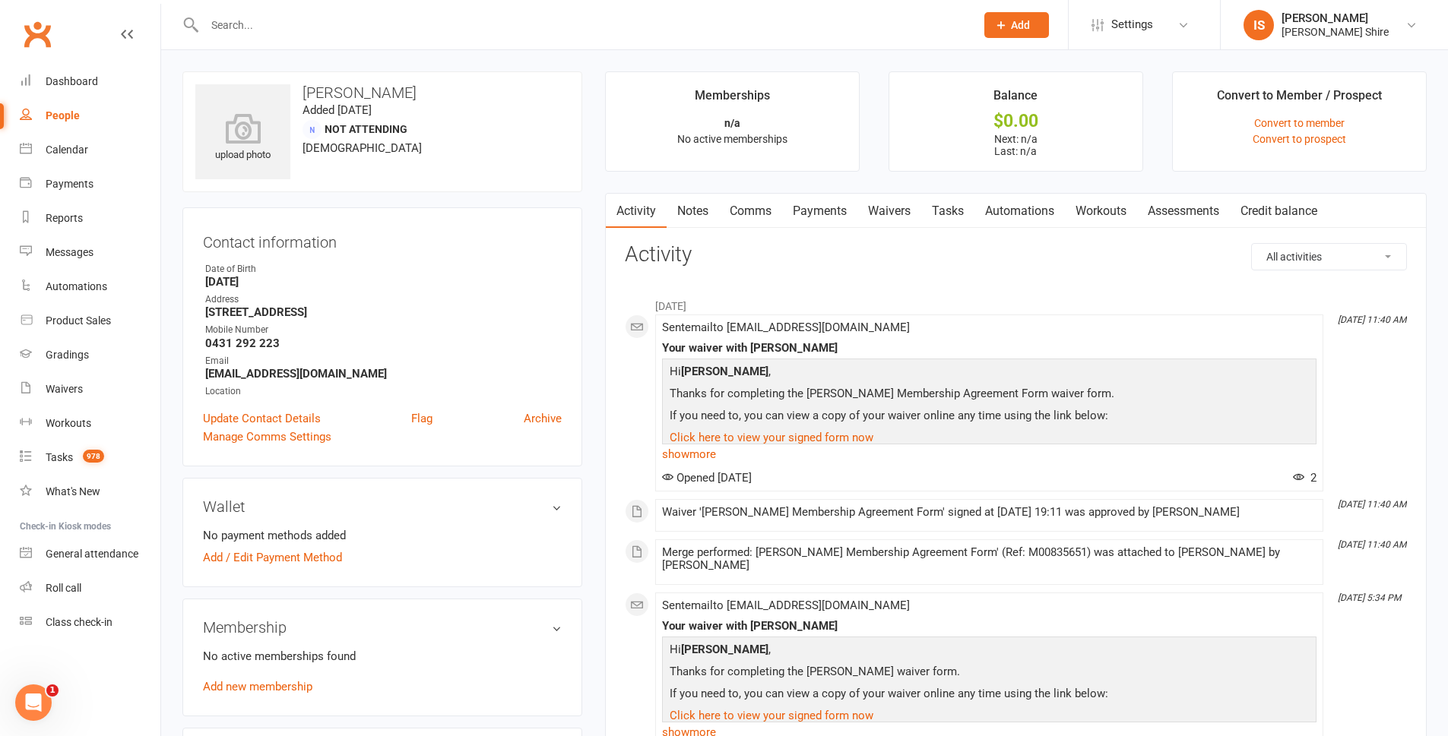
click at [48, 114] on div "People" at bounding box center [63, 115] width 34 height 12
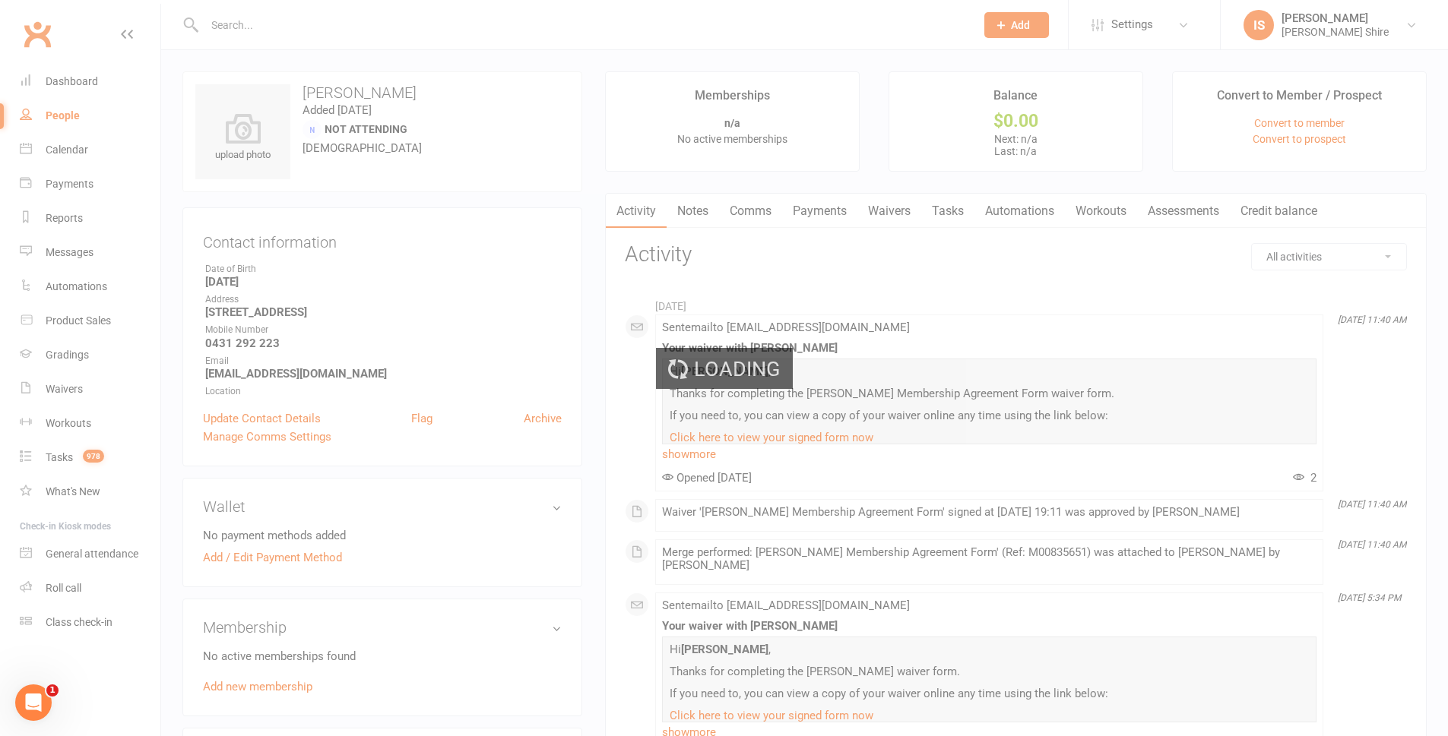
select select "100"
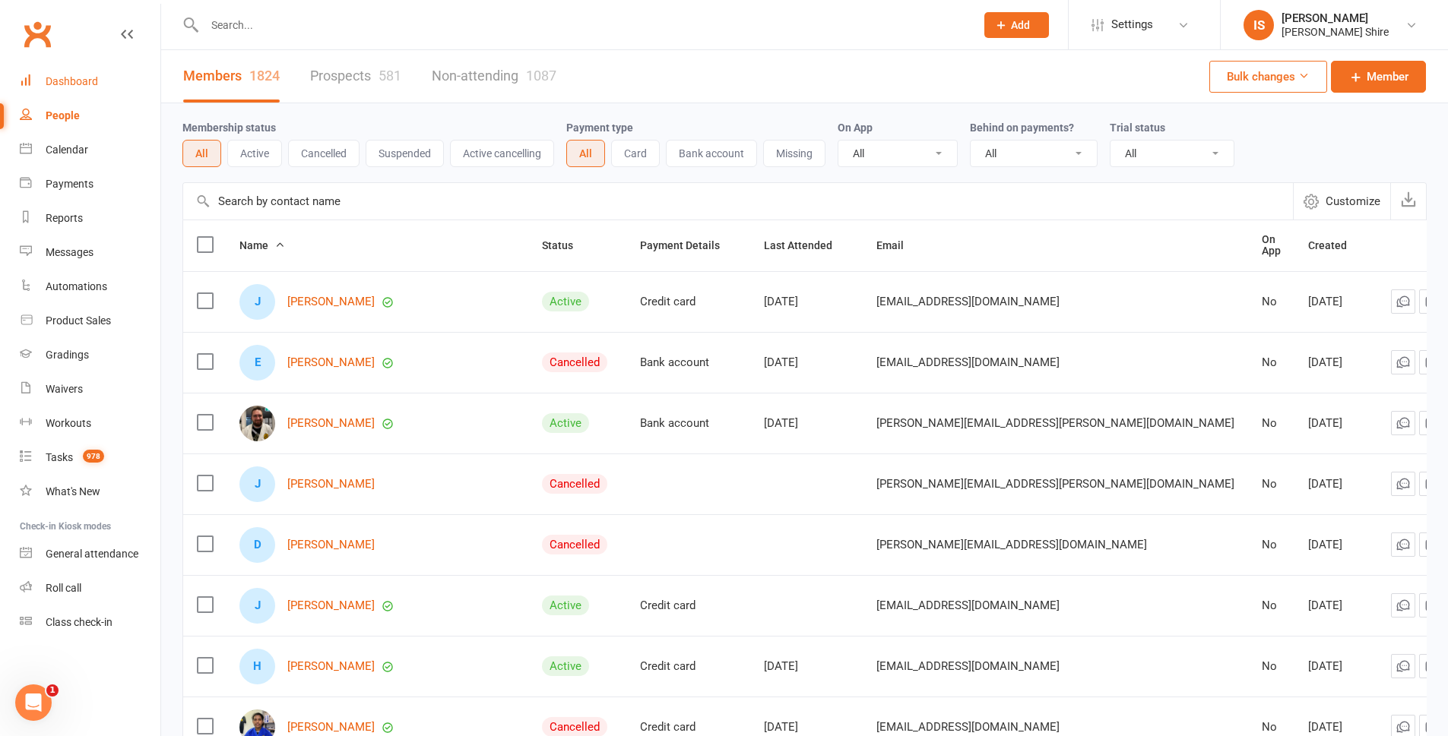
click at [80, 73] on link "Dashboard" at bounding box center [90, 82] width 141 height 34
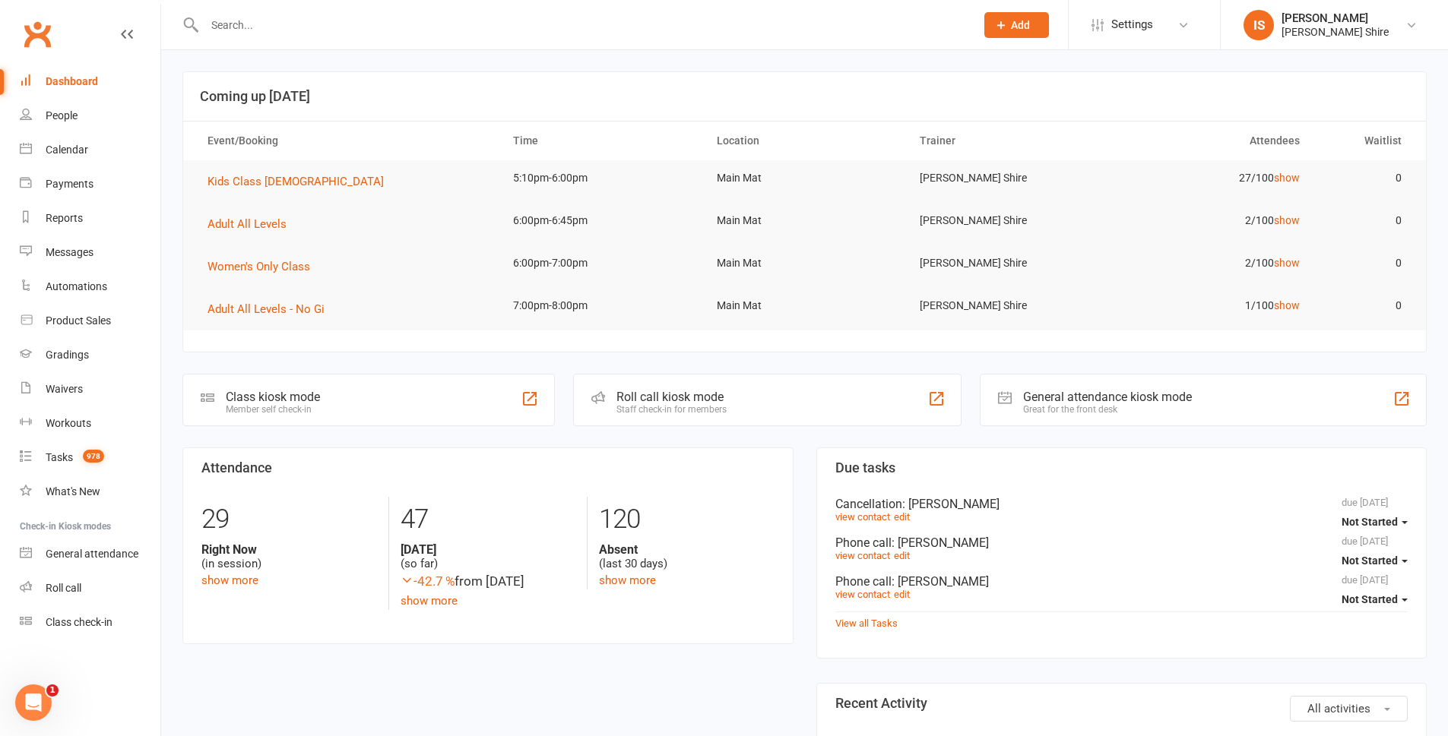
click at [75, 75] on div "Dashboard" at bounding box center [72, 81] width 52 height 12
click at [90, 78] on div "Dashboard" at bounding box center [72, 81] width 52 height 12
click at [53, 77] on div "Dashboard" at bounding box center [72, 81] width 52 height 12
click at [76, 84] on div "Dashboard" at bounding box center [72, 81] width 52 height 12
click at [62, 71] on link "Dashboard" at bounding box center [90, 82] width 141 height 34
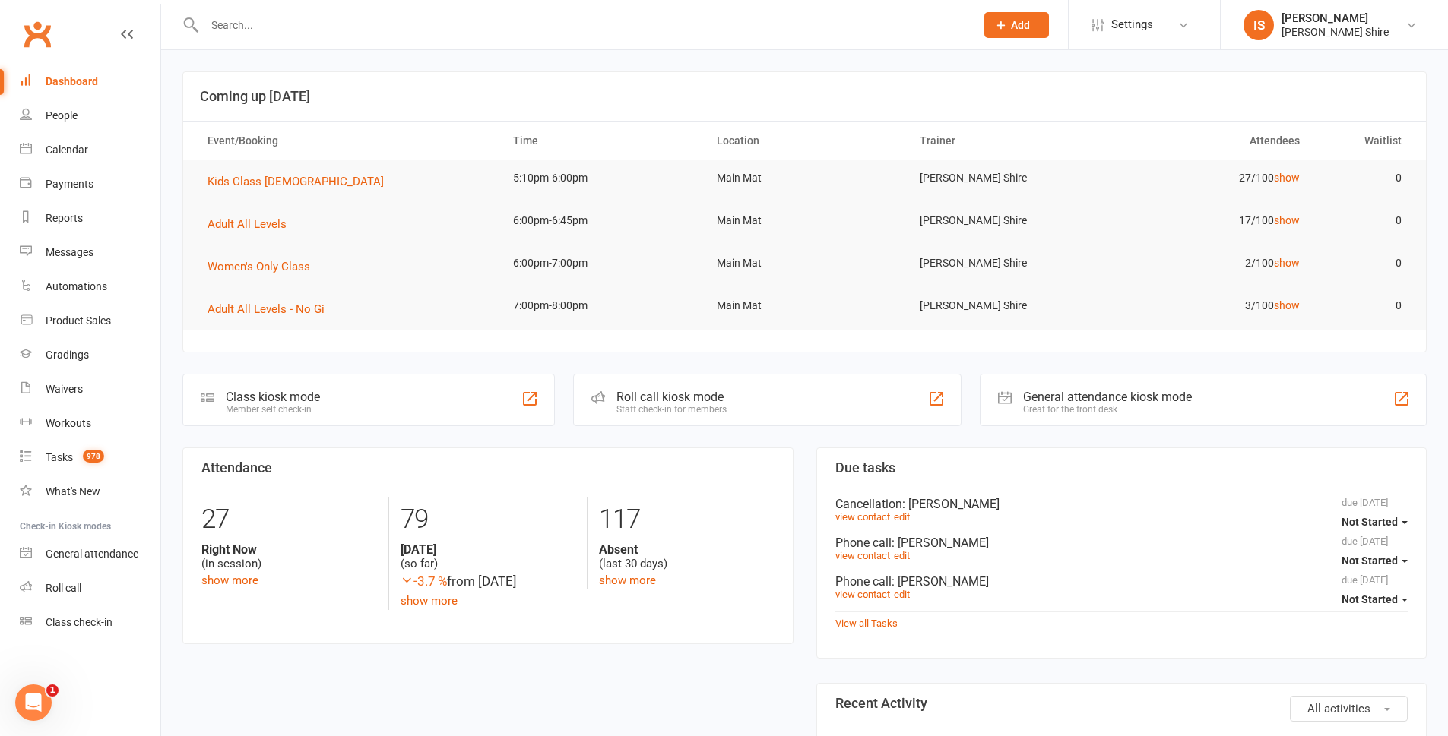
click at [77, 78] on div "Dashboard" at bounding box center [72, 81] width 52 height 12
click at [251, 260] on span "Women's Only Class" at bounding box center [258, 267] width 103 height 14
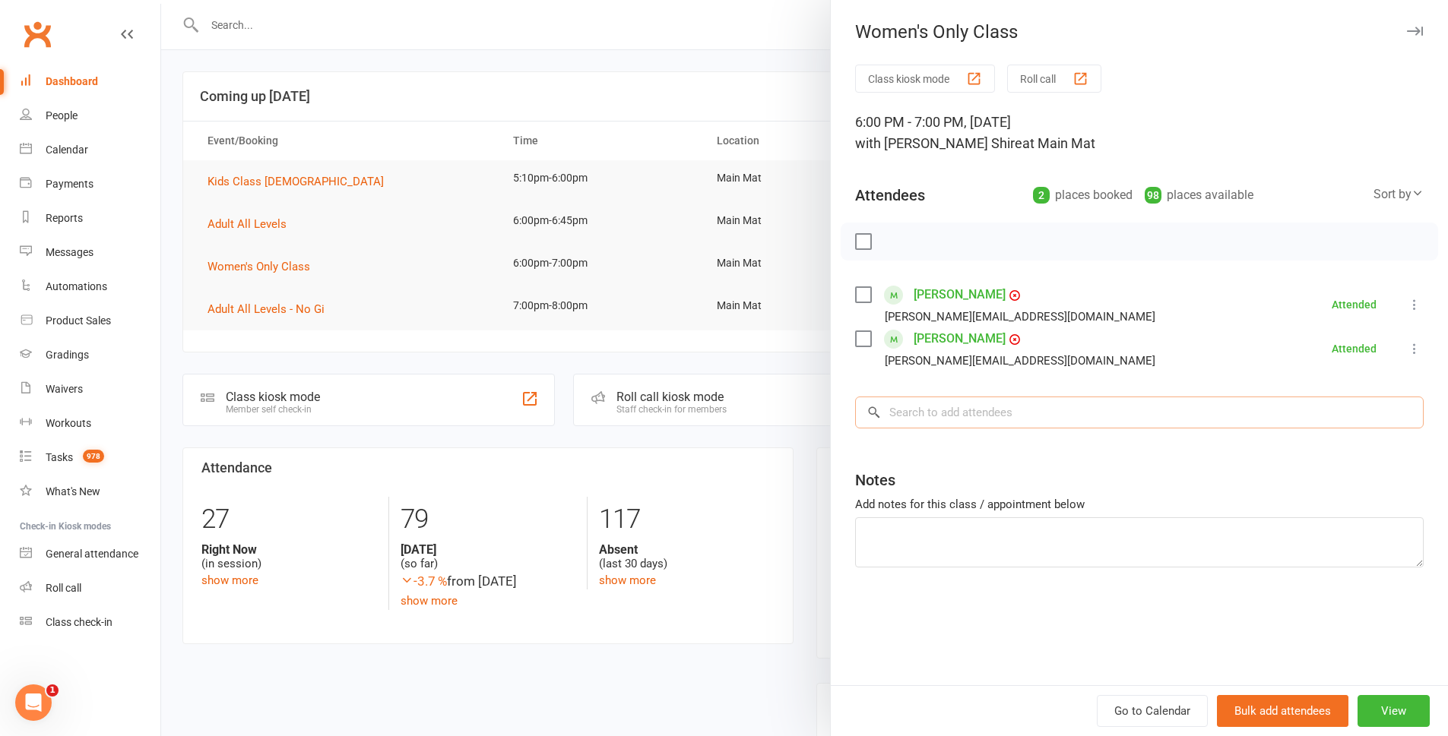
click at [987, 418] on input "search" at bounding box center [1139, 413] width 568 height 32
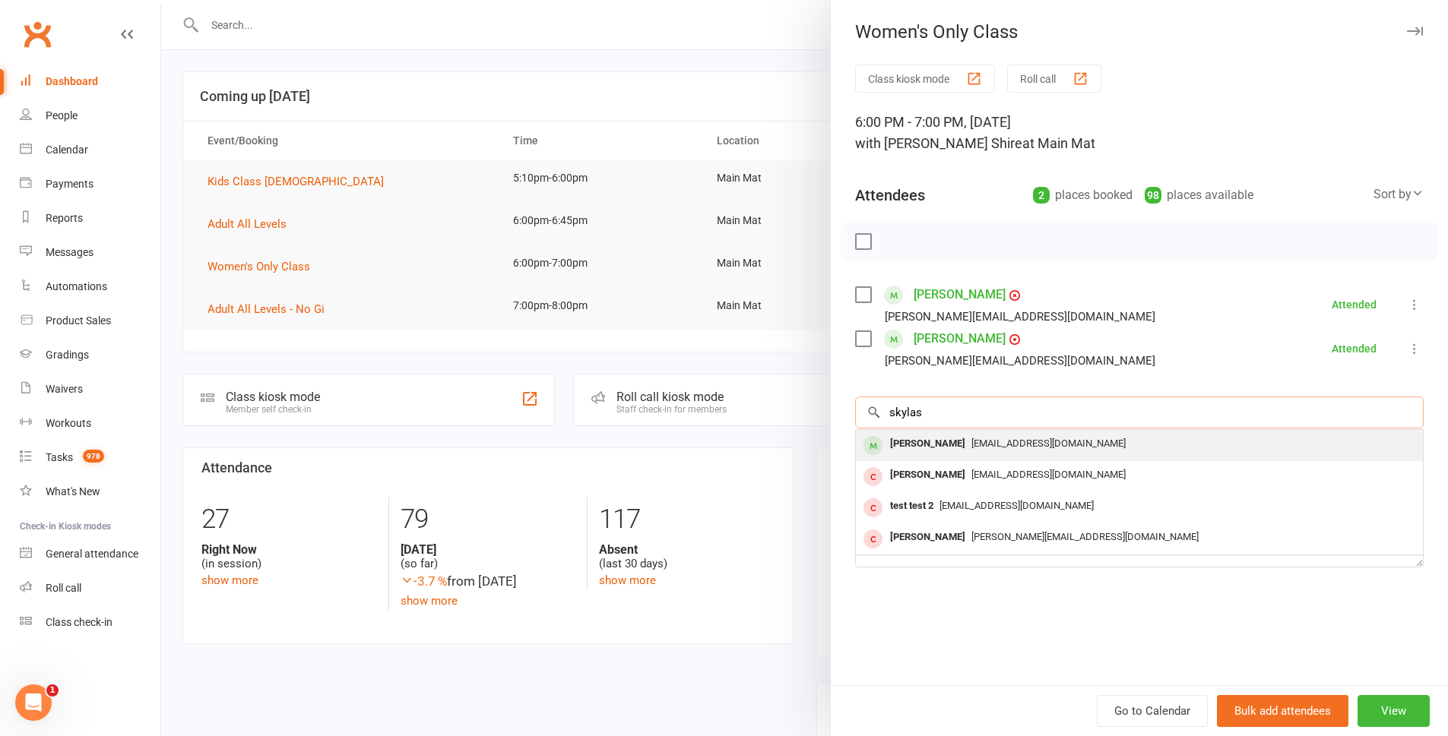
type input "skylas"
click at [1006, 435] on div "[EMAIL_ADDRESS][DOMAIN_NAME]" at bounding box center [1139, 444] width 555 height 22
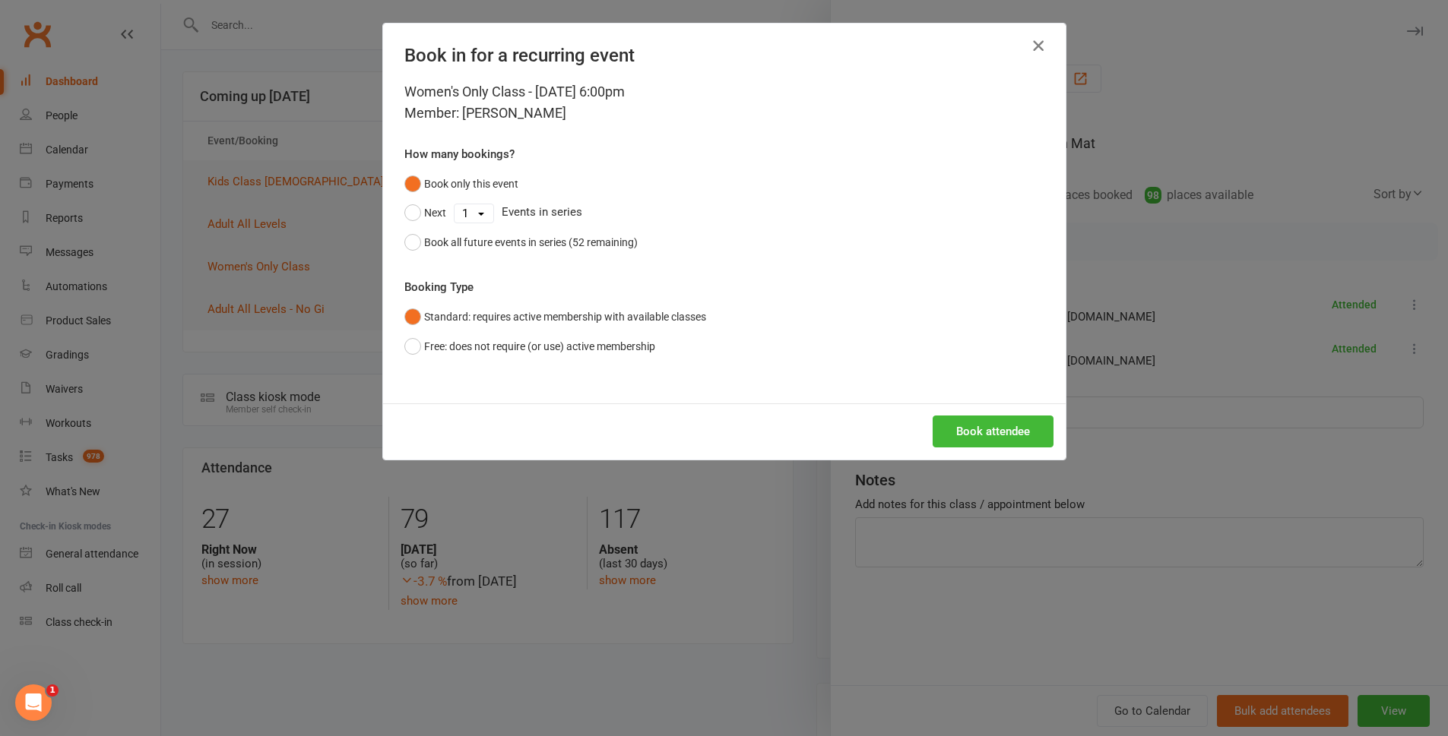
click at [1029, 41] on icon "button" at bounding box center [1038, 45] width 18 height 18
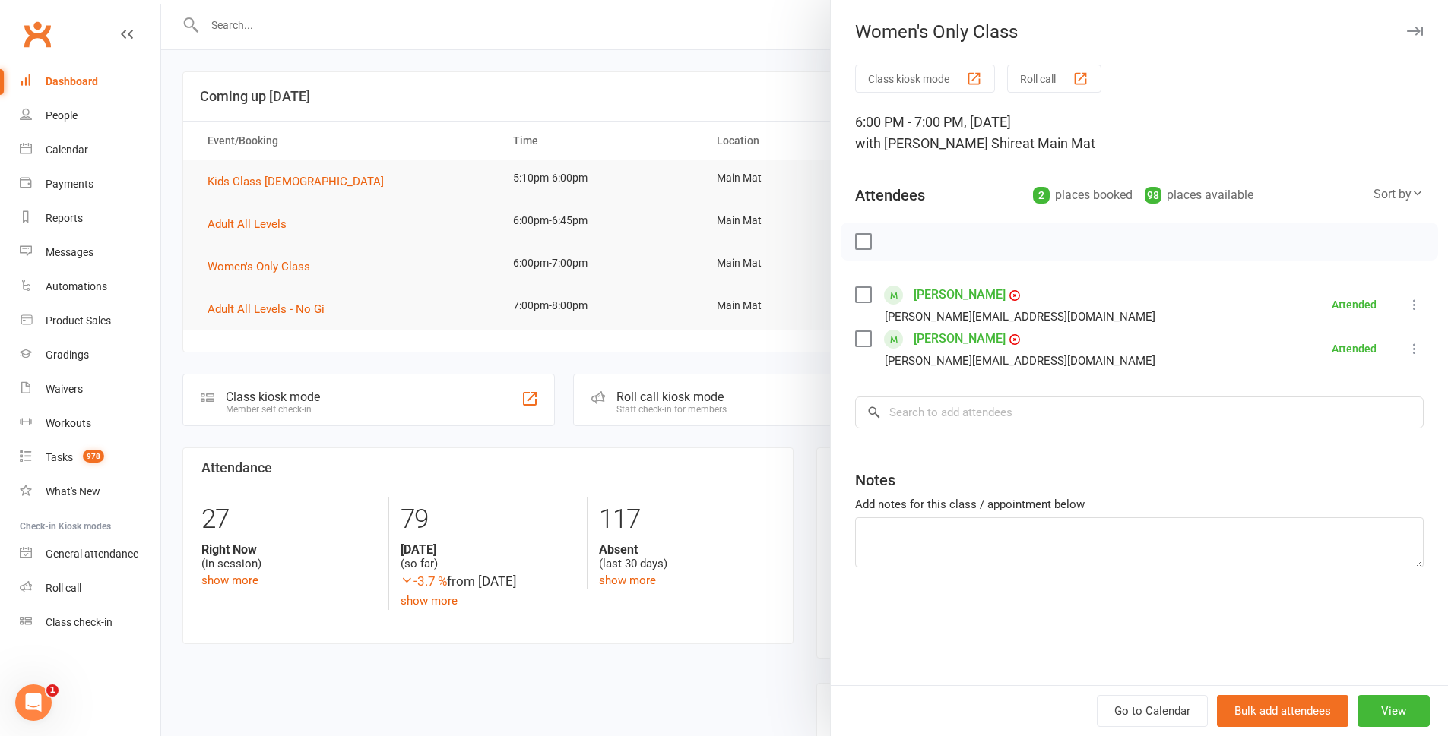
click at [908, 85] on button "Class kiosk mode" at bounding box center [925, 79] width 140 height 28
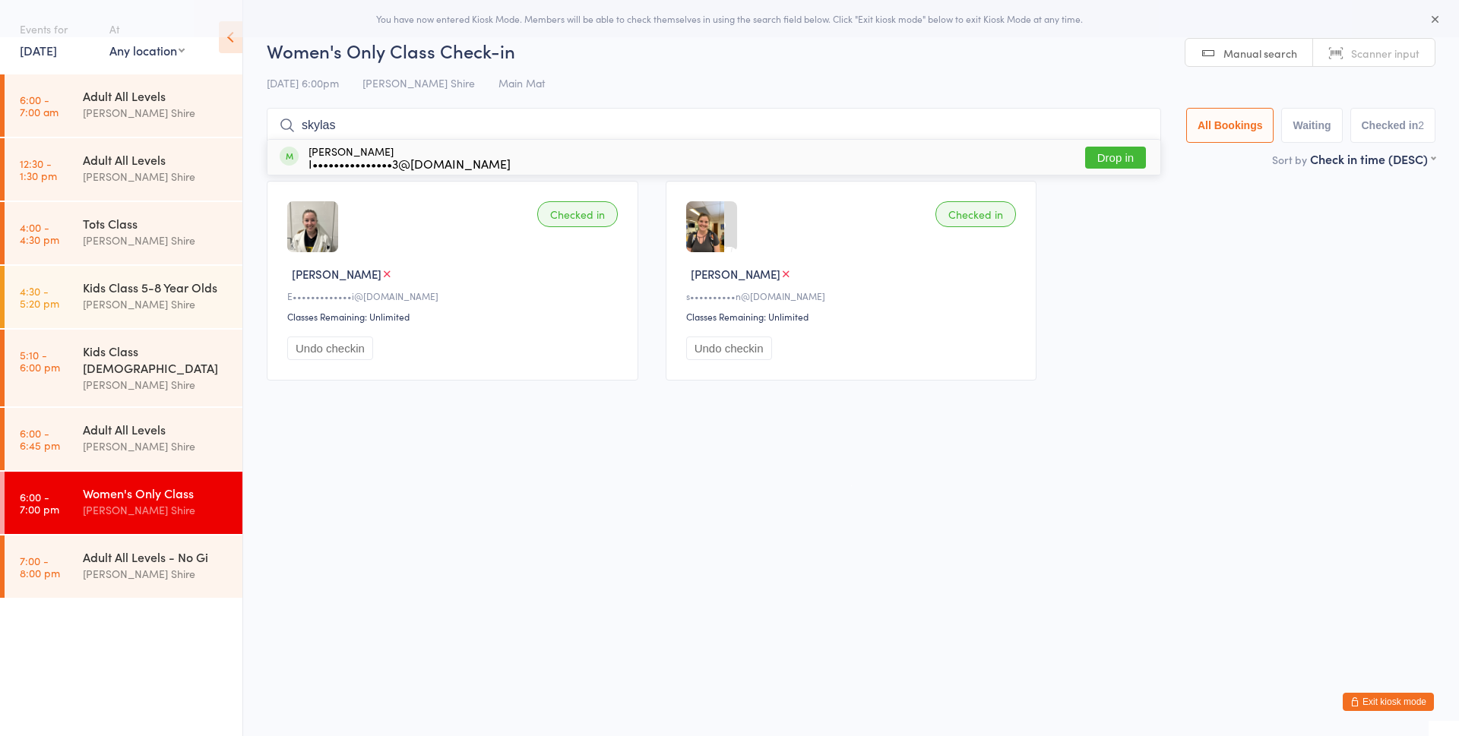
type input "skylas"
click at [1117, 150] on button "Drop in" at bounding box center [1115, 158] width 61 height 22
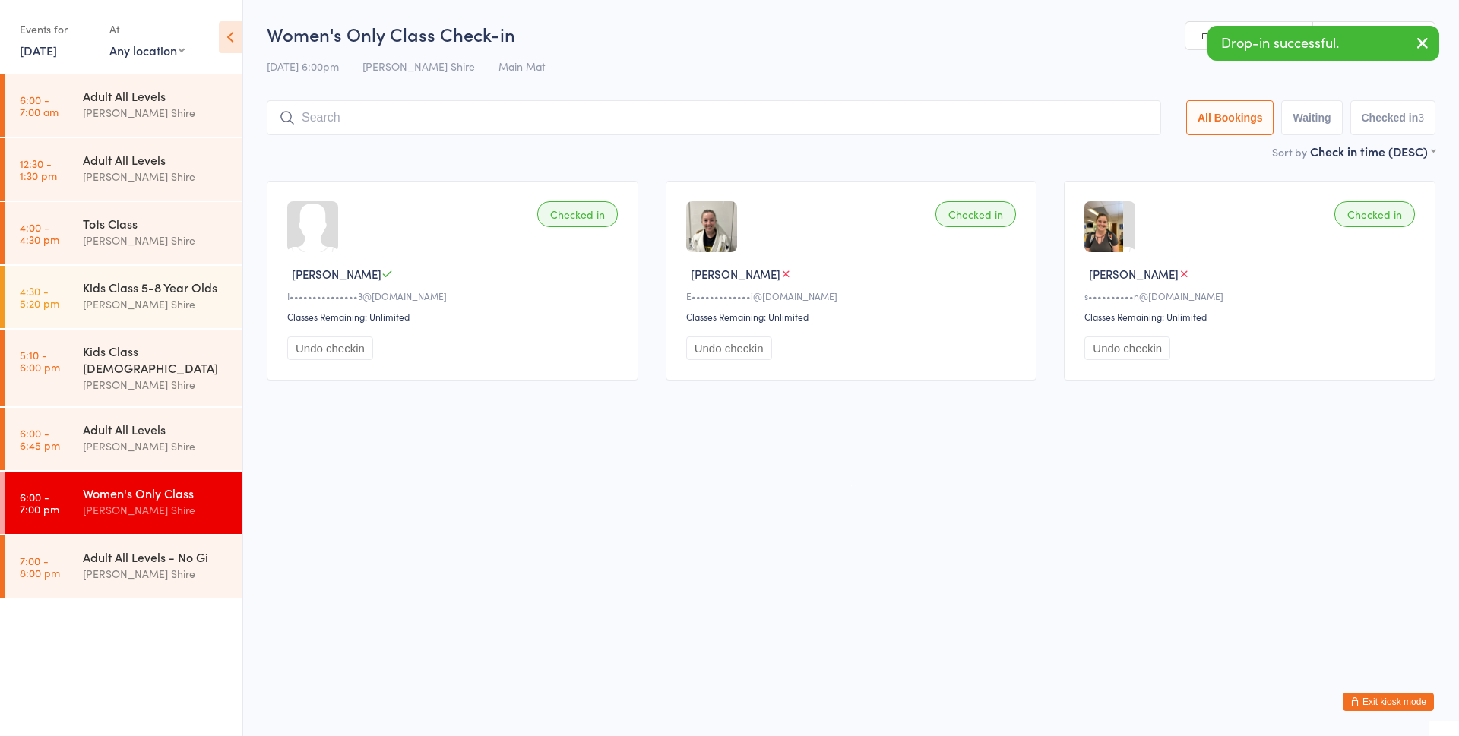
click at [1386, 701] on button "Exit kiosk mode" at bounding box center [1388, 702] width 91 height 18
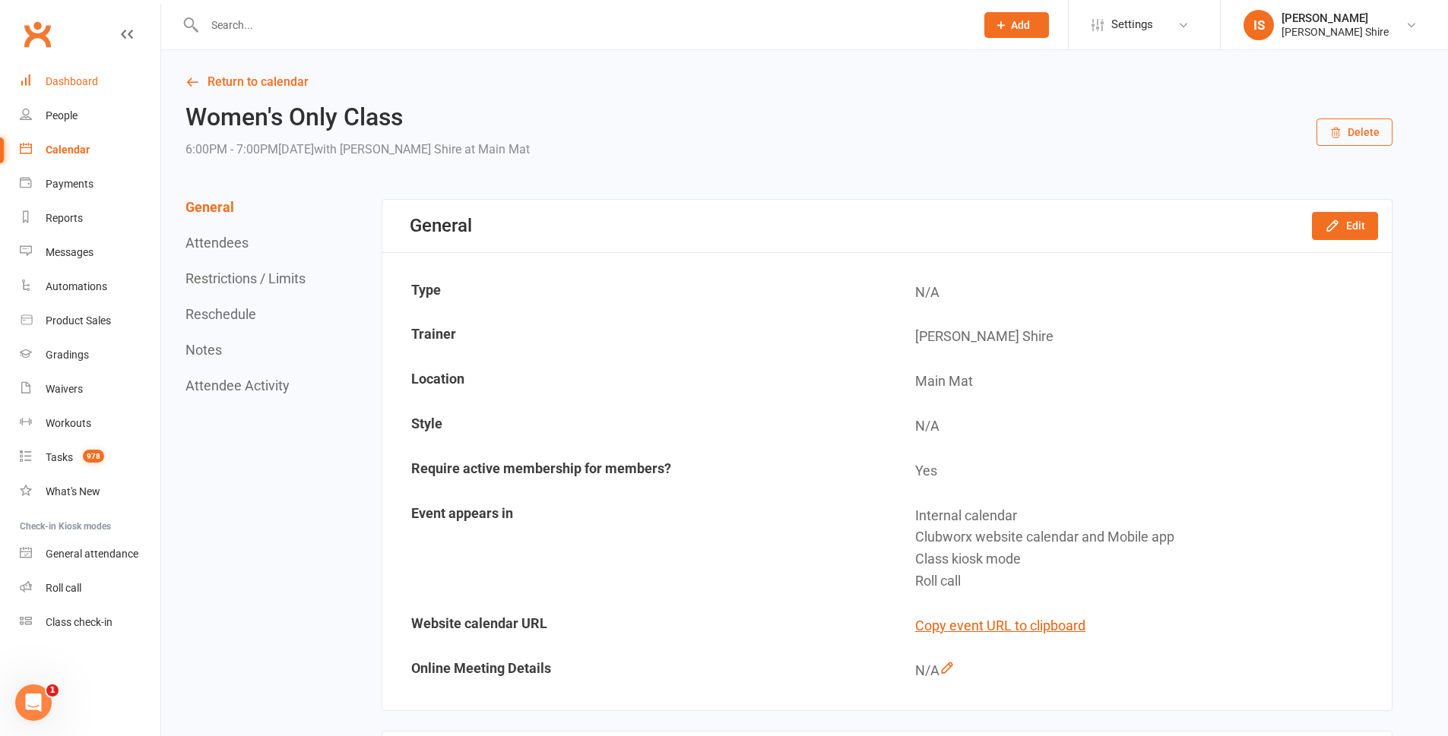
click at [89, 84] on div "Dashboard" at bounding box center [72, 81] width 52 height 12
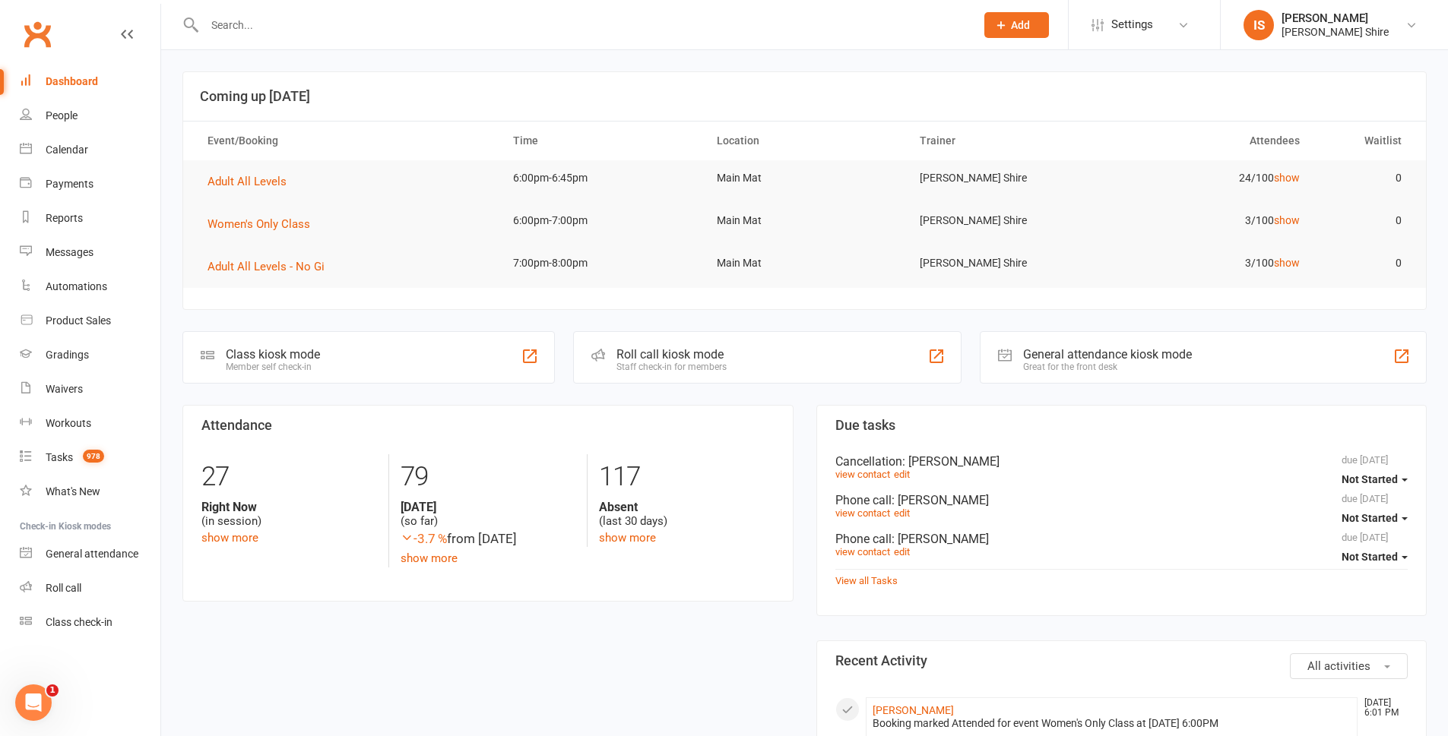
click at [58, 82] on div "Dashboard" at bounding box center [72, 81] width 52 height 12
